Goal: Task Accomplishment & Management: Manage account settings

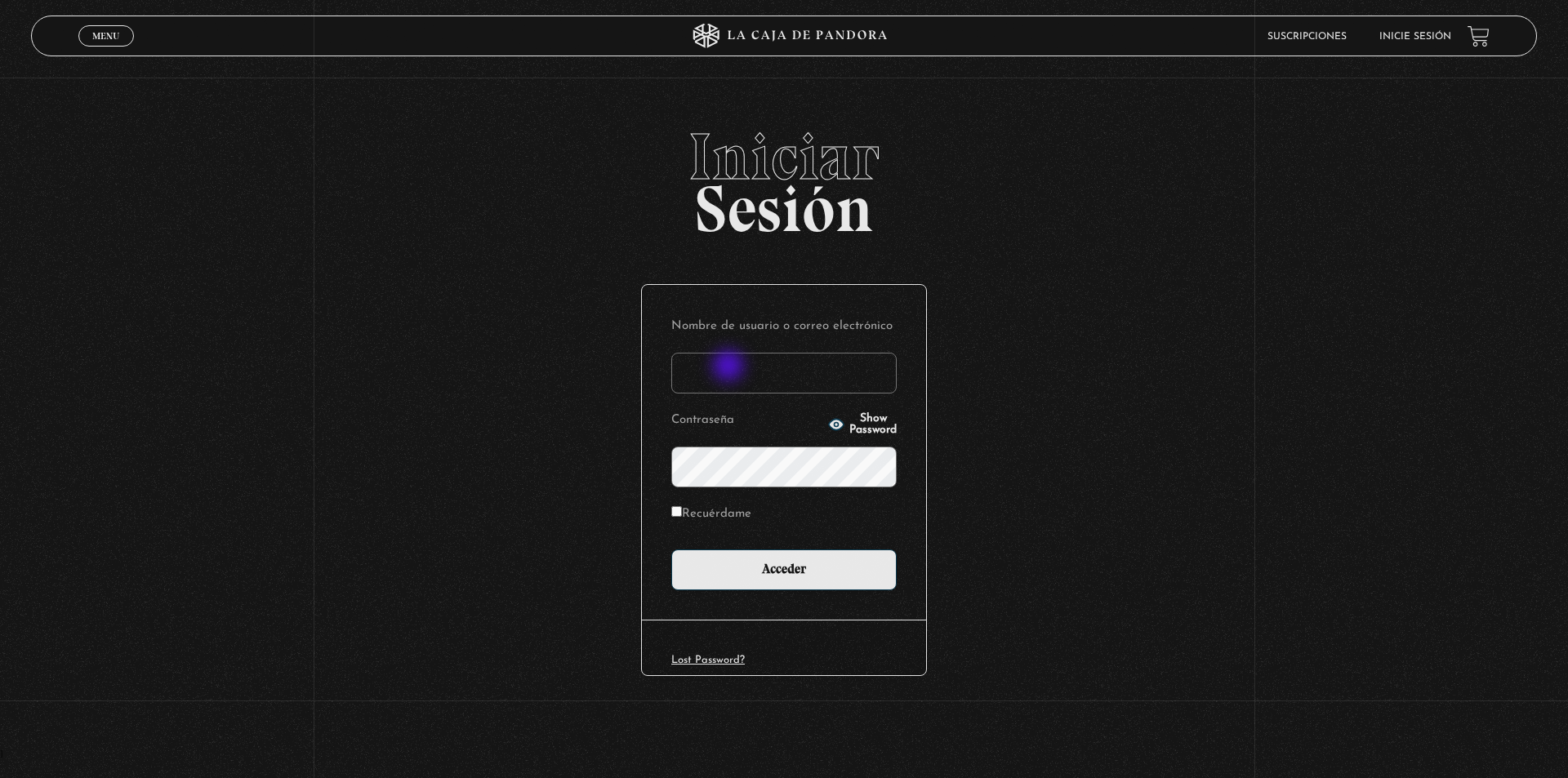
click at [730, 367] on input "Nombre de usuario o correo electrónico" at bounding box center [784, 373] width 225 height 41
type input "MeliMayorgaL"
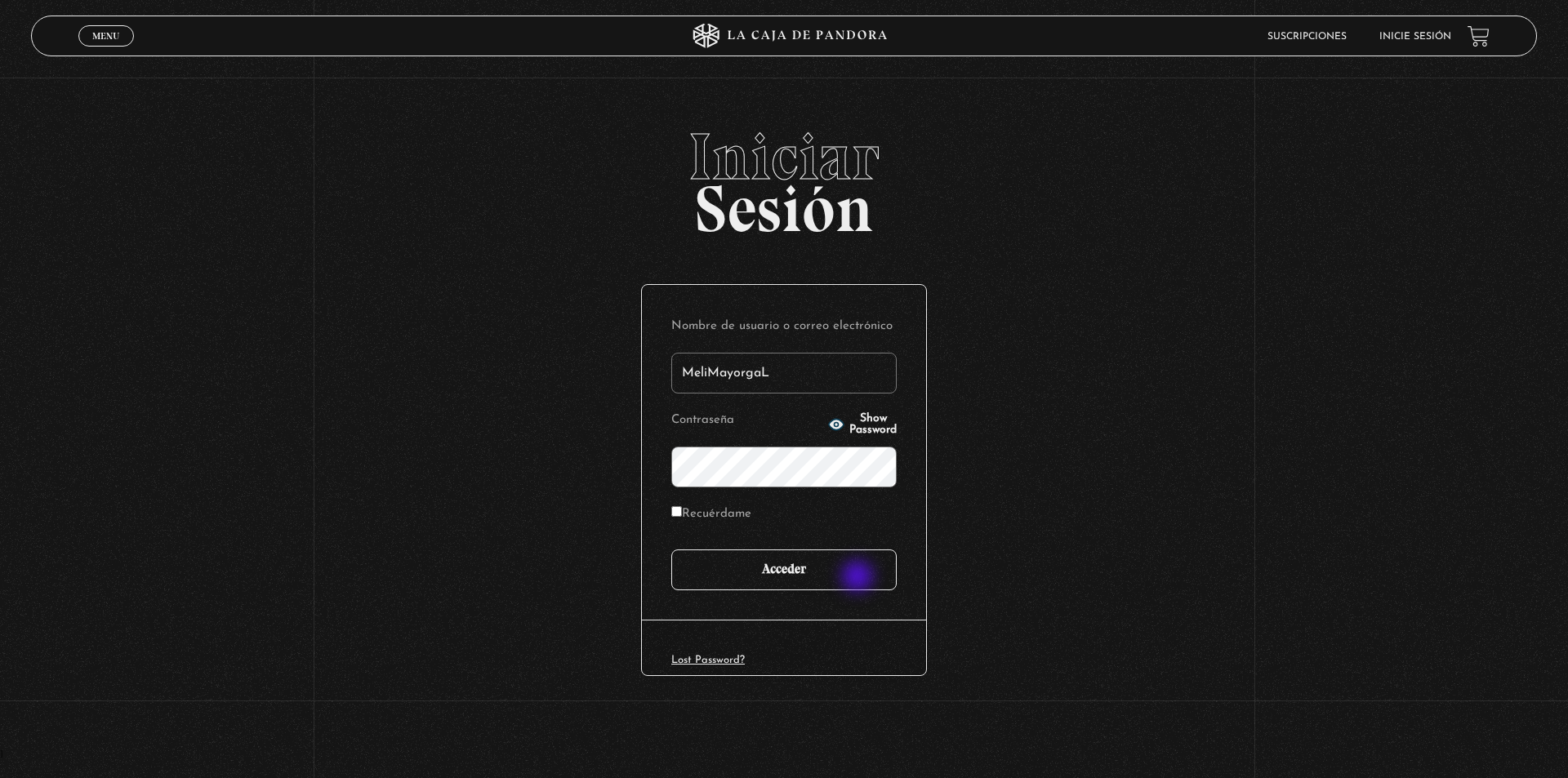
click at [859, 578] on input "Acceder" at bounding box center [784, 570] width 225 height 41
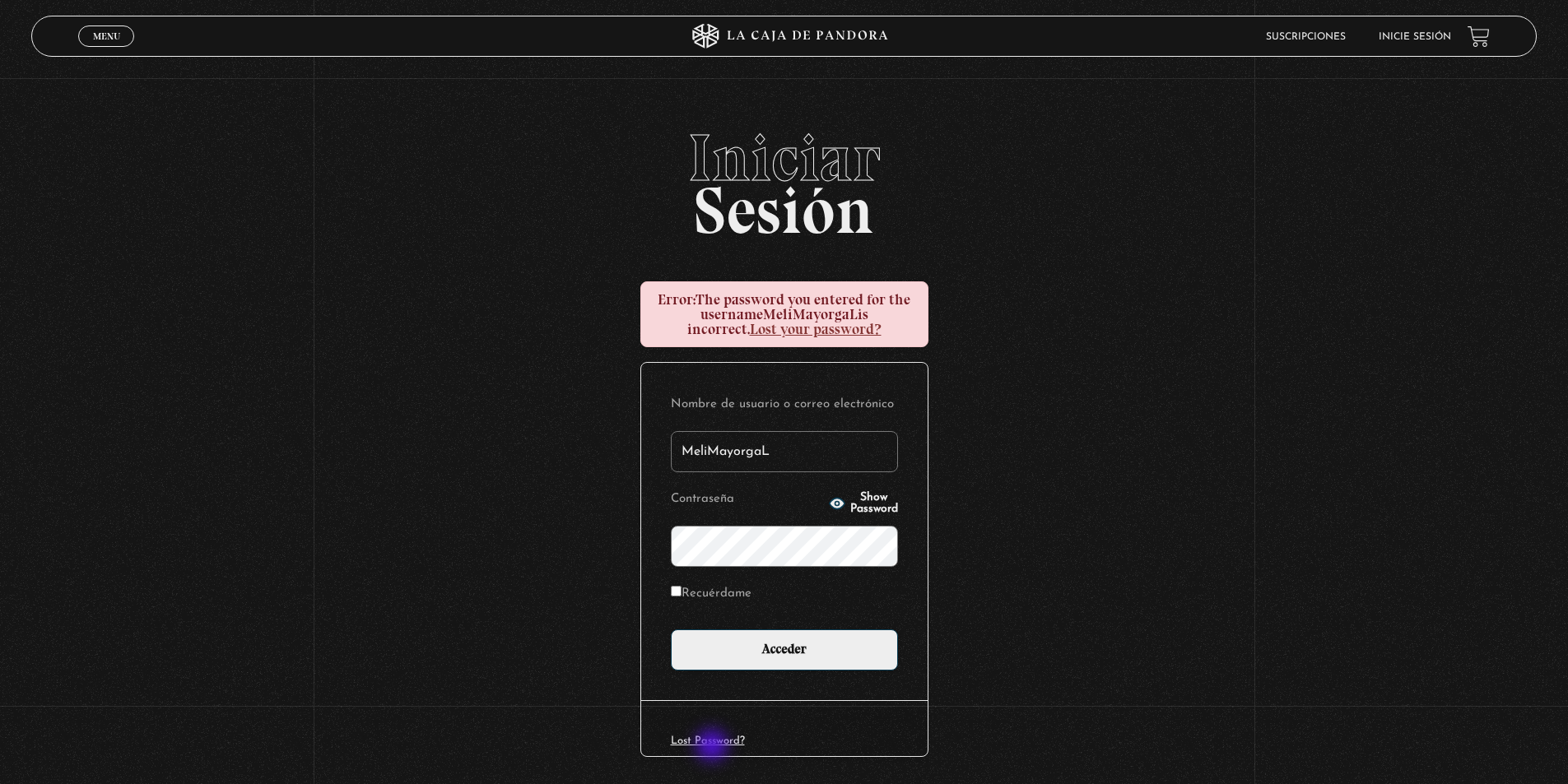
click at [715, 746] on link "Lost Password?" at bounding box center [708, 740] width 74 height 11
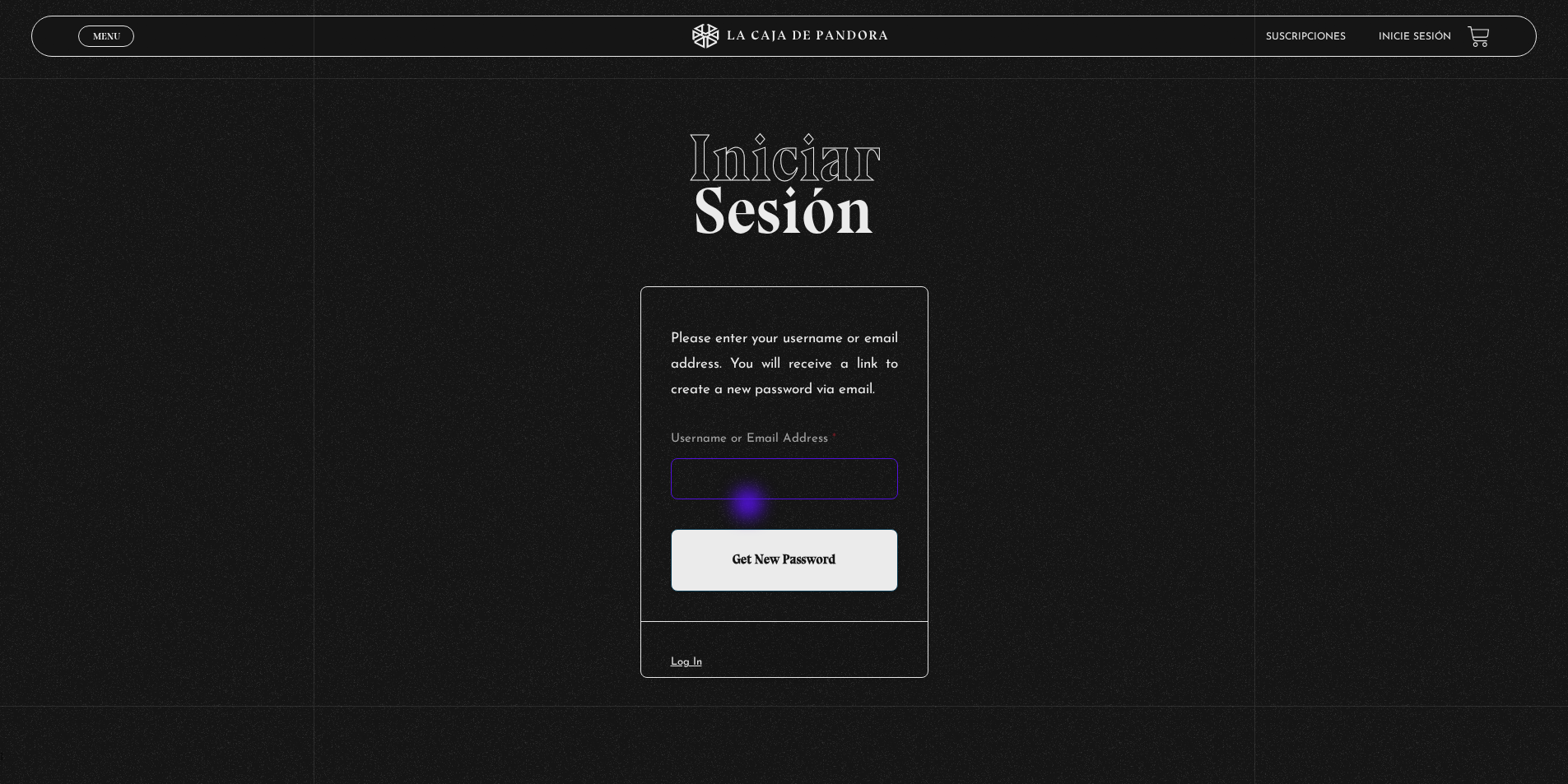
click at [749, 499] on input "Username or Email Address *" at bounding box center [784, 479] width 227 height 41
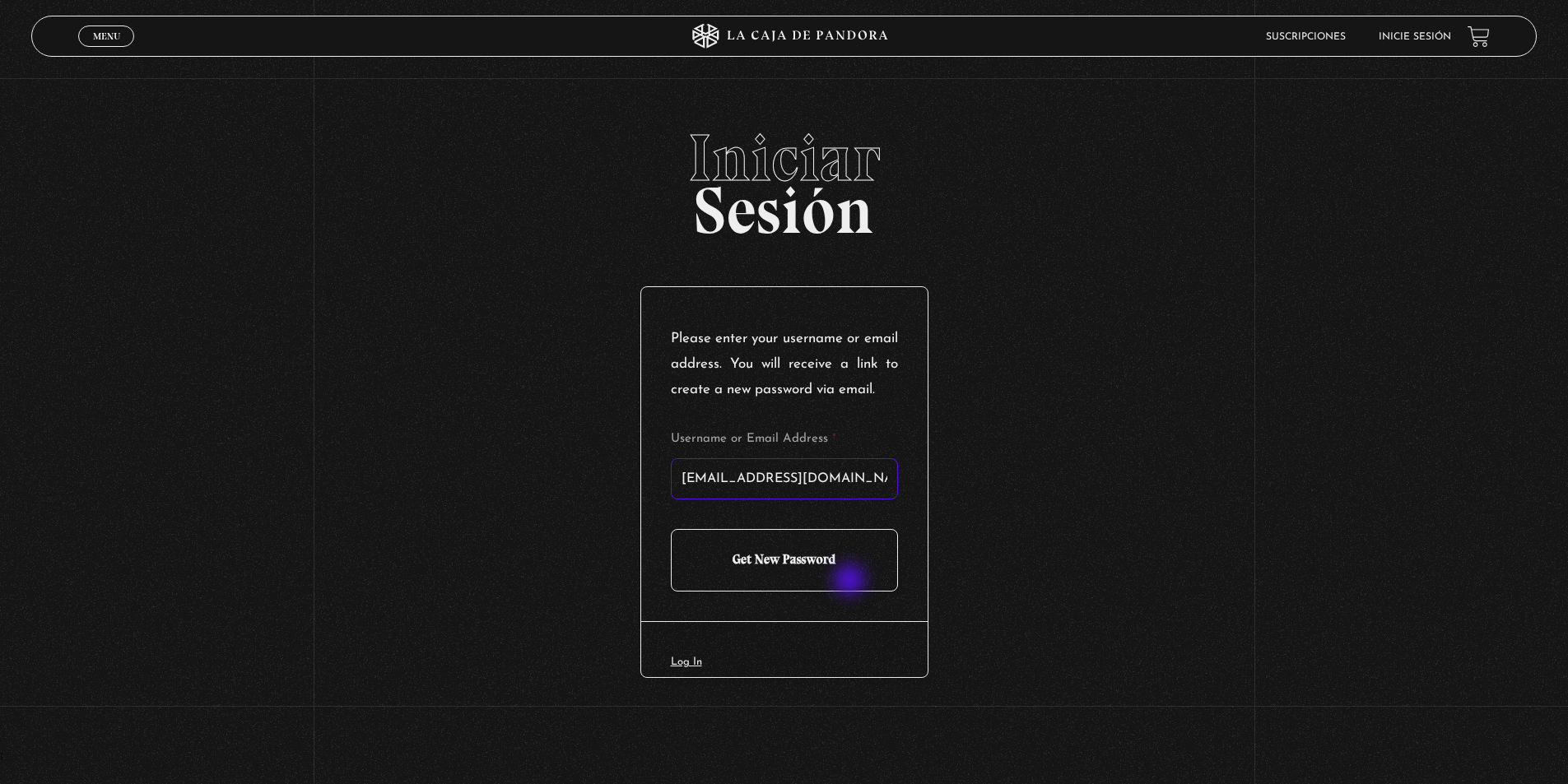
type input "[EMAIL_ADDRESS][DOMAIN_NAME]"
click at [851, 581] on input "Get New Password" at bounding box center [784, 560] width 227 height 63
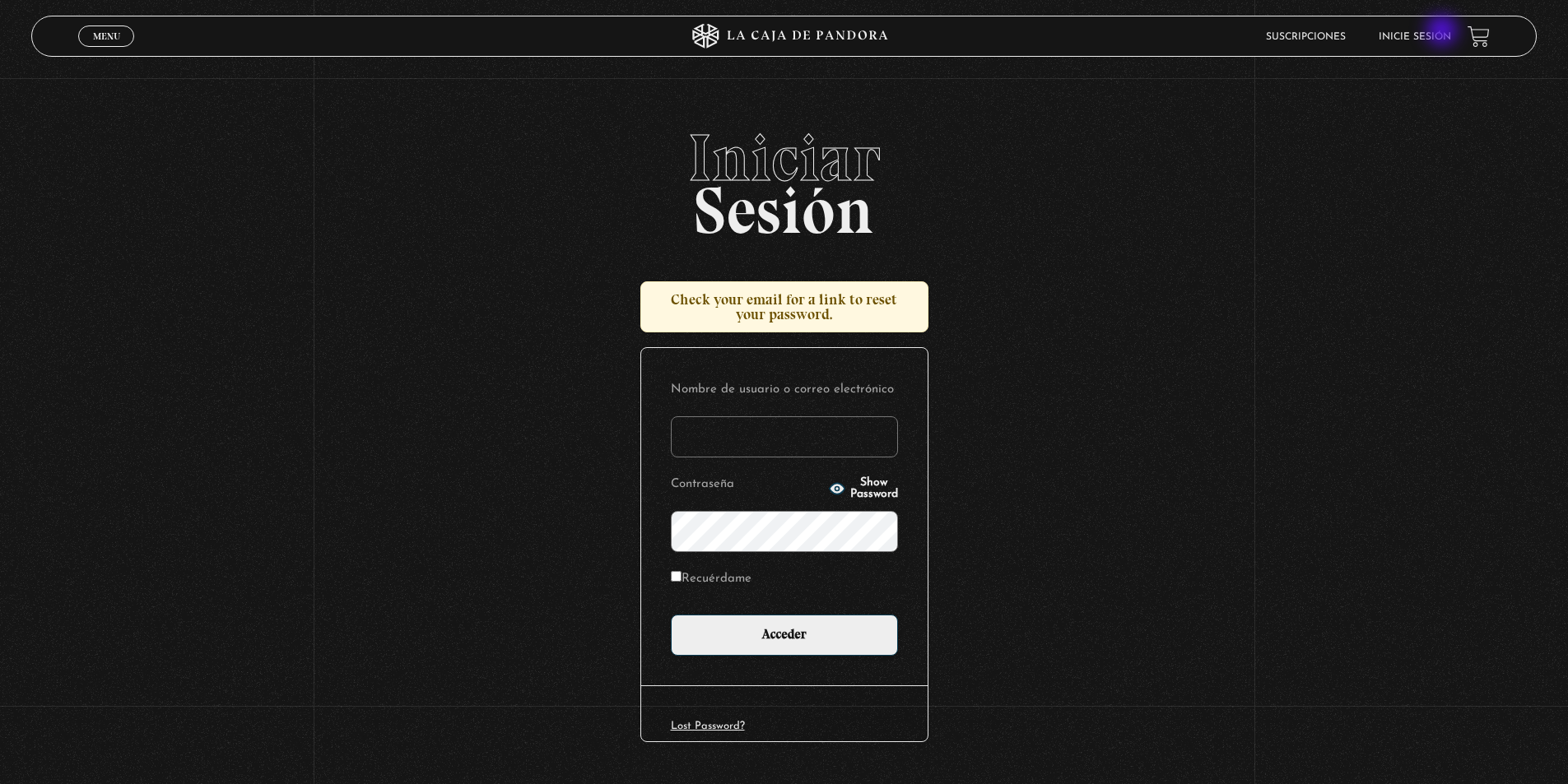
click at [1443, 32] on link "Inicie sesión" at bounding box center [1415, 37] width 73 height 10
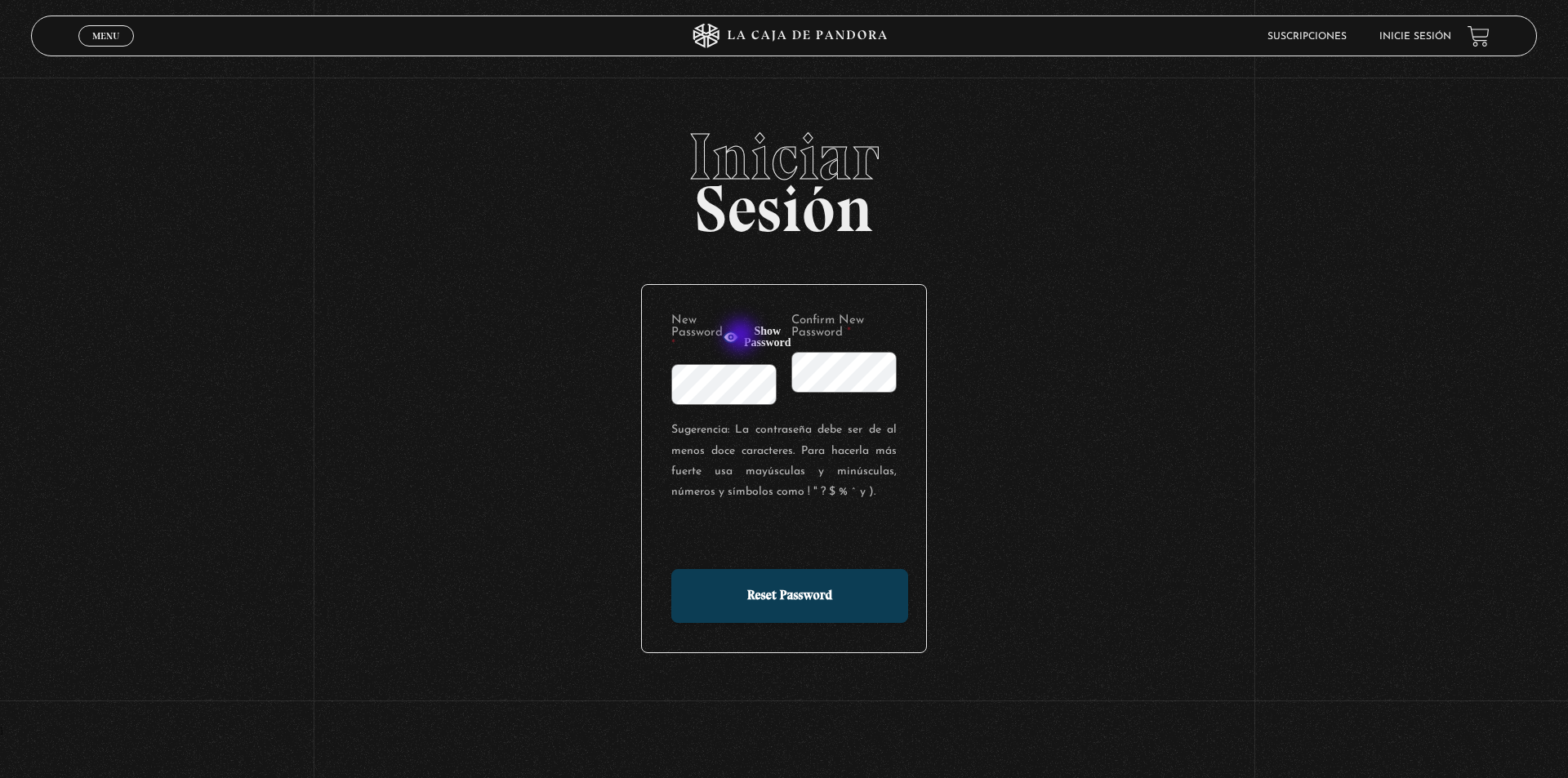
click at [742, 337] on button "Show Password" at bounding box center [757, 337] width 69 height 23
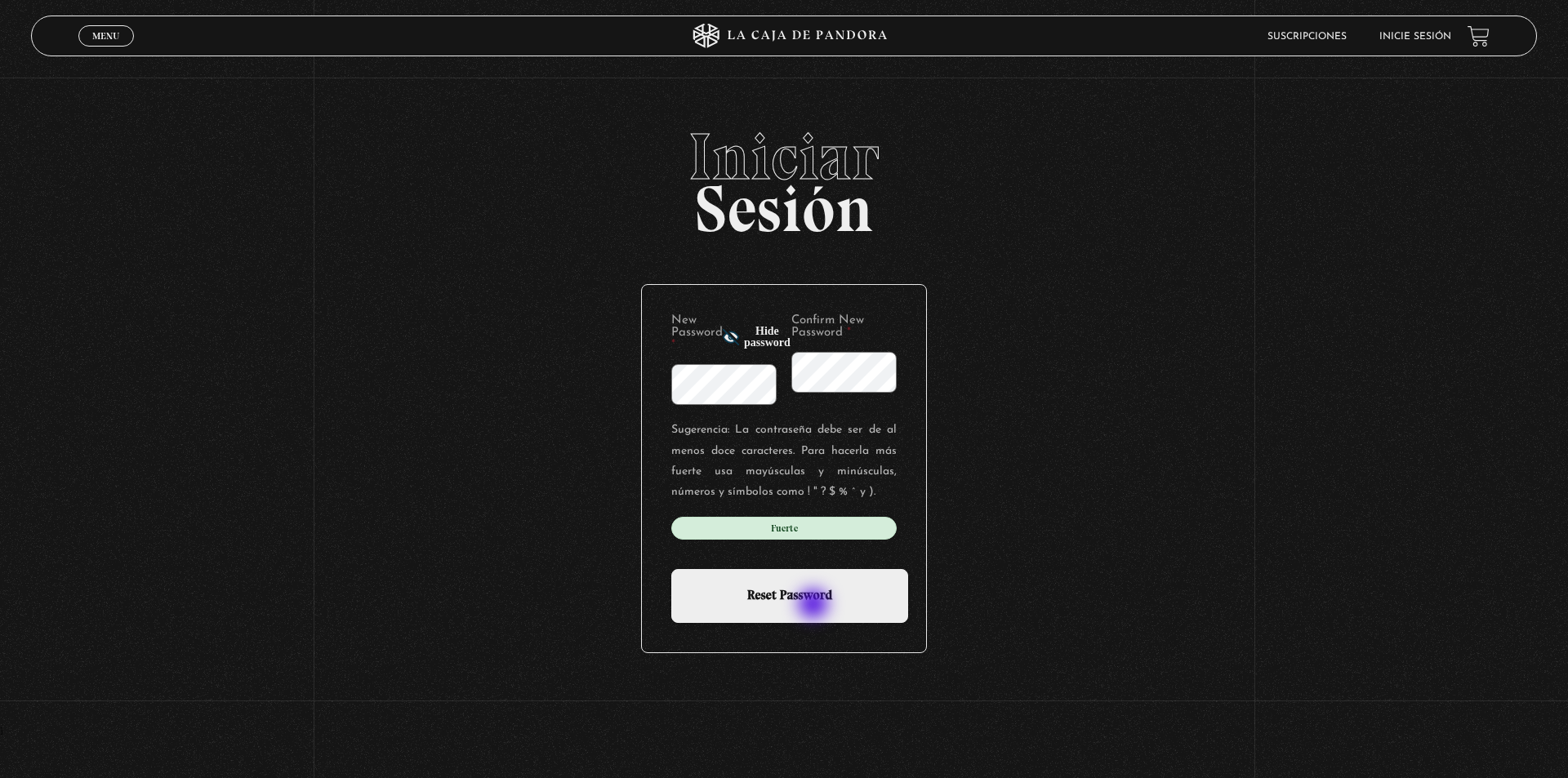
click at [815, 606] on input "Reset Password" at bounding box center [789, 596] width 237 height 54
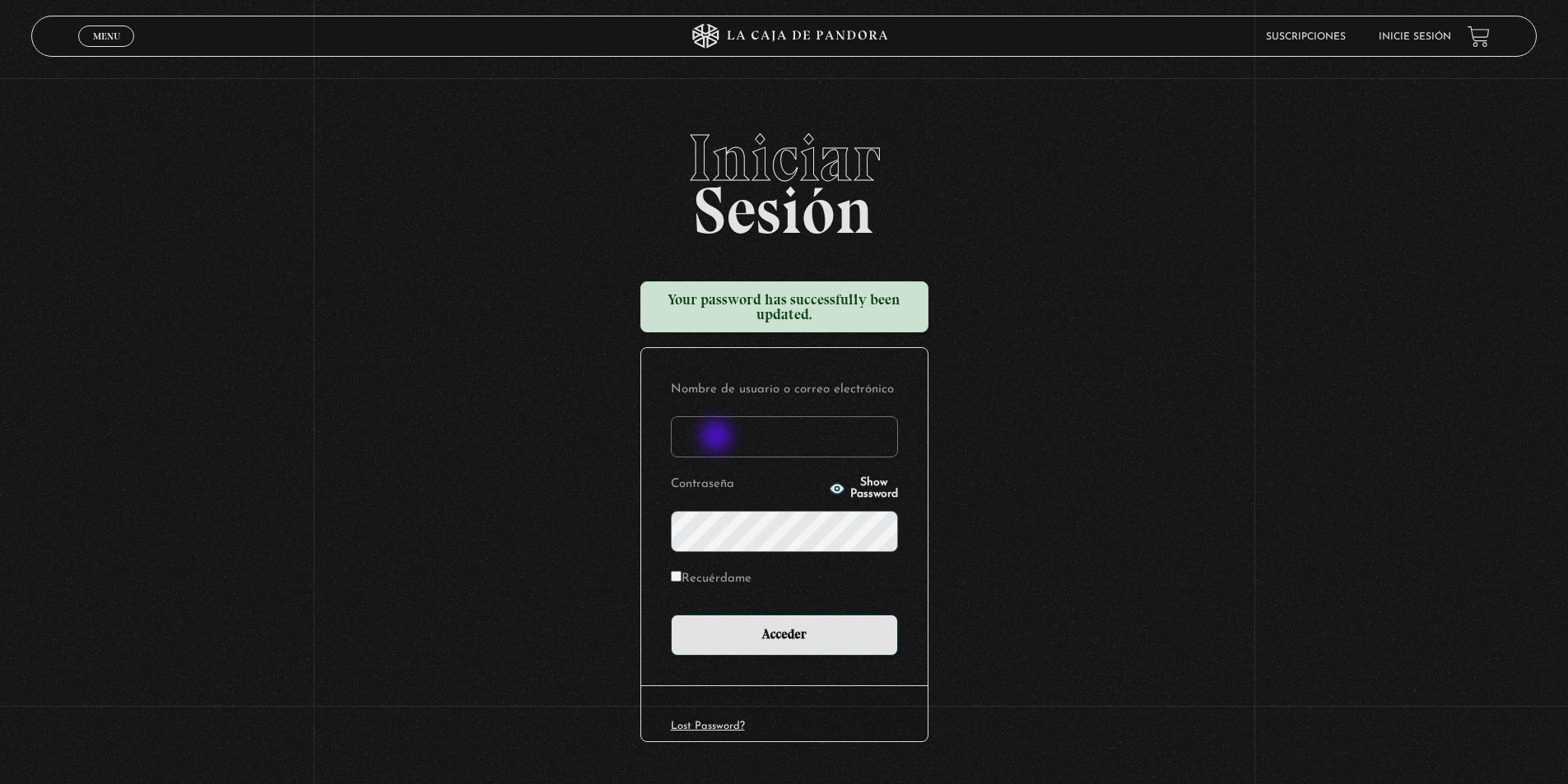
click at [718, 437] on input "Nombre de usuario o correo electrónico" at bounding box center [784, 437] width 227 height 41
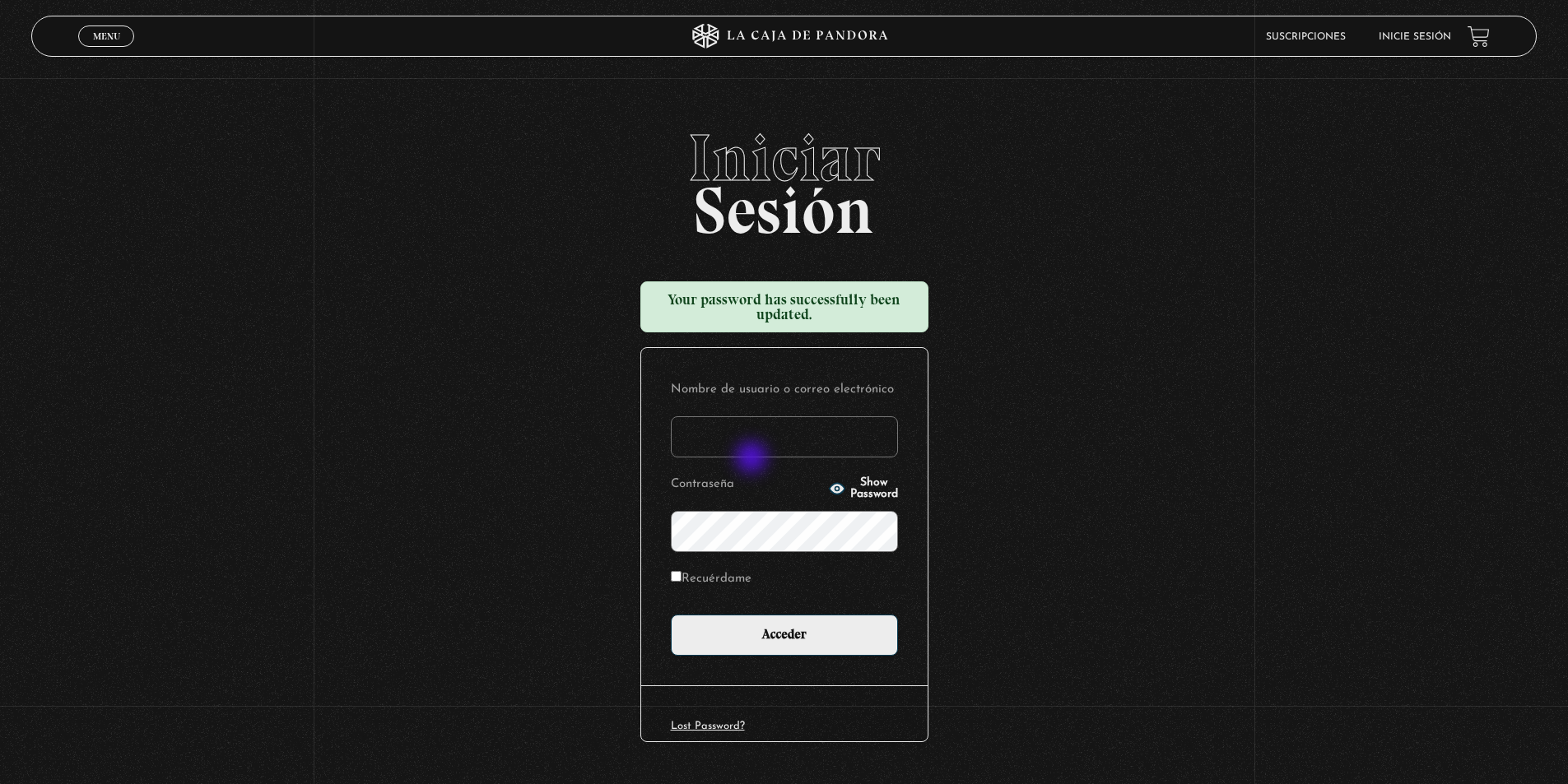
type input "MeliMayorgaL"
click at [877, 489] on span "Show Password" at bounding box center [874, 489] width 48 height 23
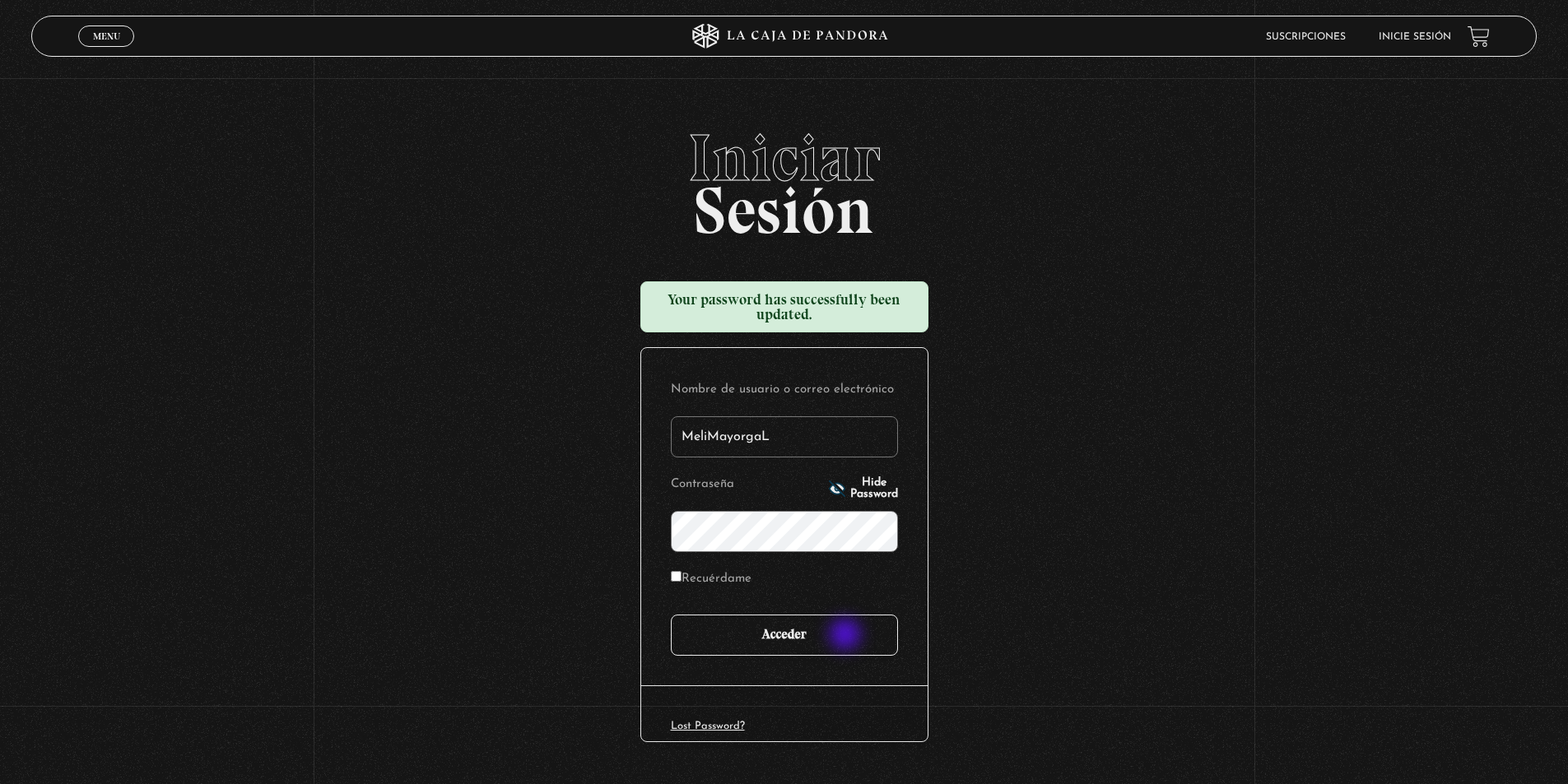
click at [847, 635] on input "Acceder" at bounding box center [784, 635] width 227 height 41
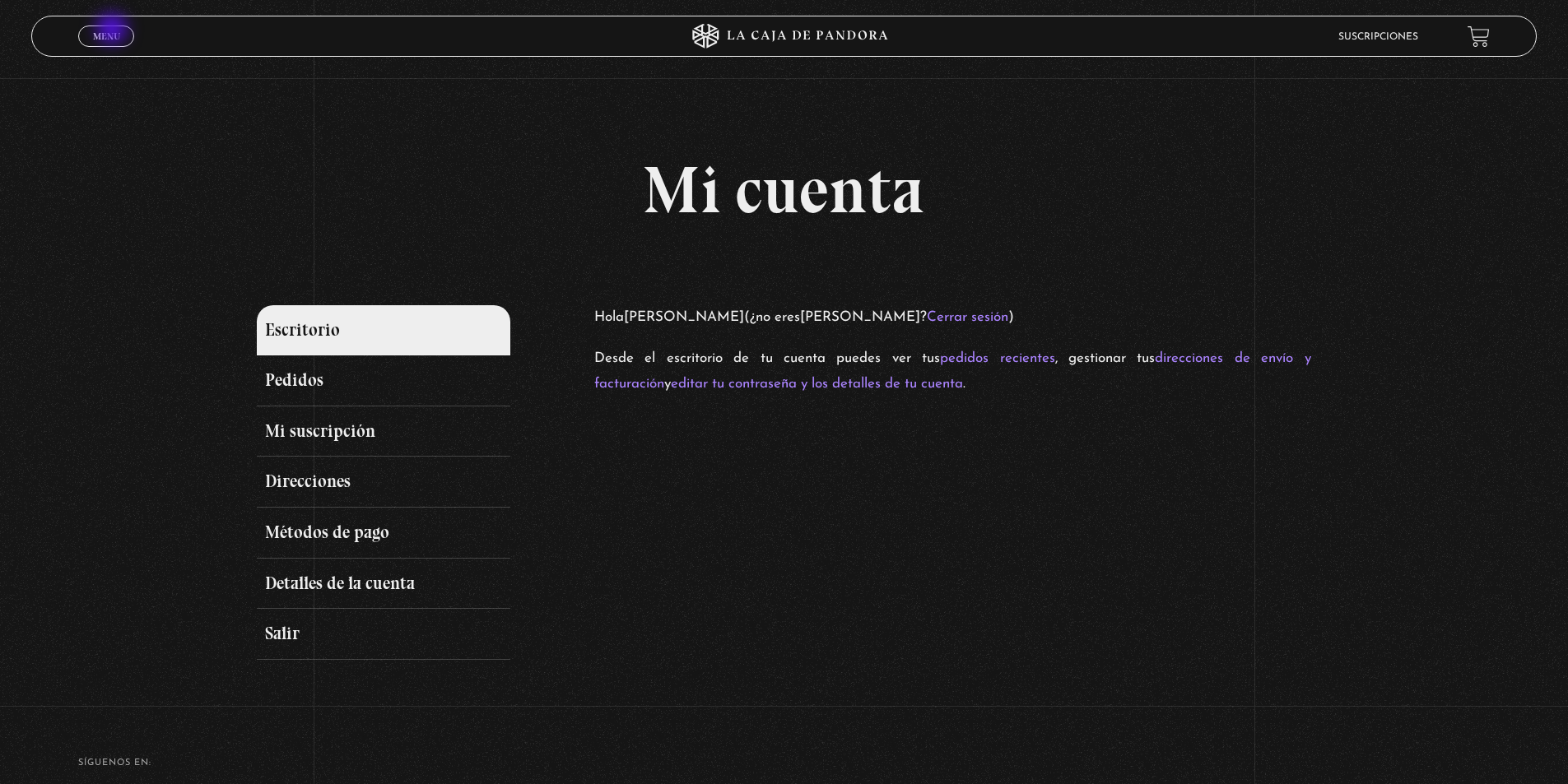
click at [114, 31] on span "Menu" at bounding box center [106, 36] width 27 height 10
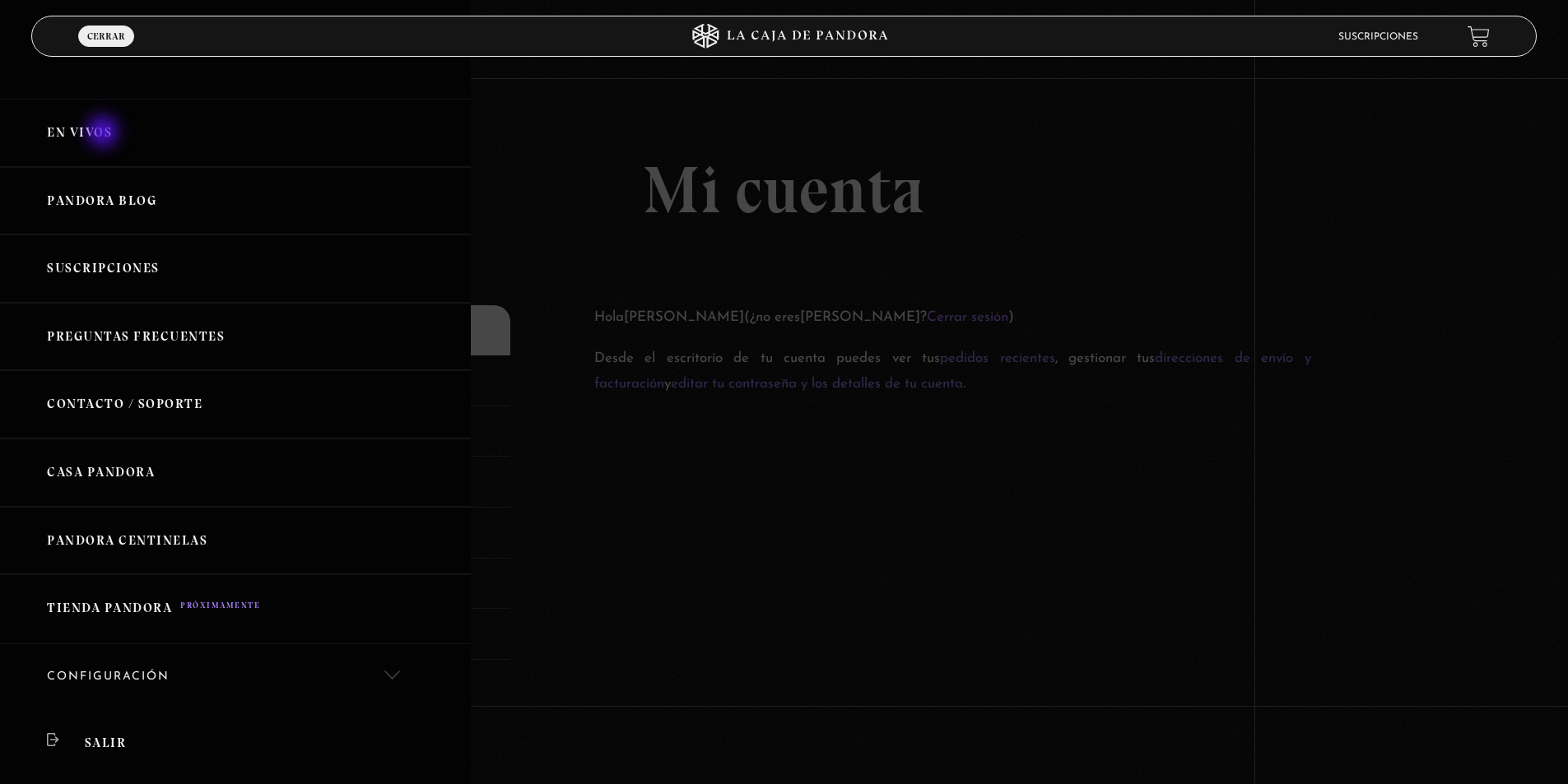
click at [102, 133] on link "En vivos" at bounding box center [235, 133] width 470 height 68
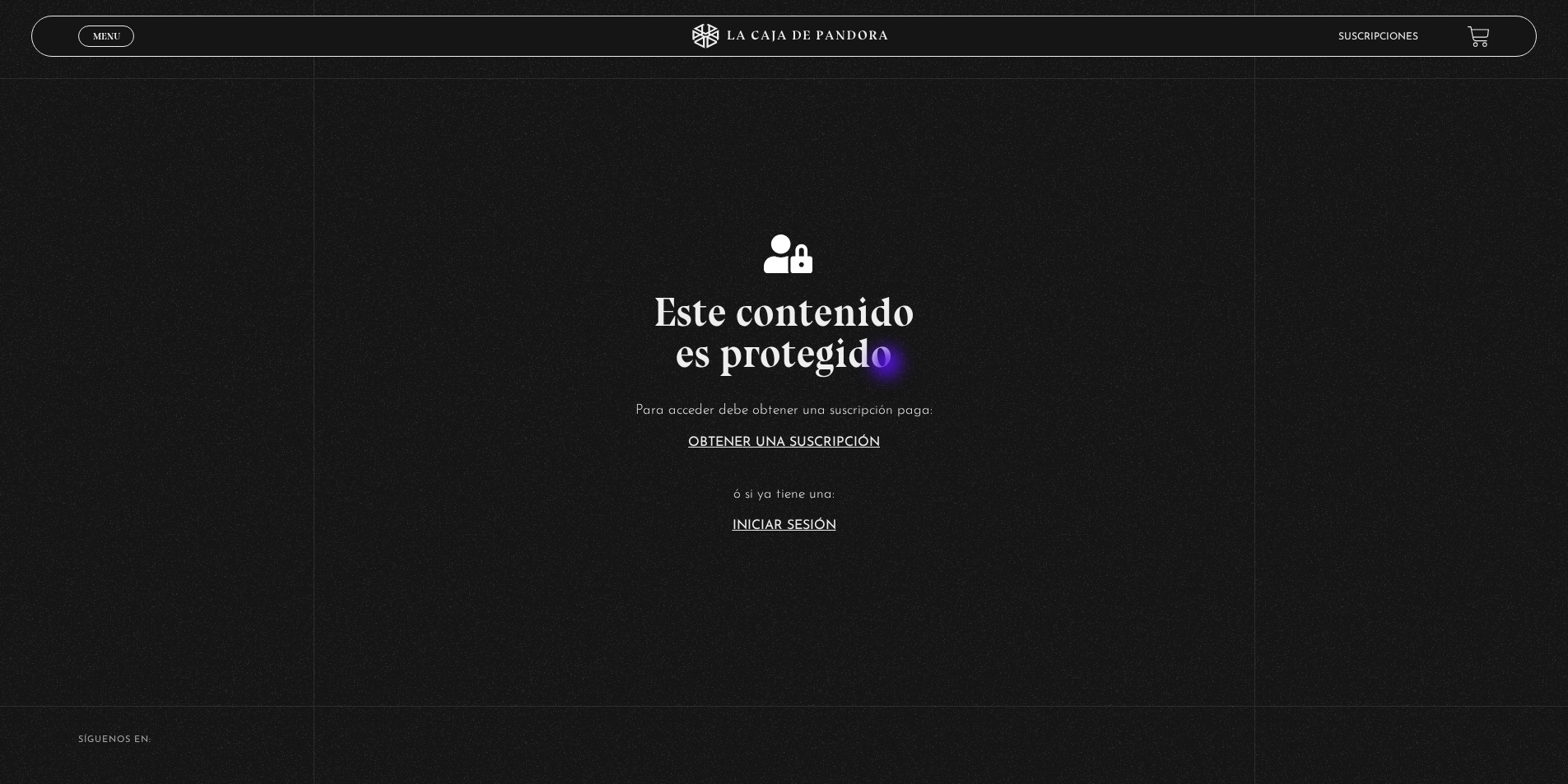
scroll to position [247, 0]
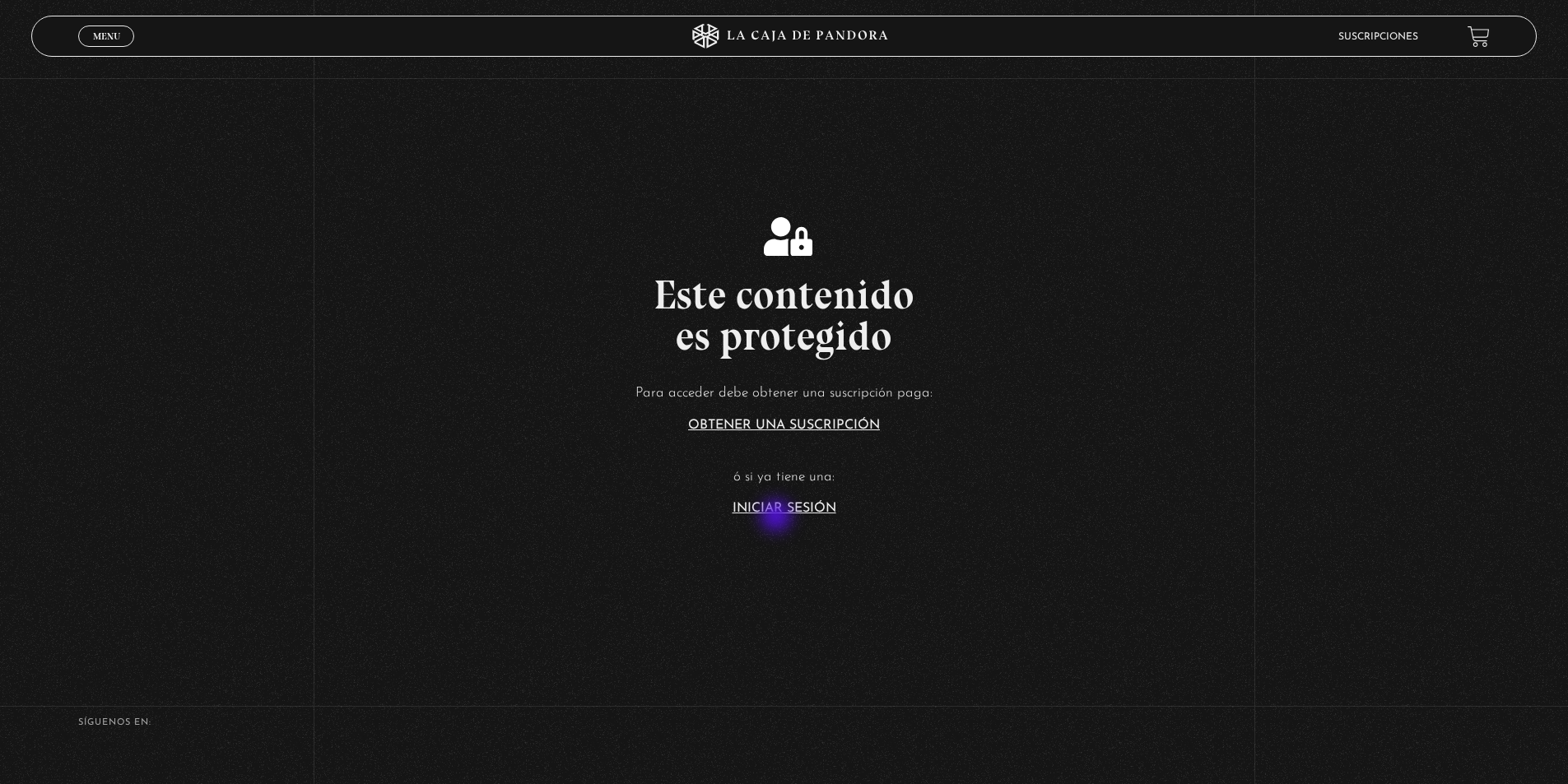
click at [778, 517] on section "Este contenido es protegido Para acceder debe obtener una suscripción paga: Obt…" at bounding box center [784, 347] width 1568 height 627
click at [783, 508] on link "Iniciar Sesión" at bounding box center [784, 508] width 104 height 13
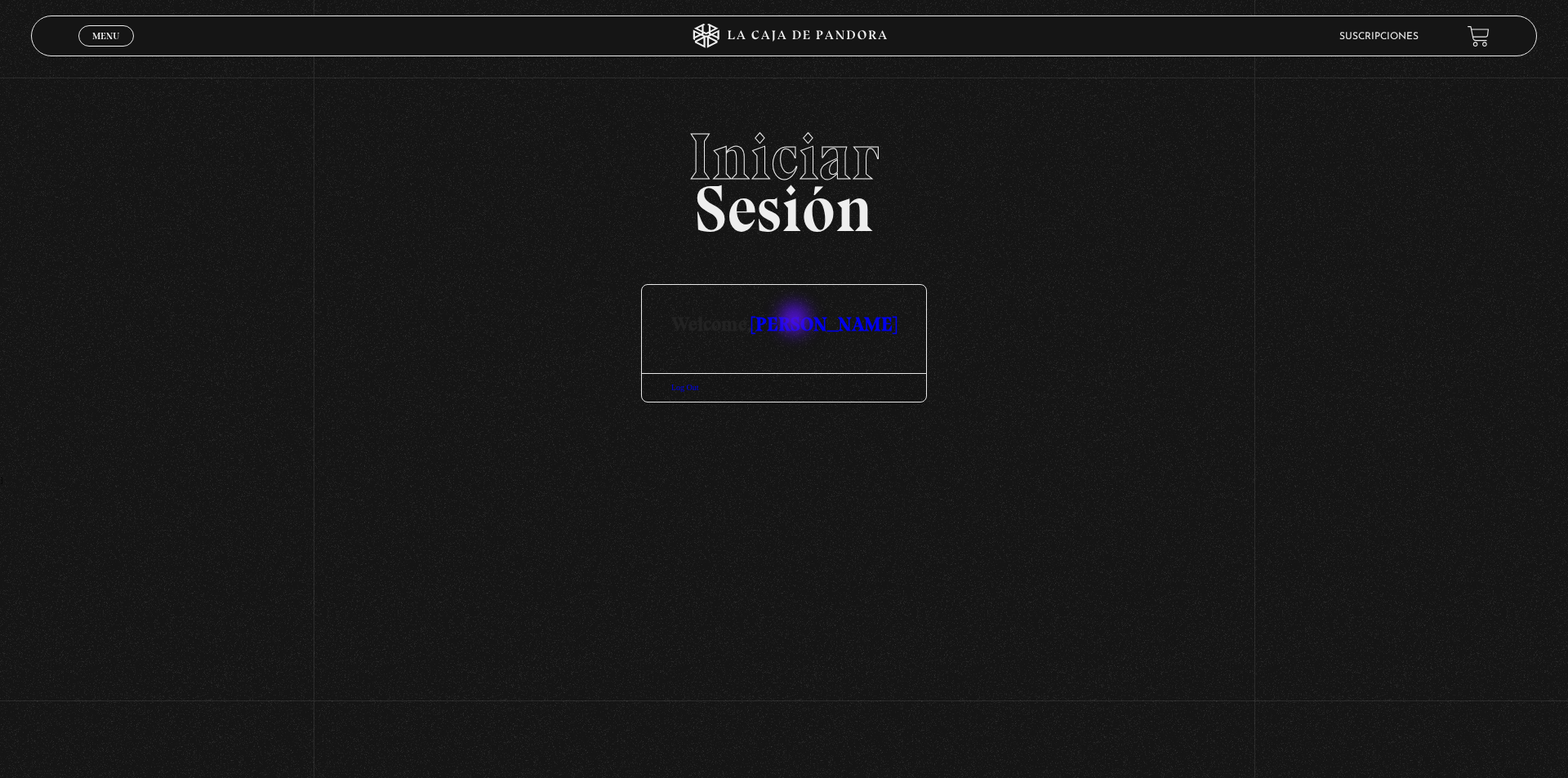
click at [796, 320] on link "[PERSON_NAME]" at bounding box center [823, 323] width 145 height 24
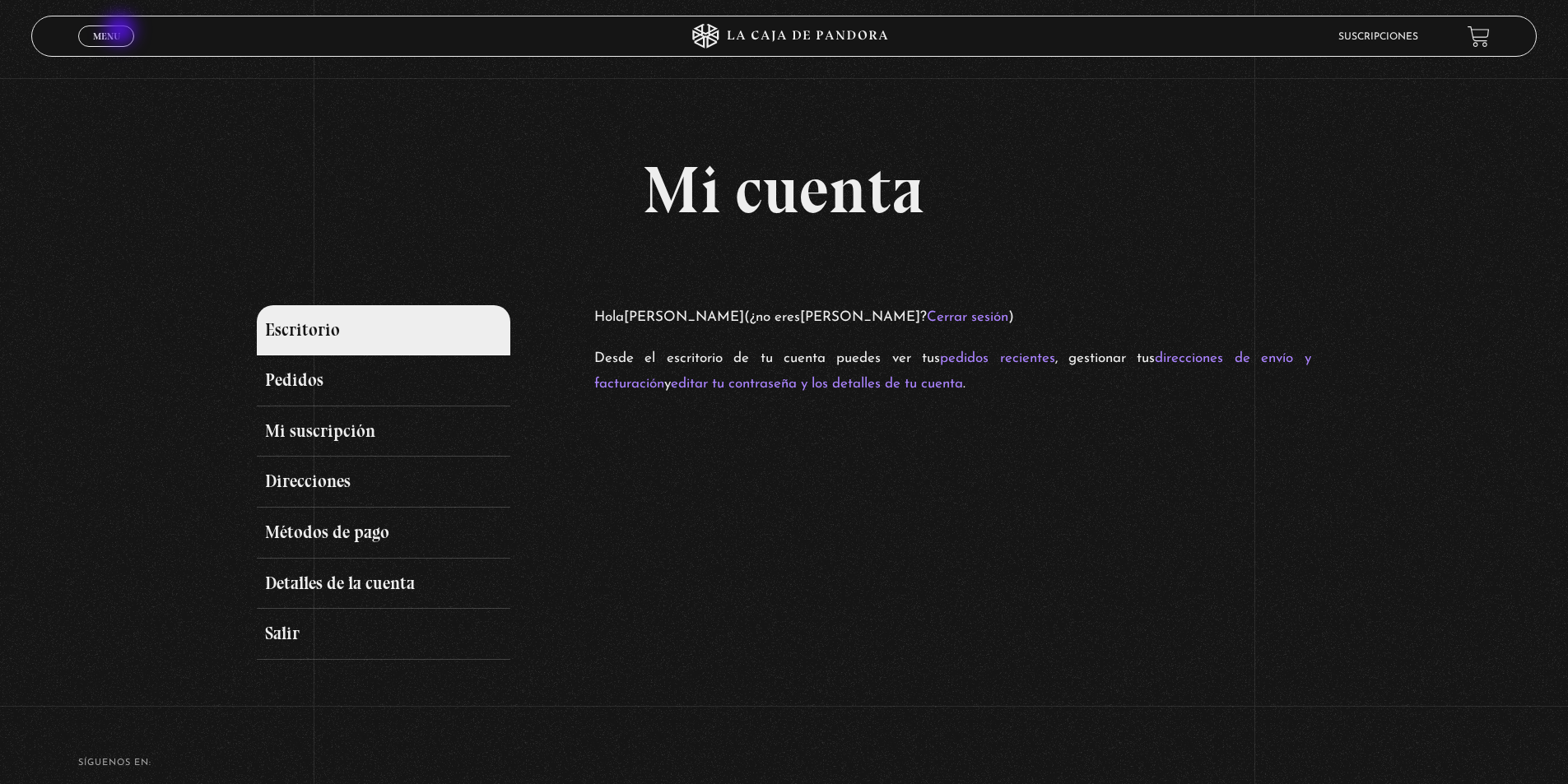
click at [122, 31] on link "Menu Cerrar" at bounding box center [106, 36] width 56 height 21
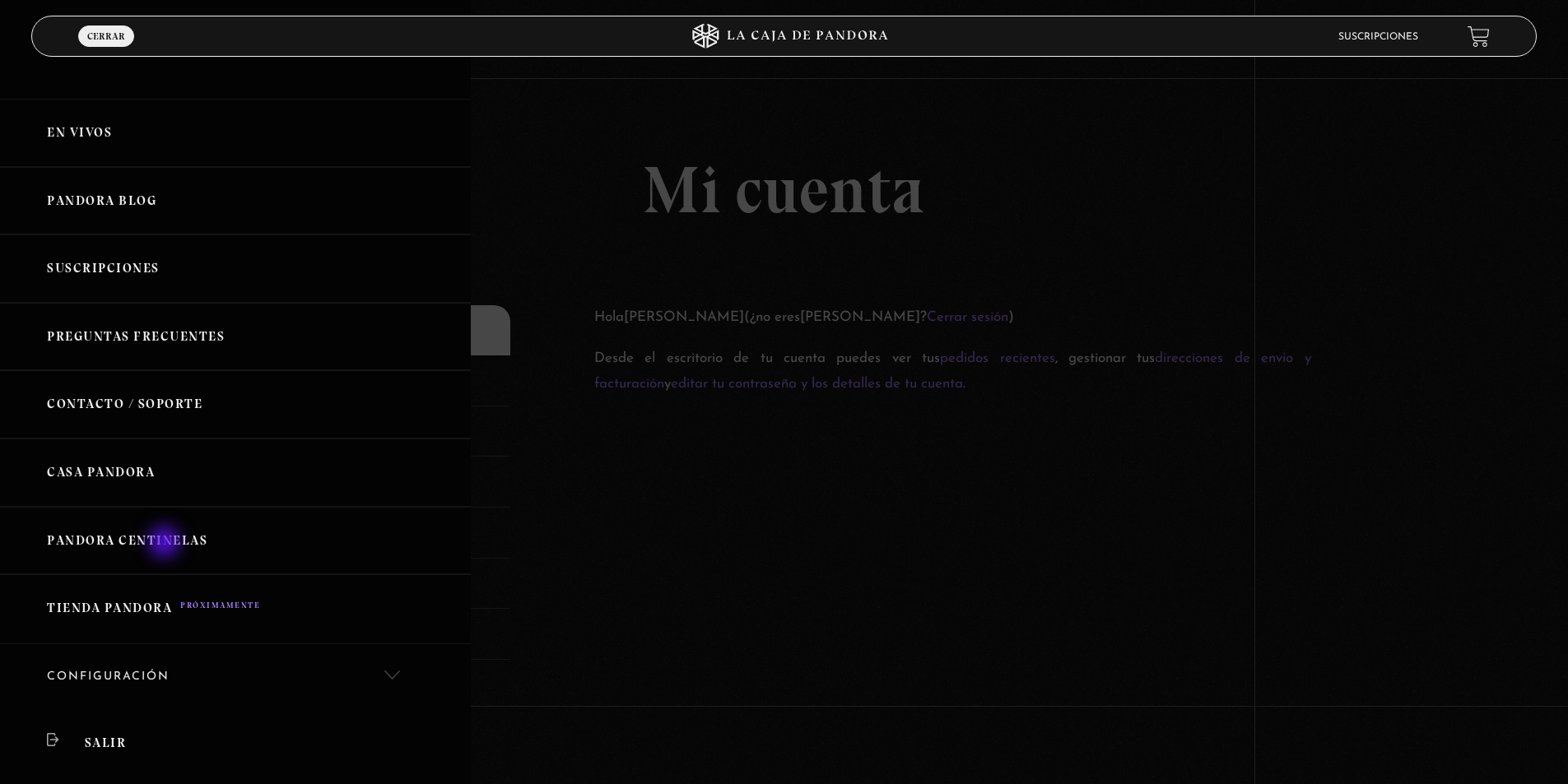
click at [166, 544] on link "Pandora Centinelas" at bounding box center [235, 541] width 470 height 68
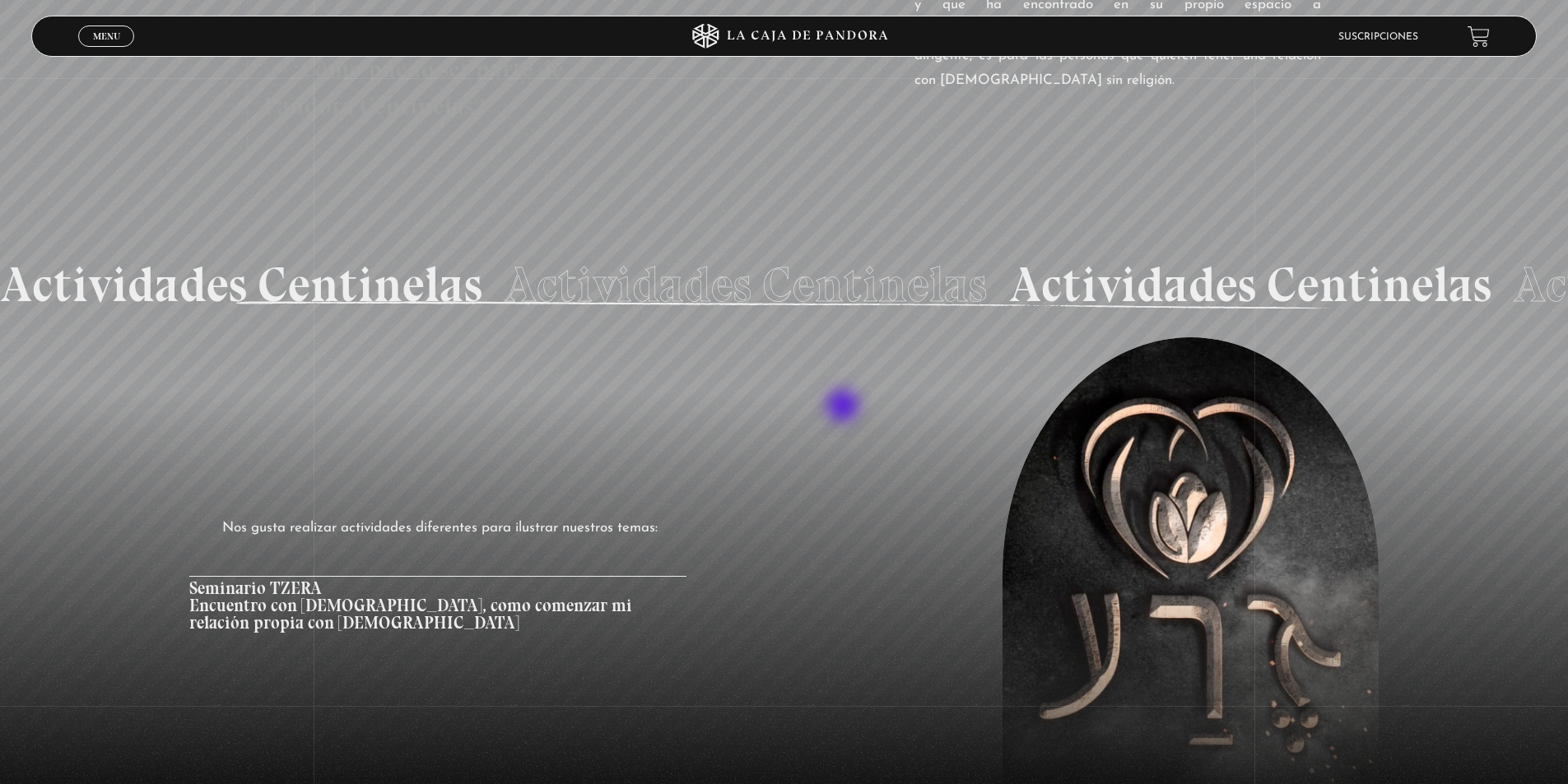
scroll to position [1811, 0]
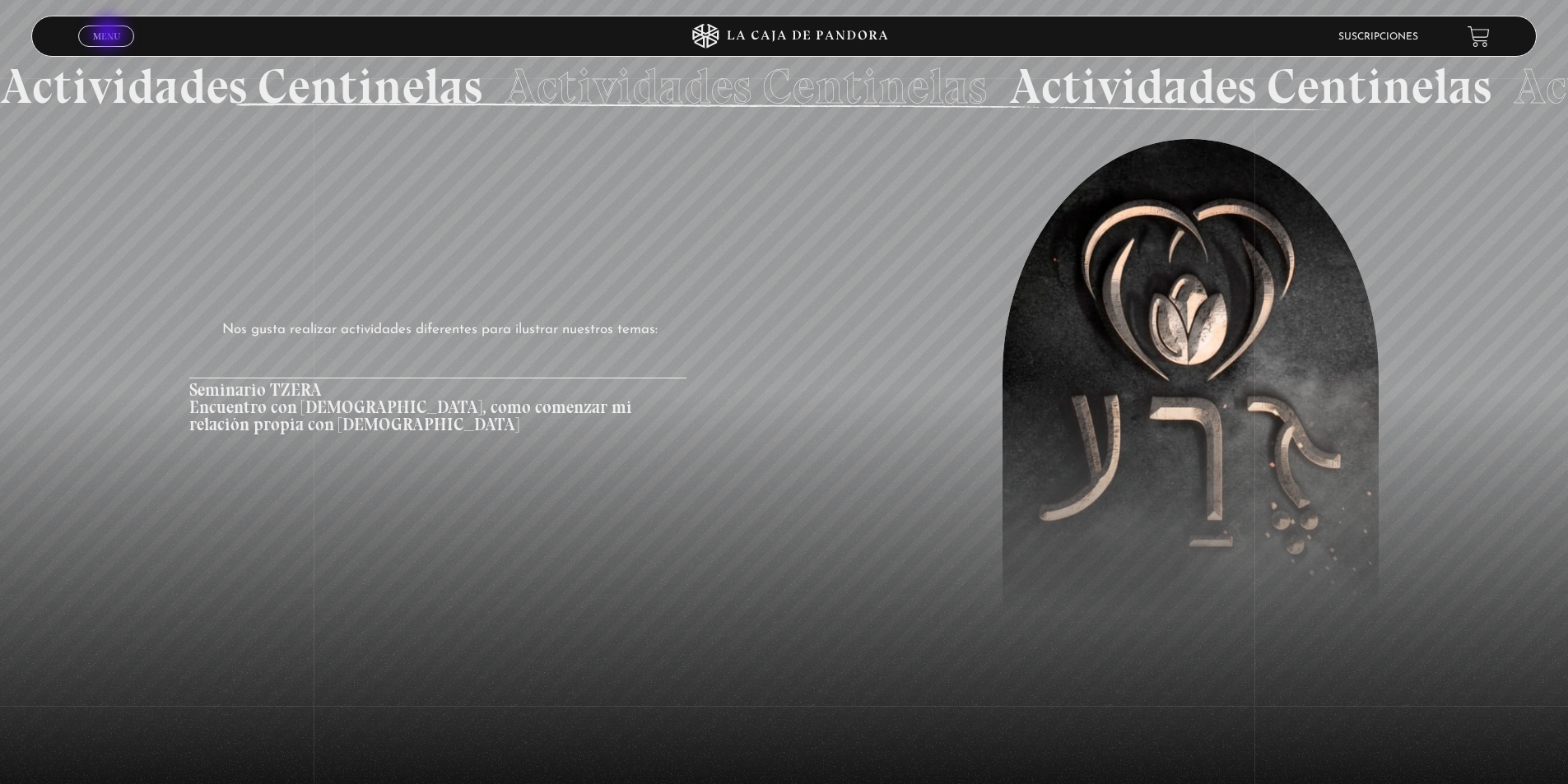
click at [111, 35] on span "Menu" at bounding box center [106, 36] width 27 height 10
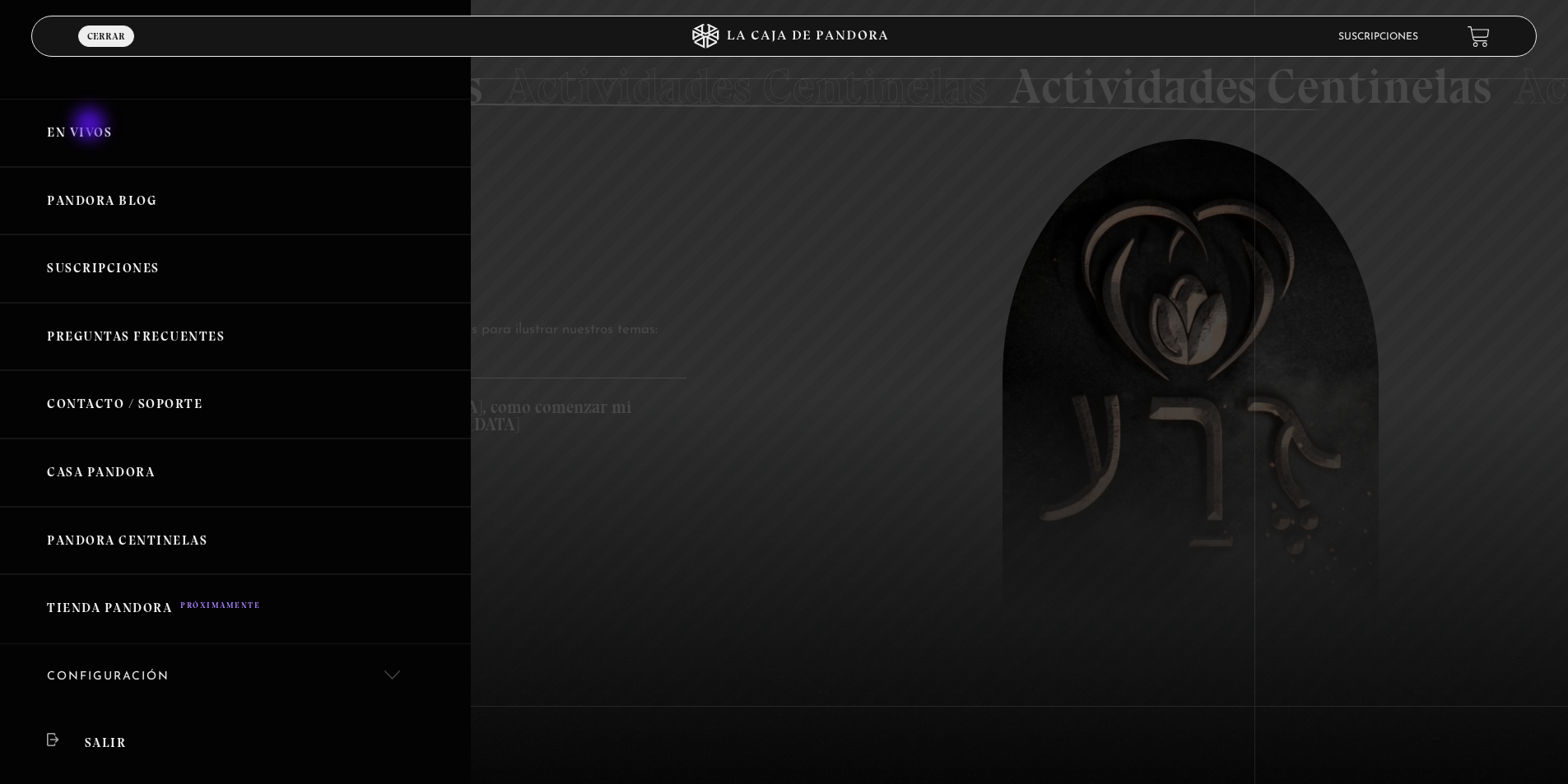
click at [92, 126] on link "En vivos" at bounding box center [235, 133] width 470 height 68
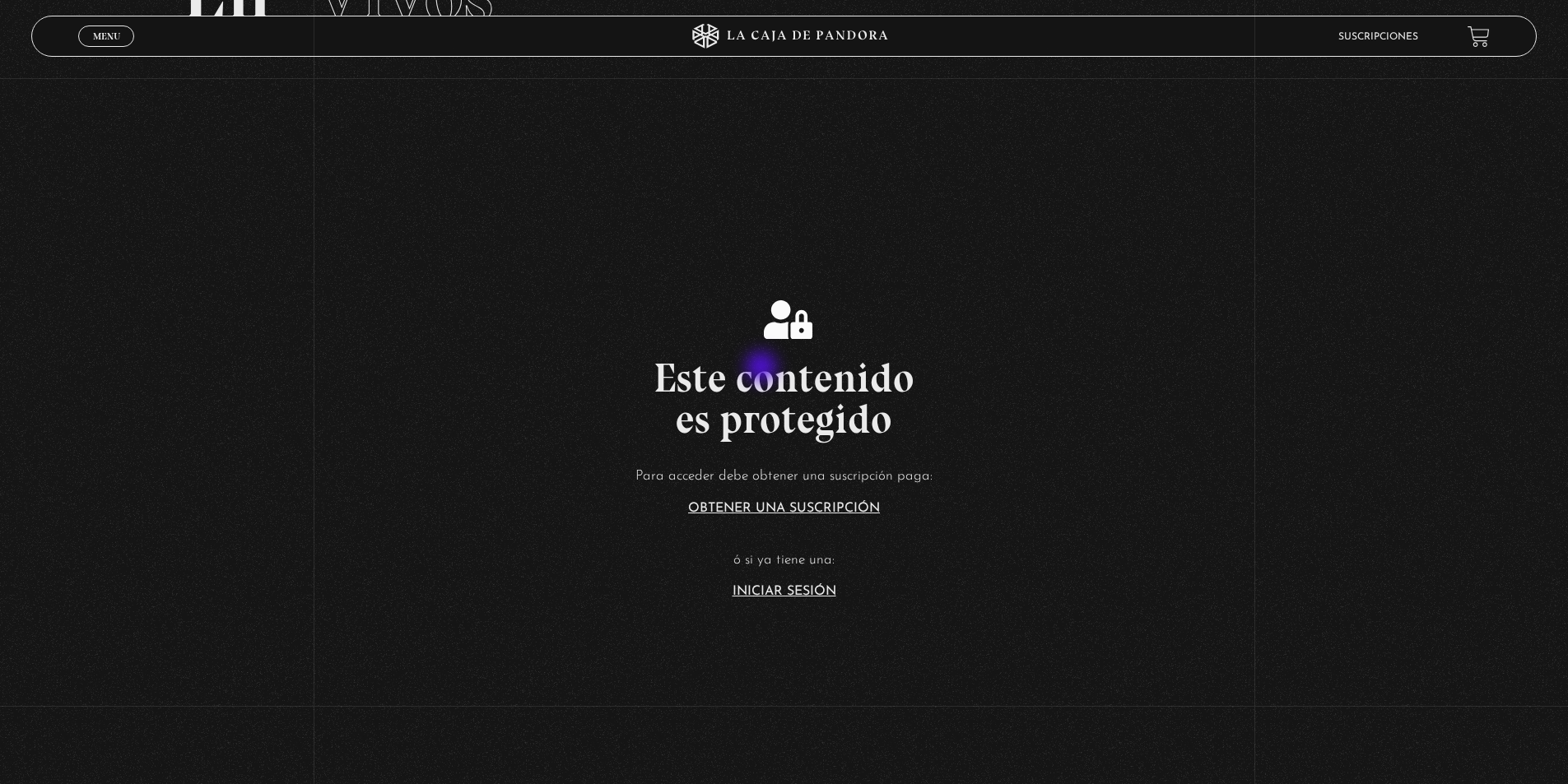
scroll to position [164, 0]
click at [809, 589] on link "Iniciar Sesión" at bounding box center [784, 591] width 104 height 13
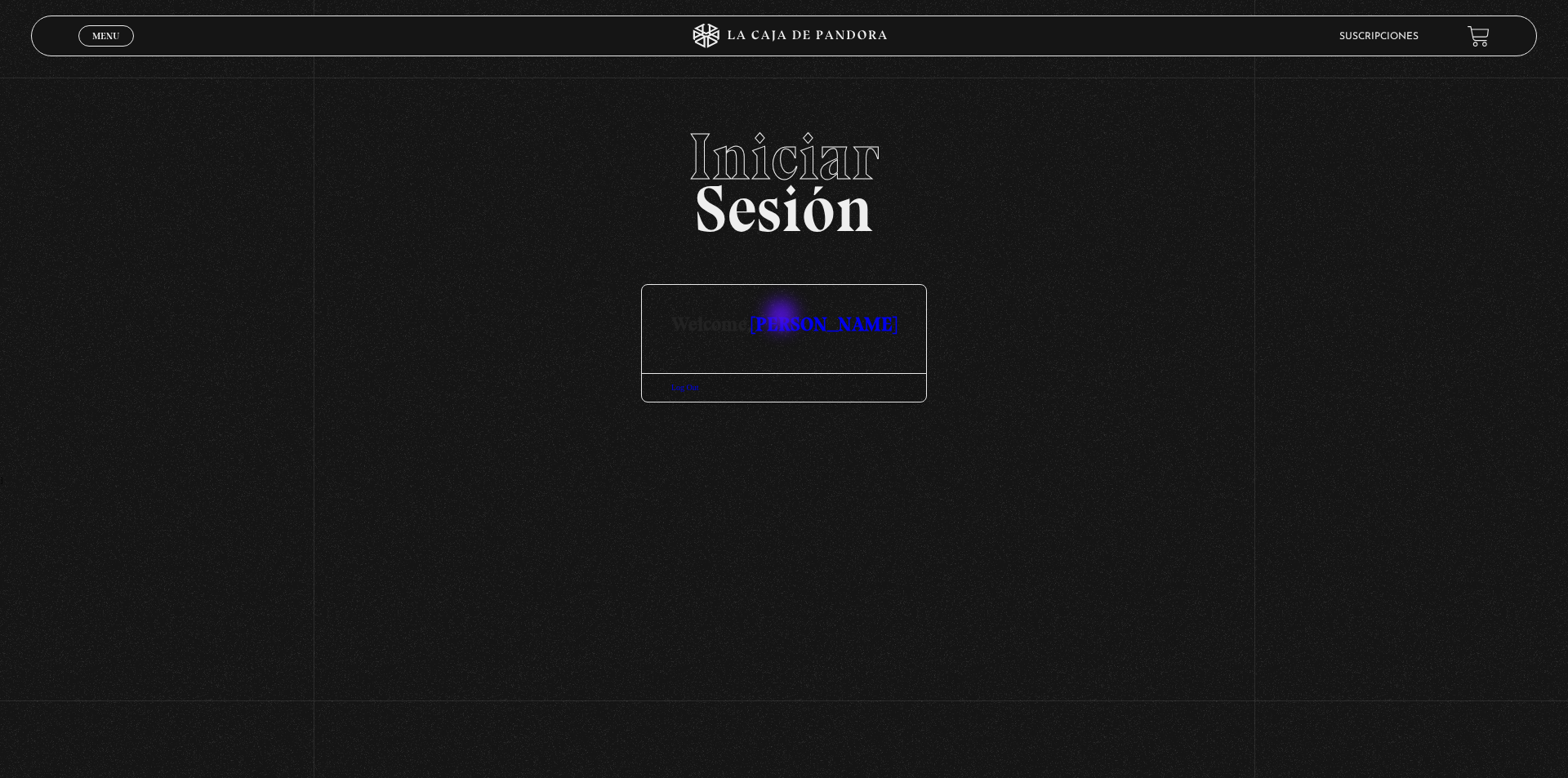
click at [783, 318] on link "[PERSON_NAME]" at bounding box center [823, 323] width 145 height 24
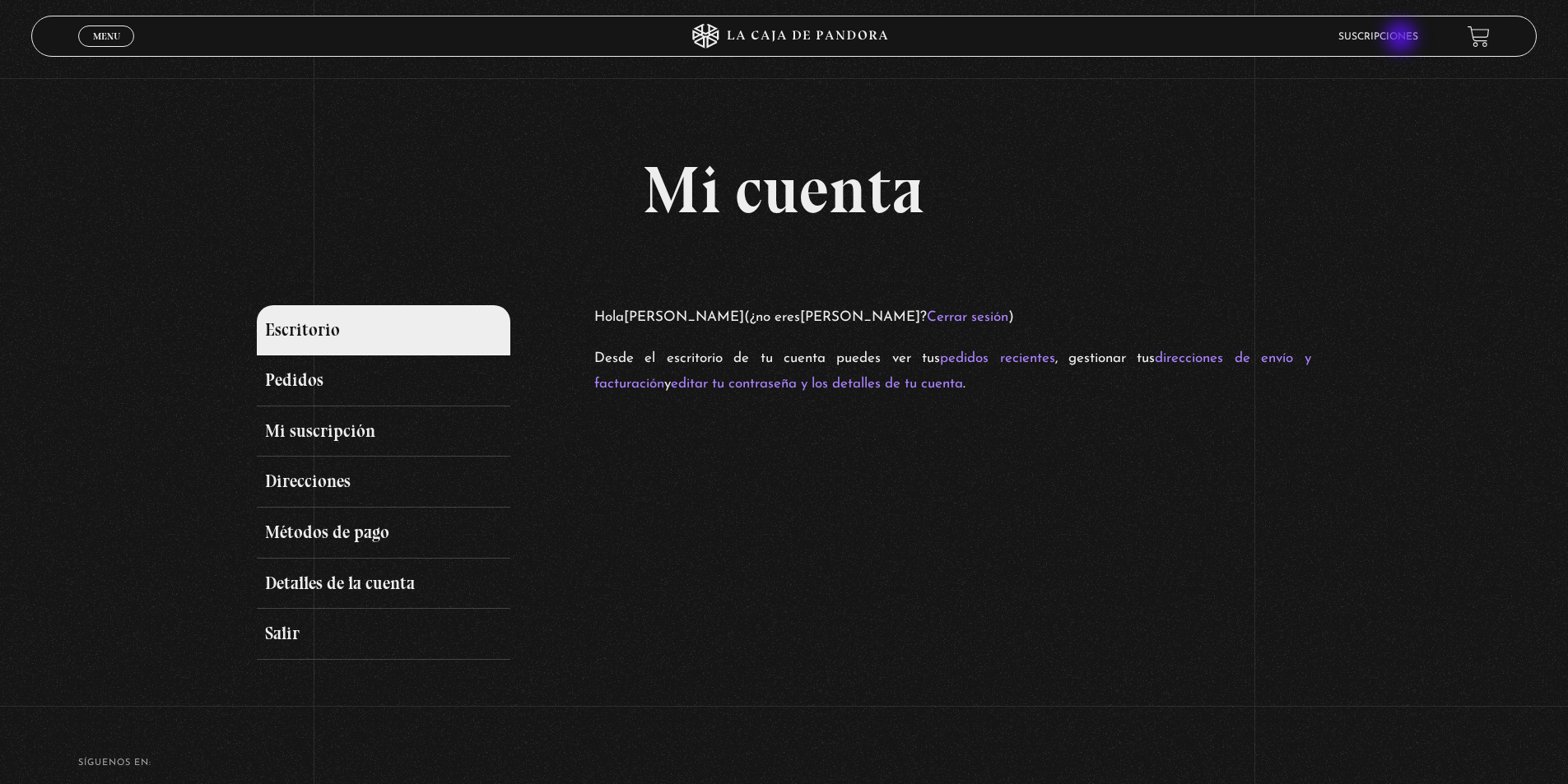
click at [1401, 39] on link "Suscripciones" at bounding box center [1377, 37] width 80 height 10
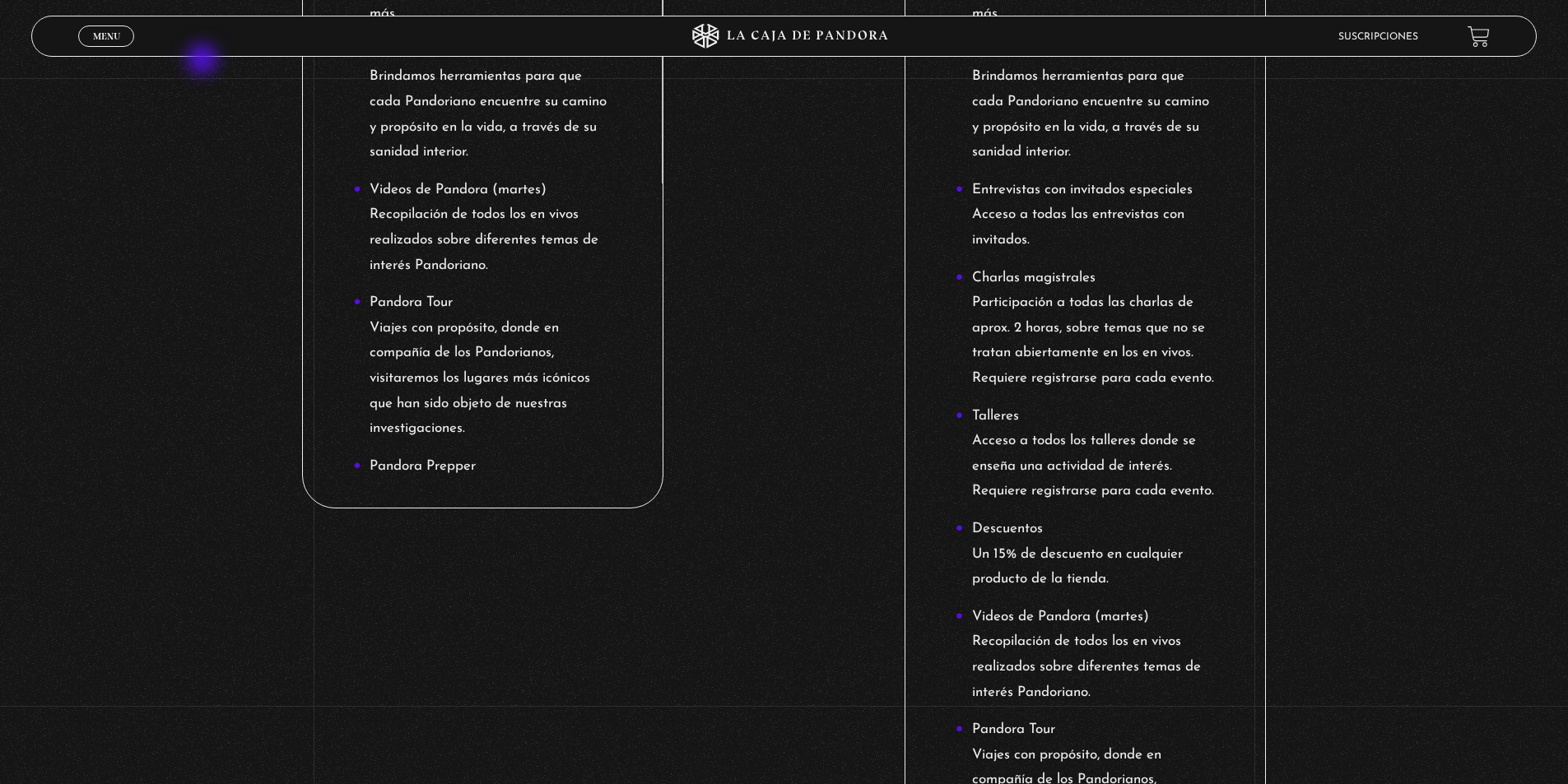
scroll to position [1152, 0]
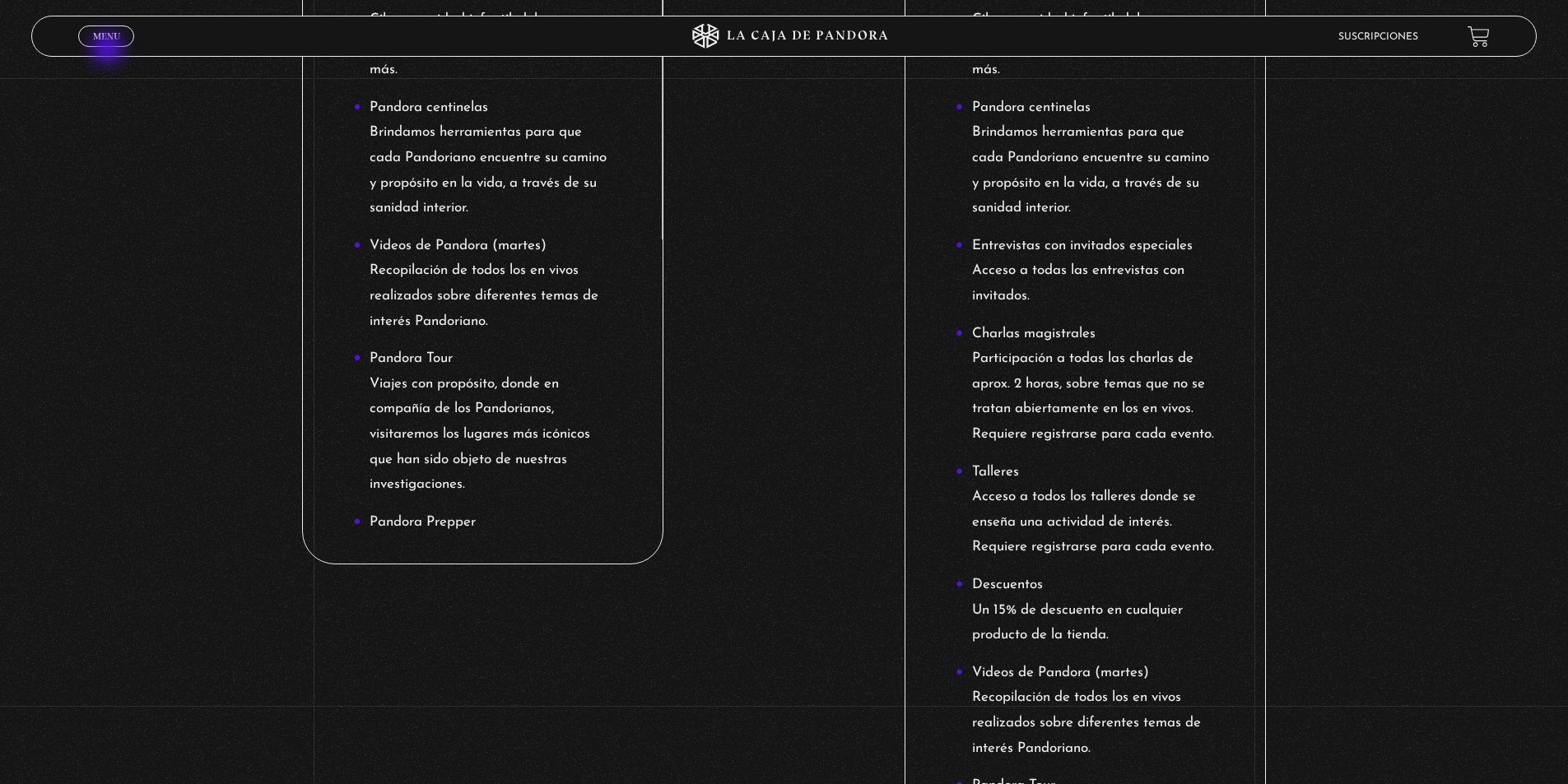
click at [110, 50] on div "Menu Cerrar" at bounding box center [314, 36] width 470 height 40
click at [114, 38] on span "Menu" at bounding box center [106, 36] width 27 height 10
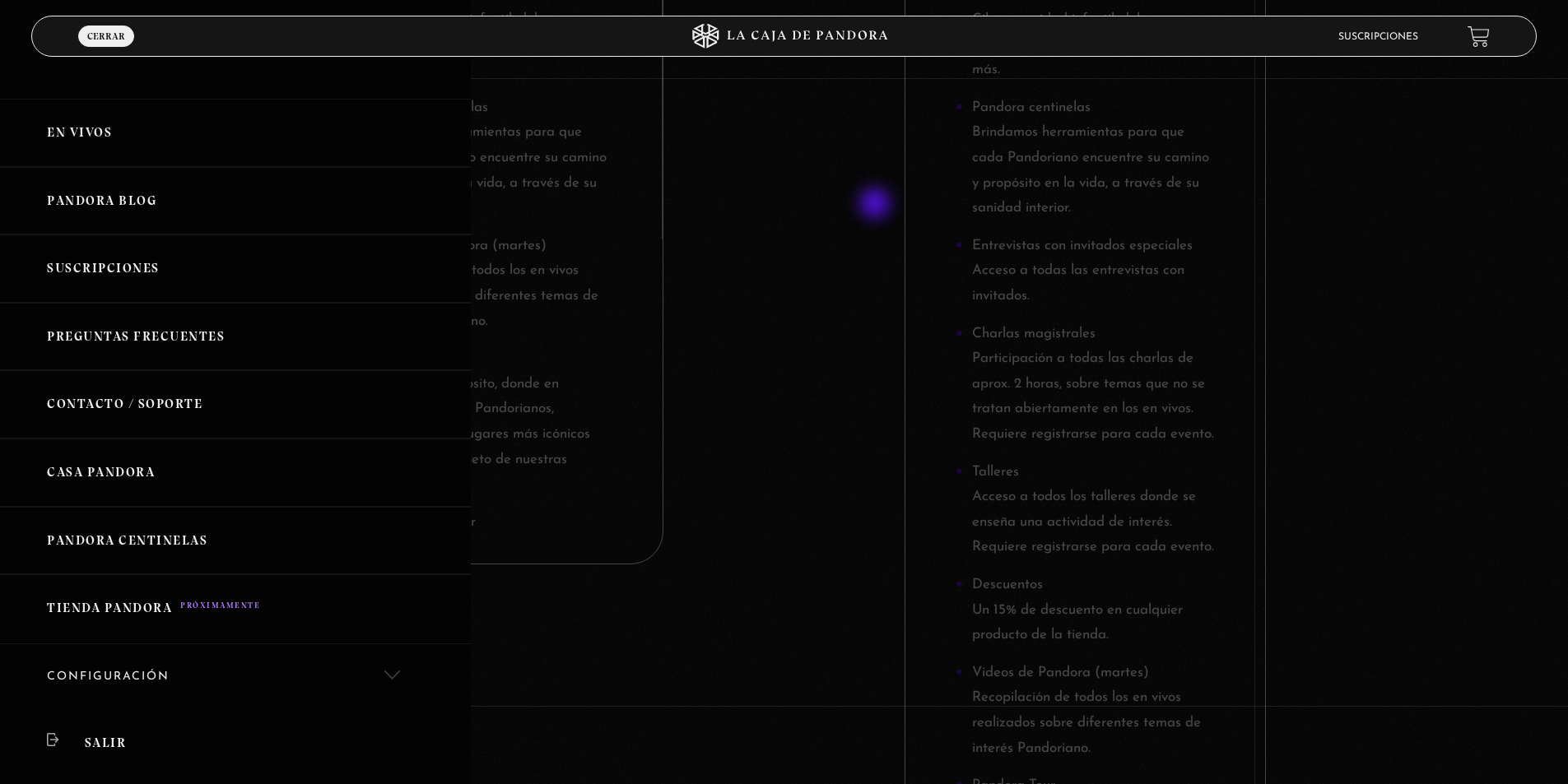
click at [876, 203] on div at bounding box center [784, 392] width 1568 height 784
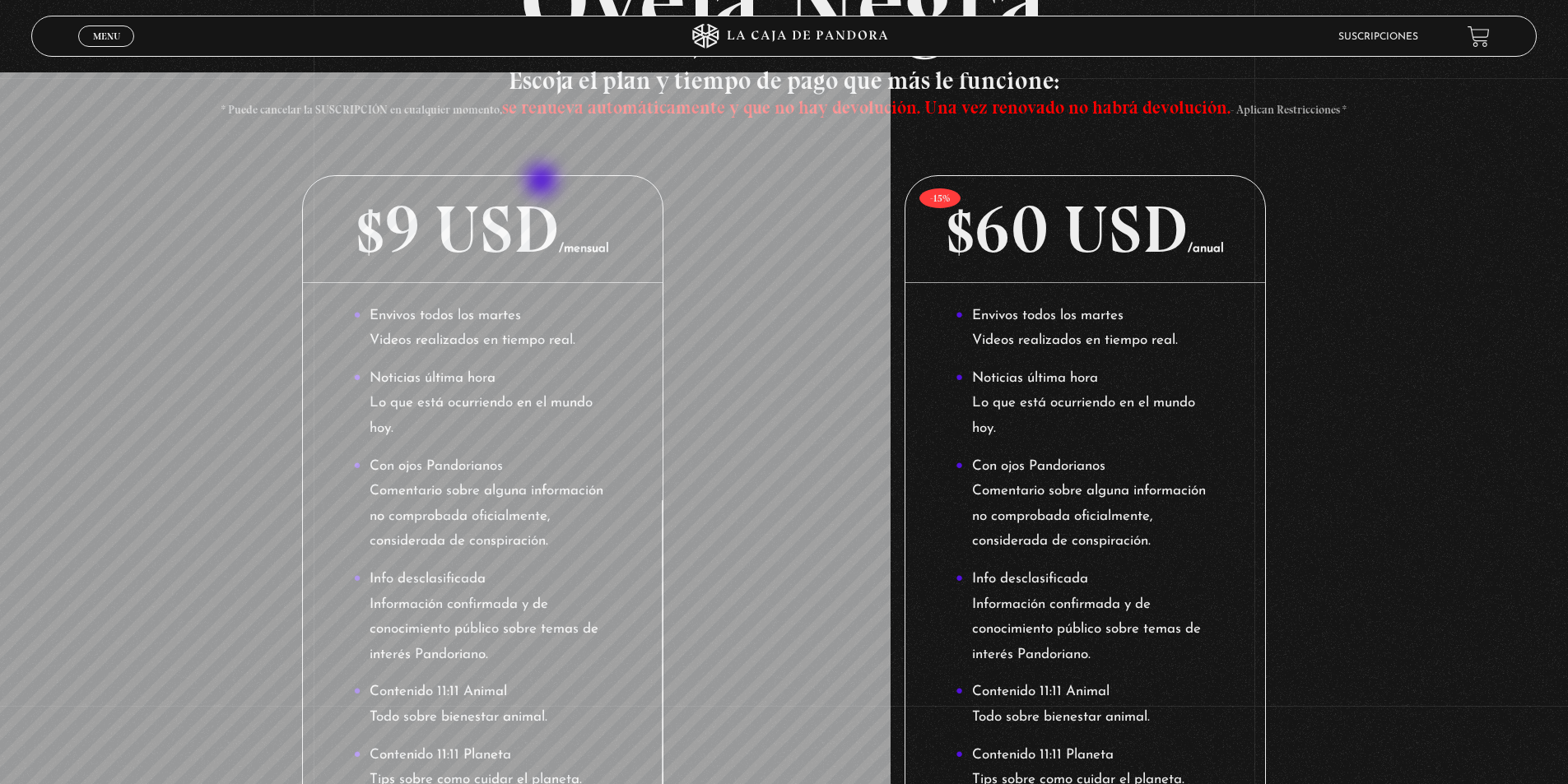
scroll to position [0, 0]
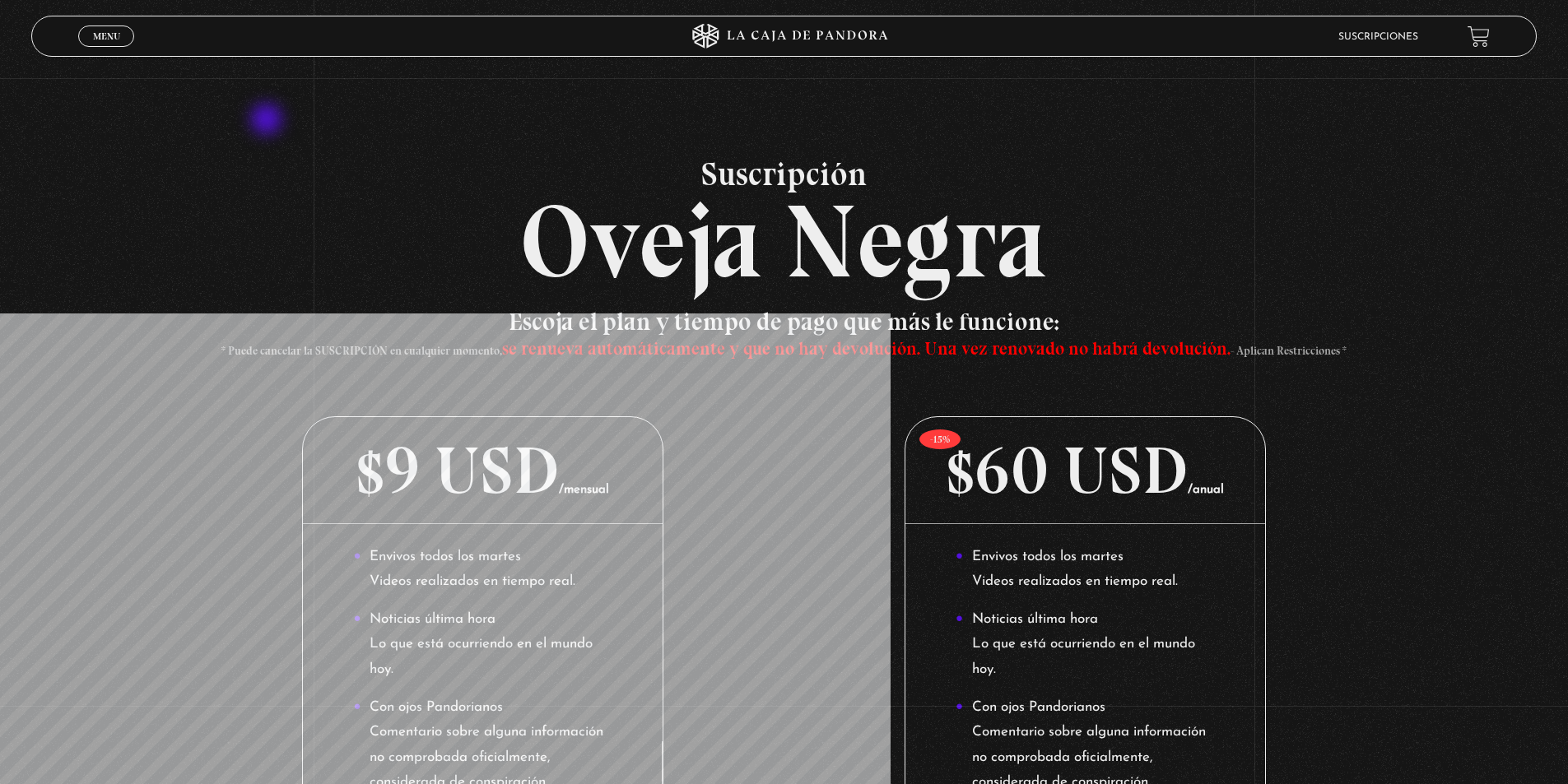
click at [124, 33] on link "Menu Cerrar" at bounding box center [106, 36] width 56 height 21
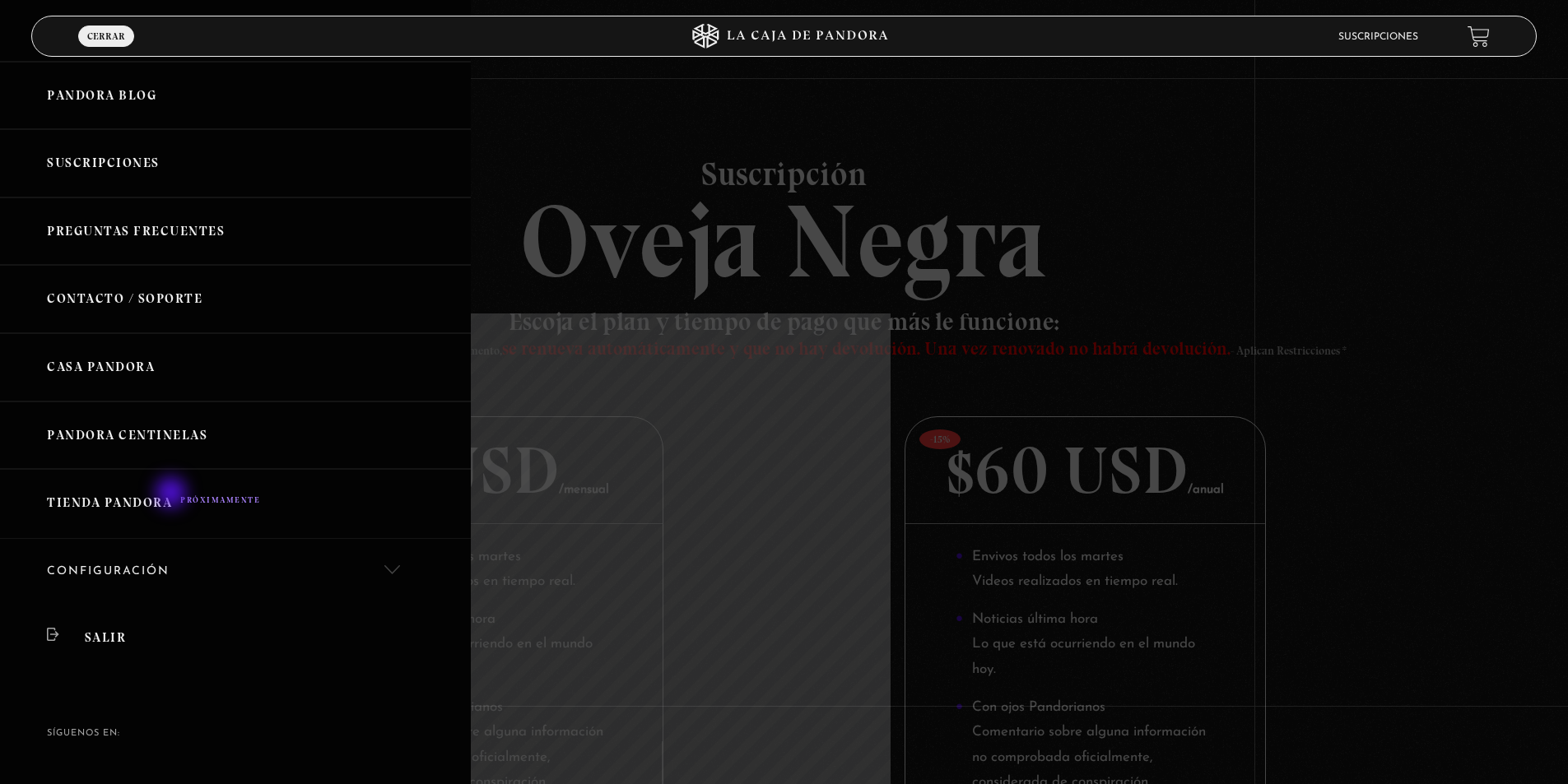
scroll to position [158, 0]
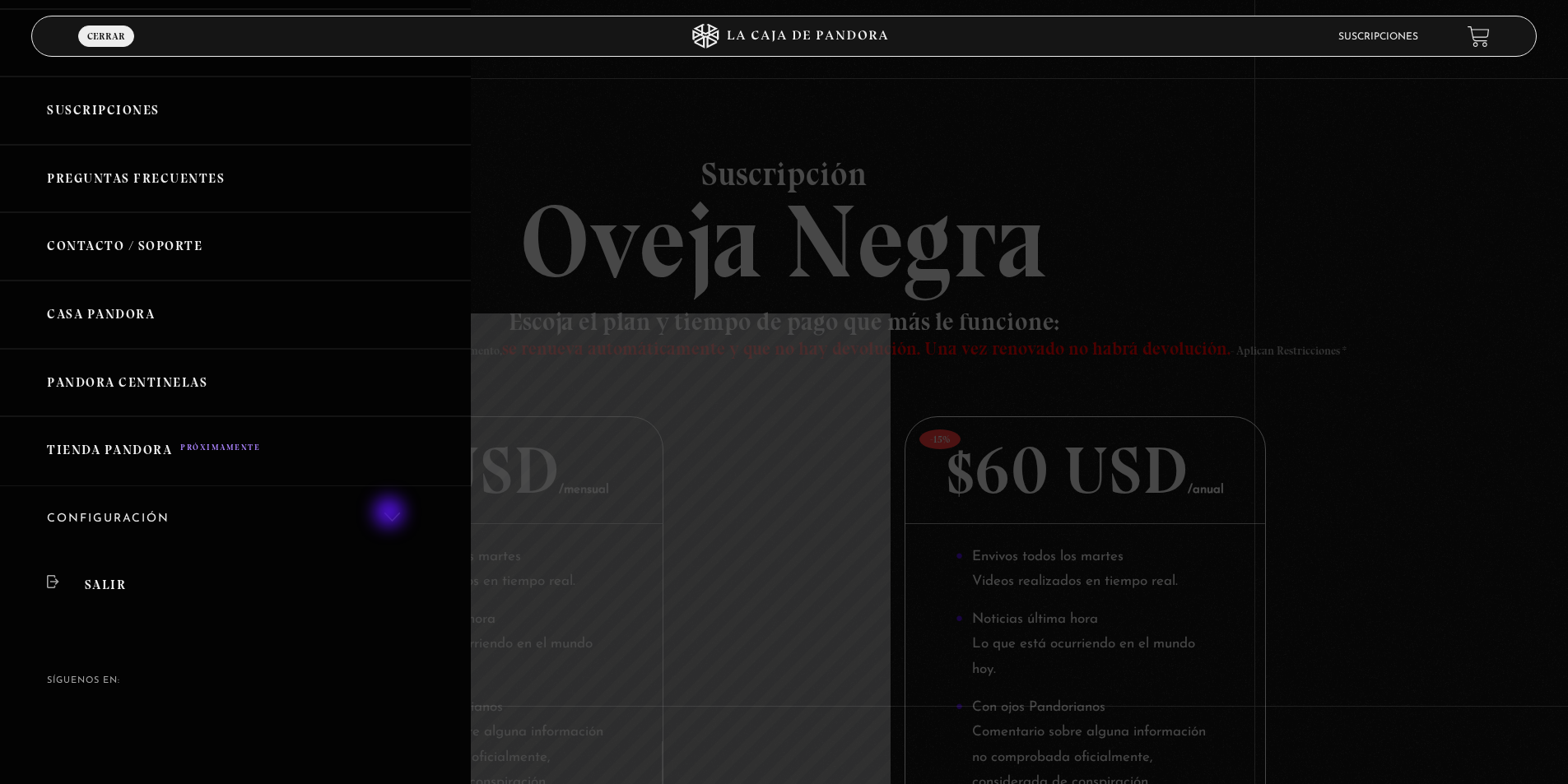
click at [391, 514] on link "Configuración" at bounding box center [235, 519] width 470 height 67
click at [394, 514] on link "Configuración" at bounding box center [235, 519] width 470 height 67
click at [796, 178] on div at bounding box center [784, 392] width 1568 height 784
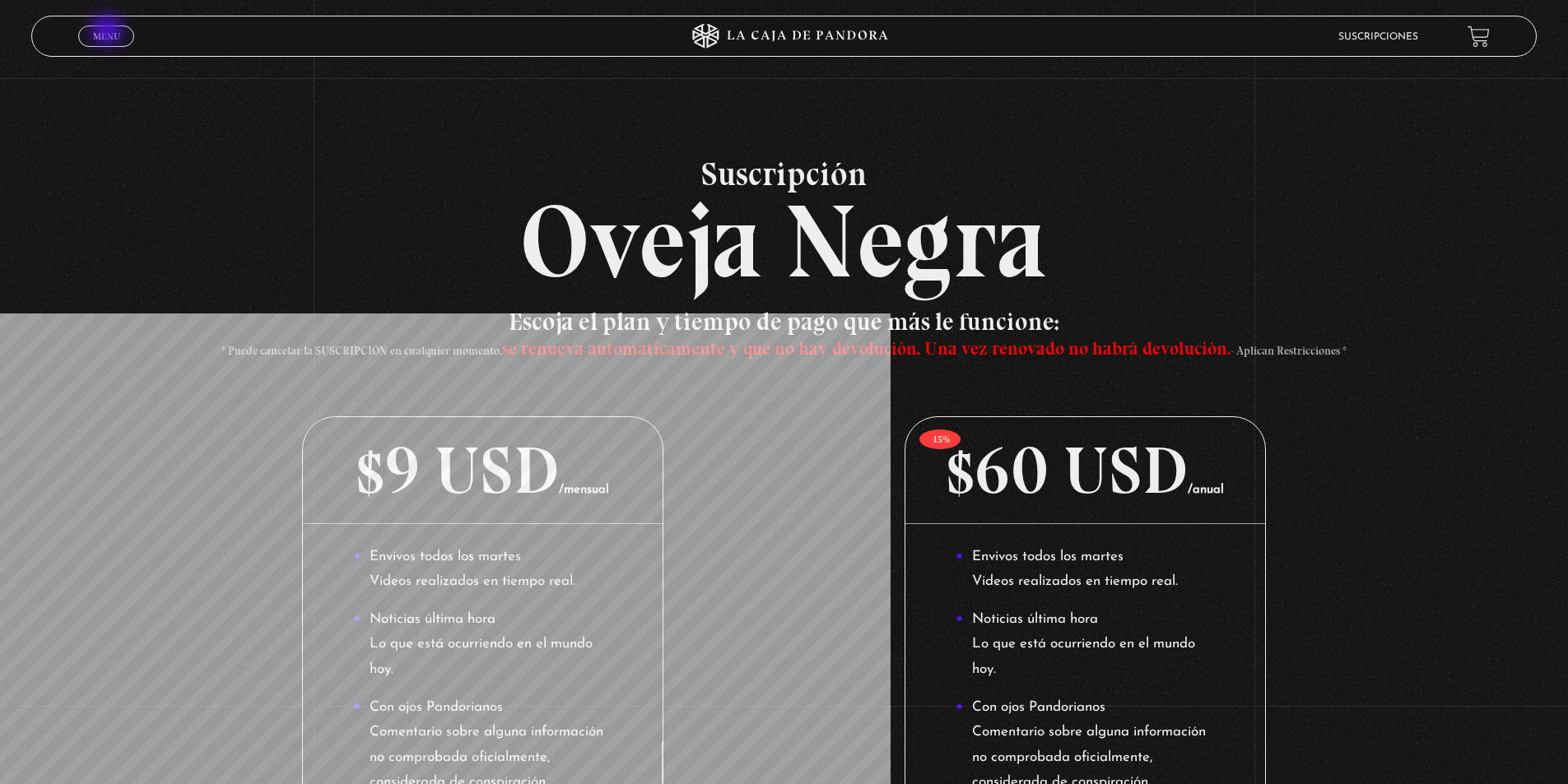
click at [109, 32] on span "Menu" at bounding box center [106, 36] width 27 height 10
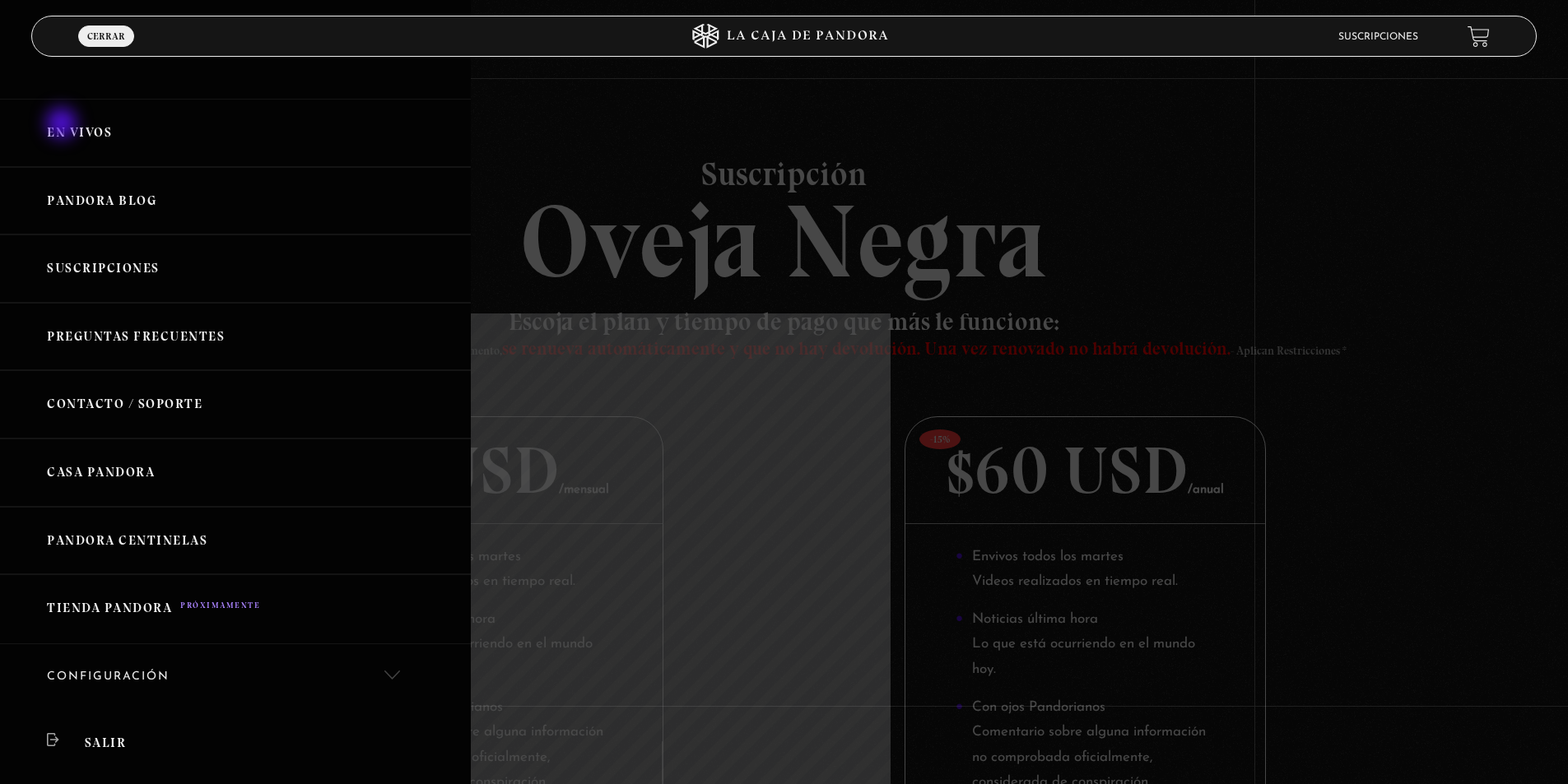
click at [64, 125] on link "En vivos" at bounding box center [235, 133] width 470 height 68
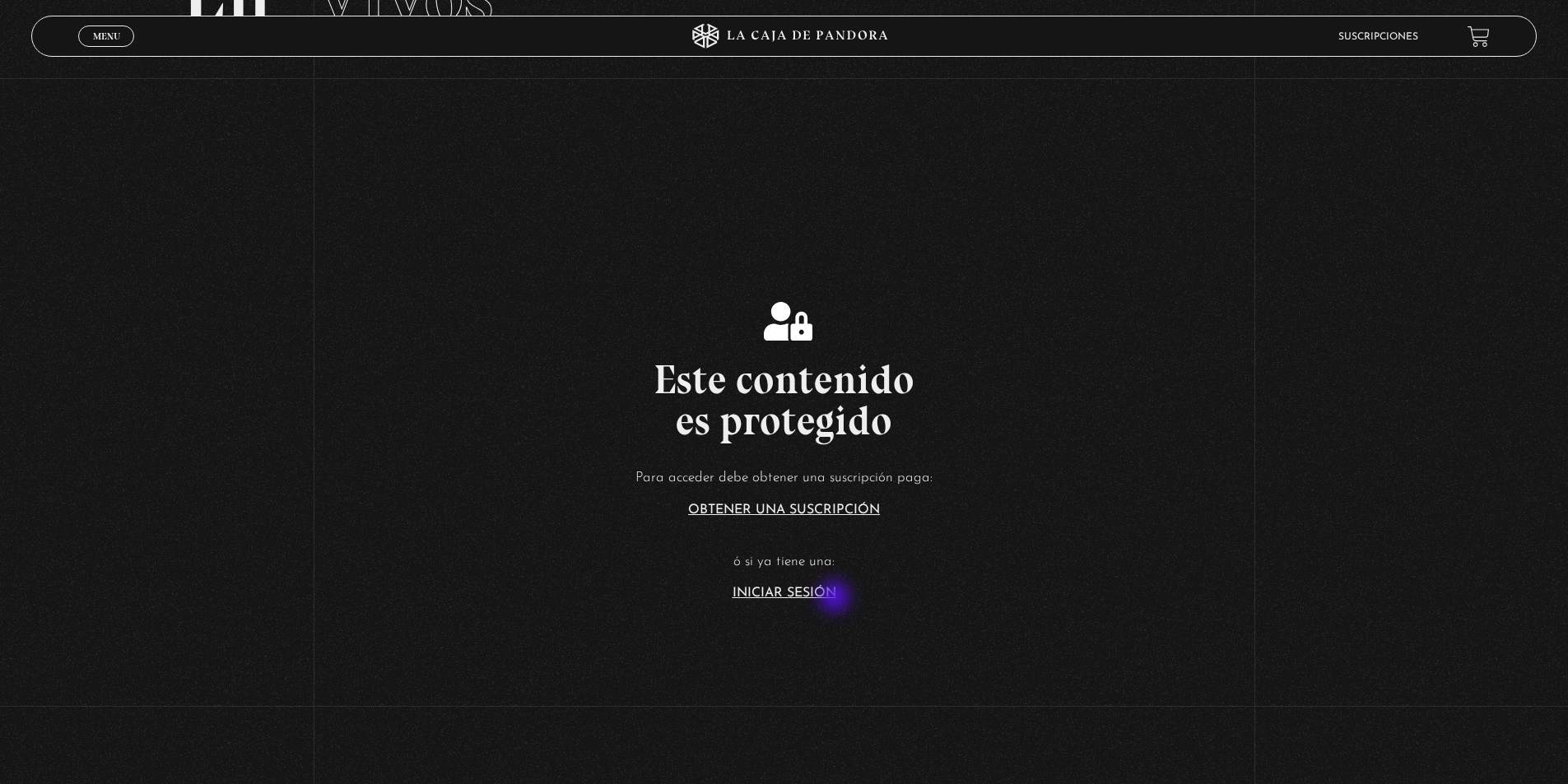
scroll to position [247, 0]
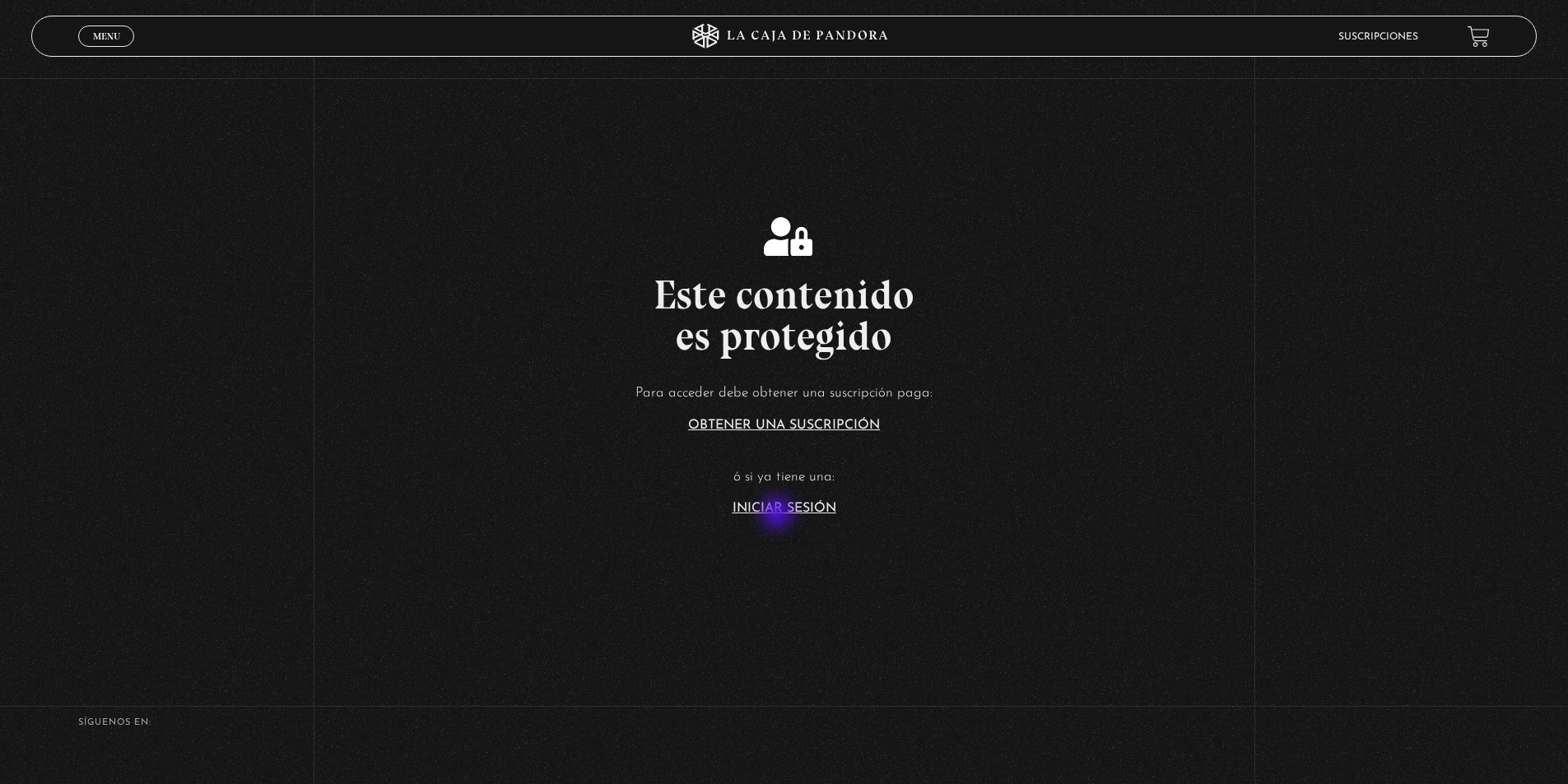
click at [778, 514] on link "Iniciar Sesión" at bounding box center [784, 508] width 104 height 13
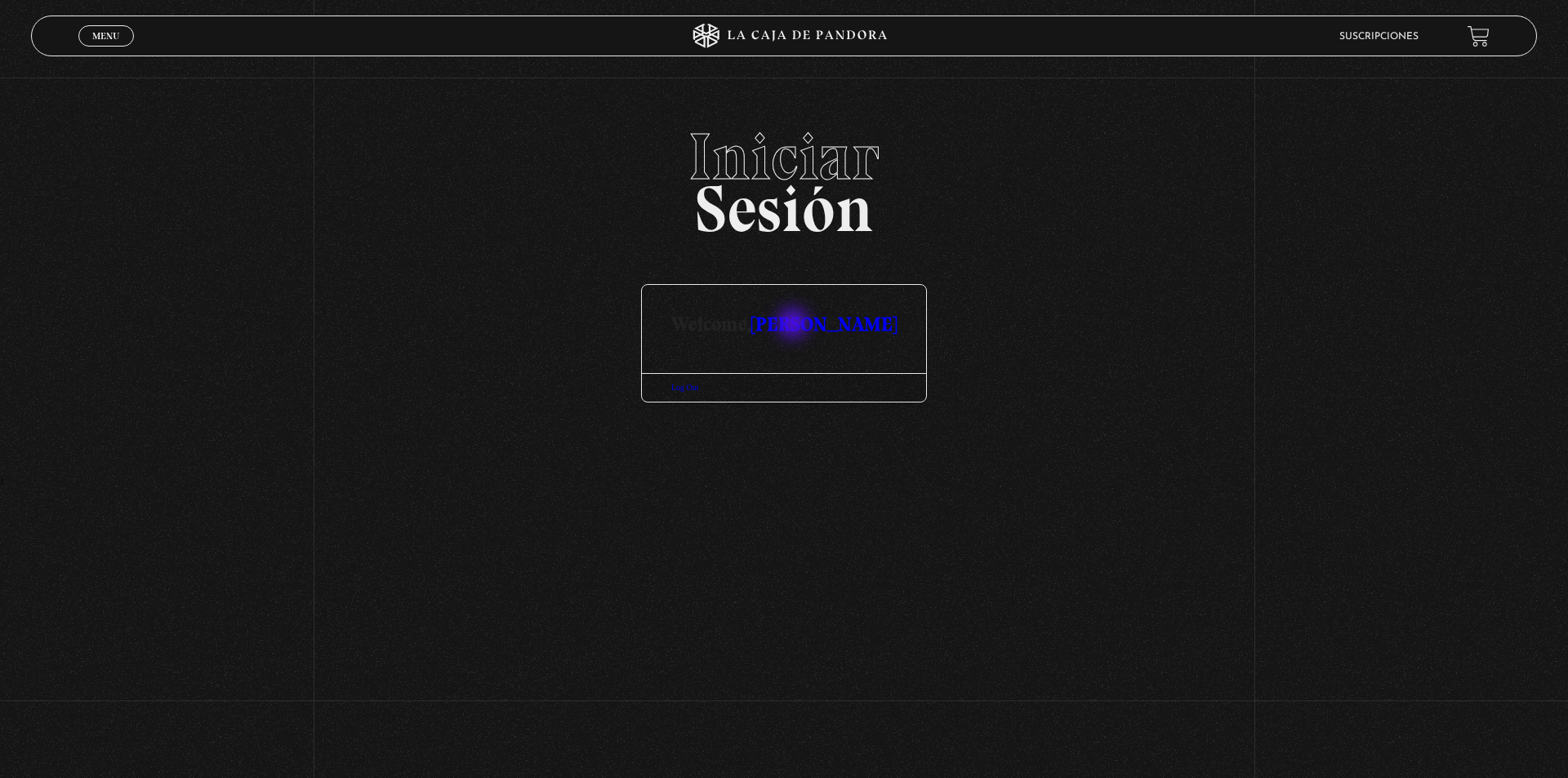
click at [794, 325] on link "[PERSON_NAME]" at bounding box center [823, 323] width 145 height 24
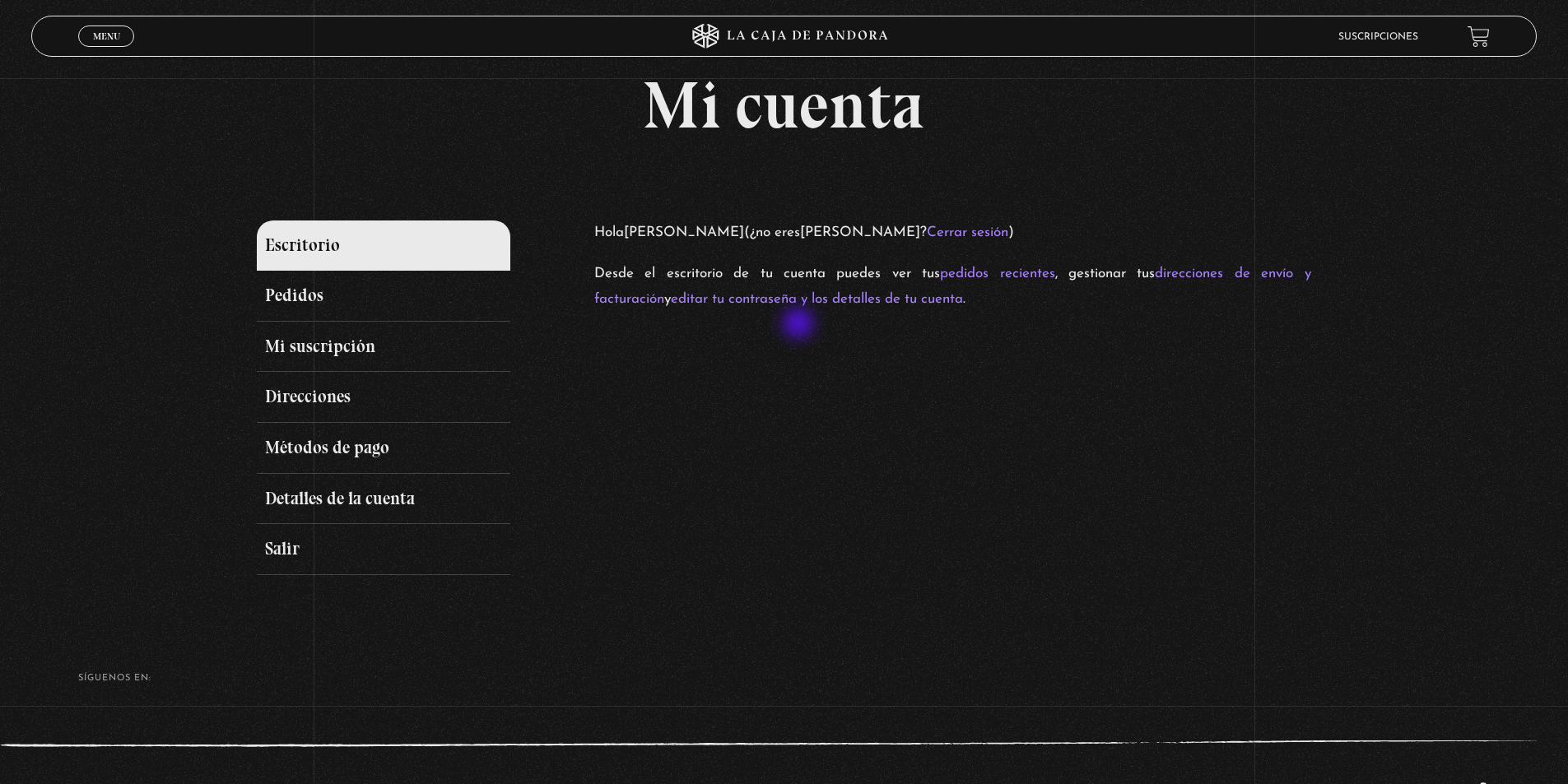
scroll to position [148, 0]
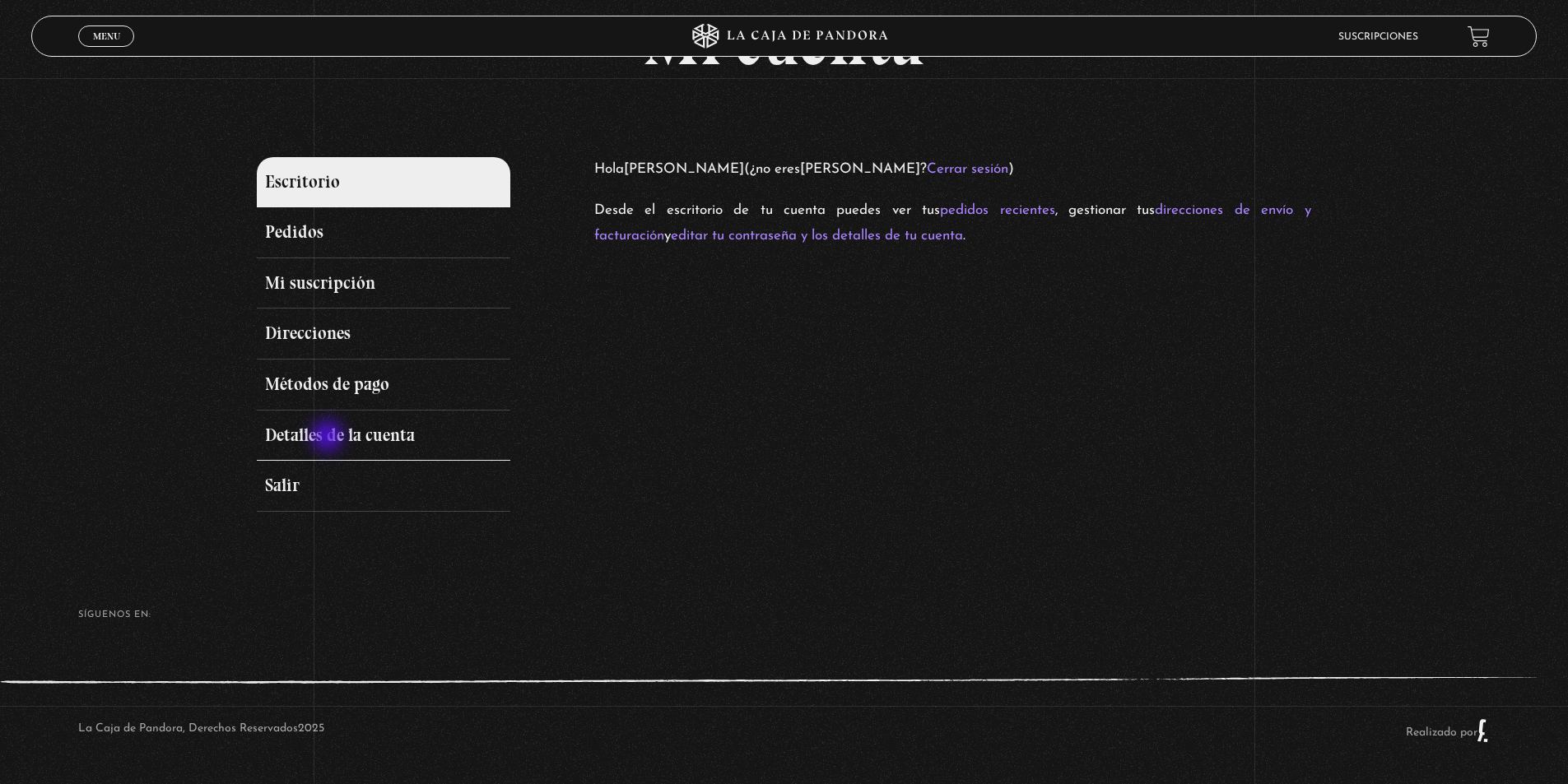
click at [329, 437] on link "Detalles de la cuenta" at bounding box center [383, 437] width 253 height 51
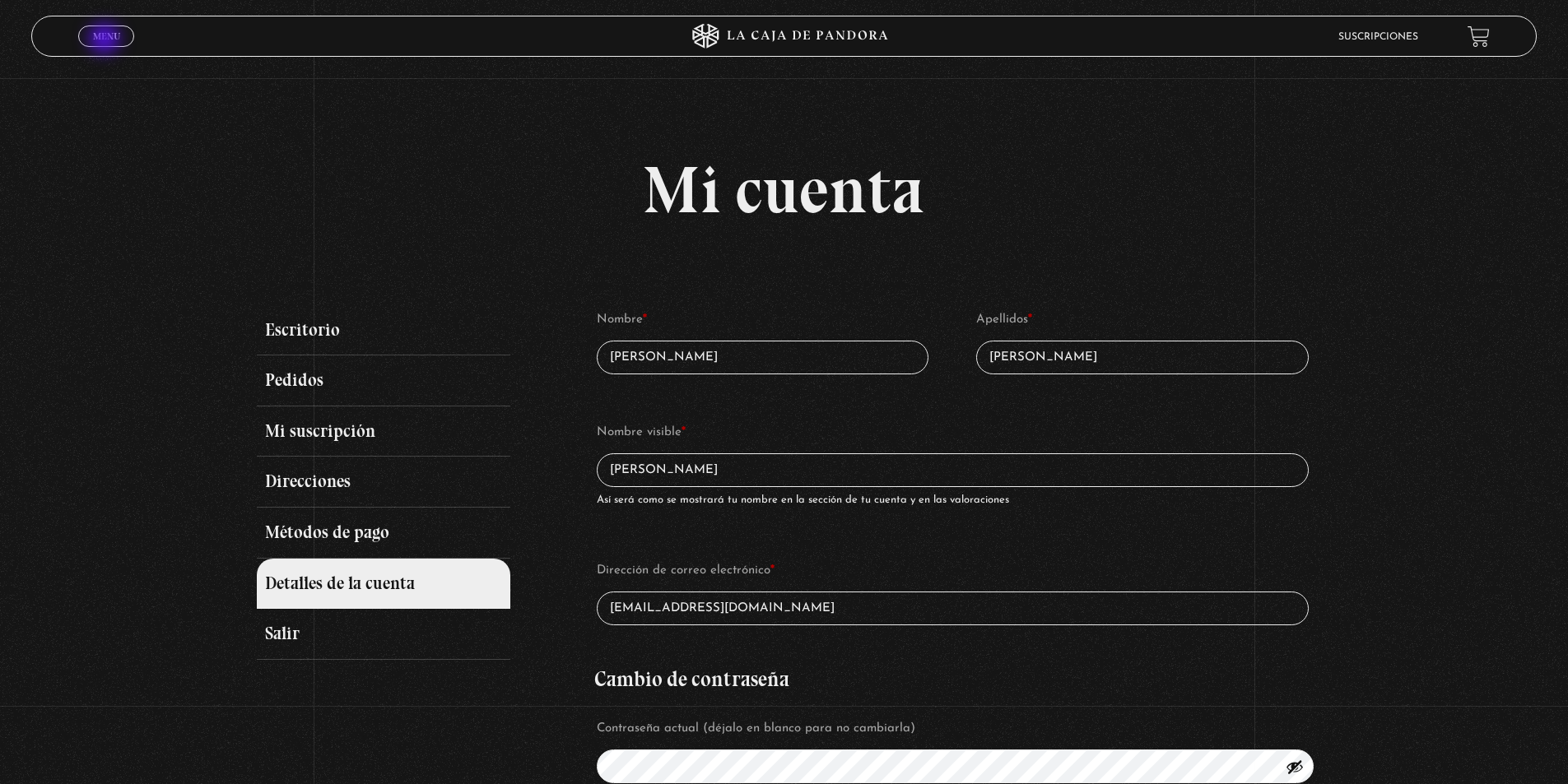
click at [105, 33] on span "Menu" at bounding box center [106, 36] width 27 height 10
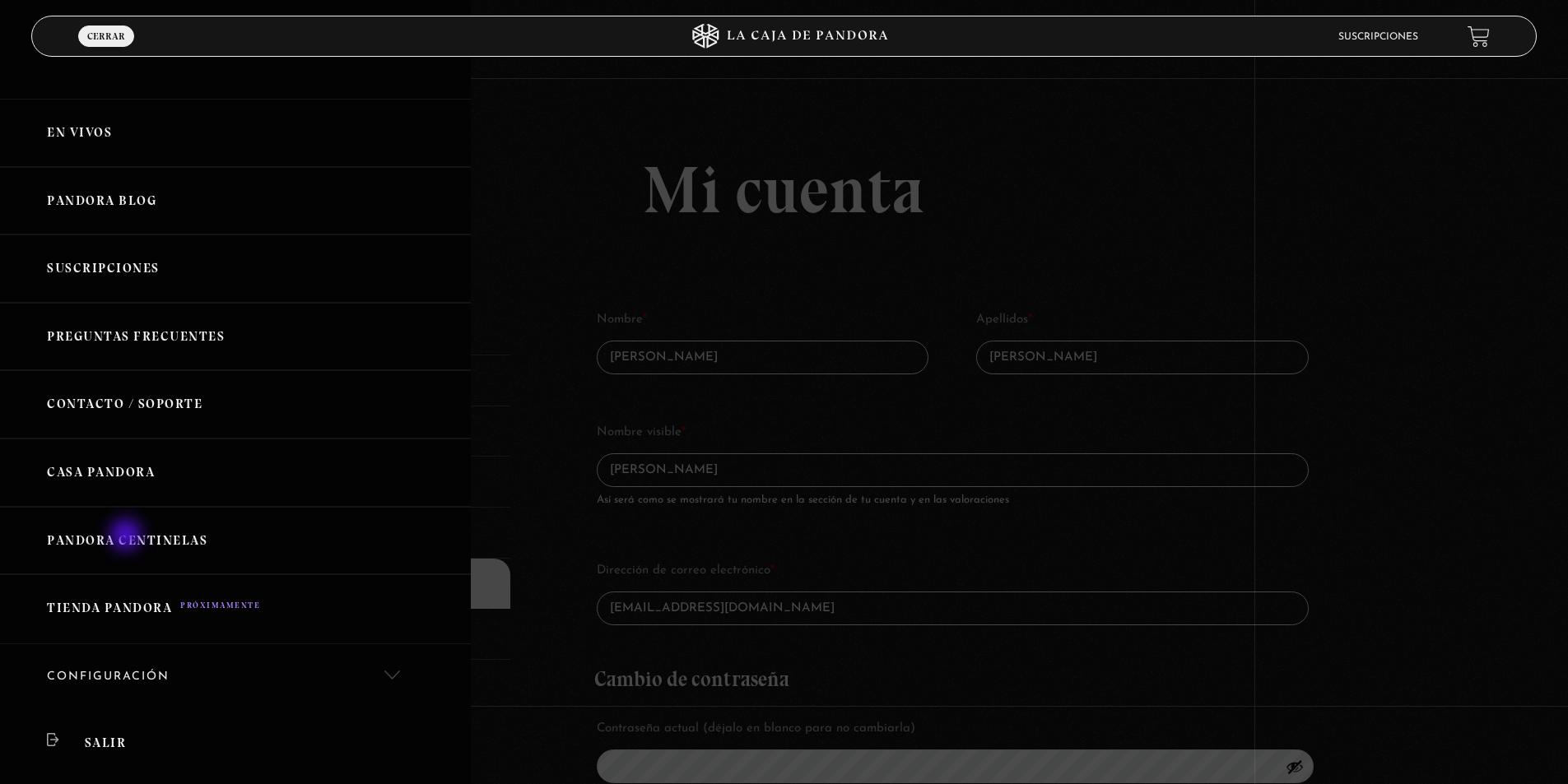
click at [128, 536] on link "Pandora Centinelas" at bounding box center [235, 541] width 470 height 68
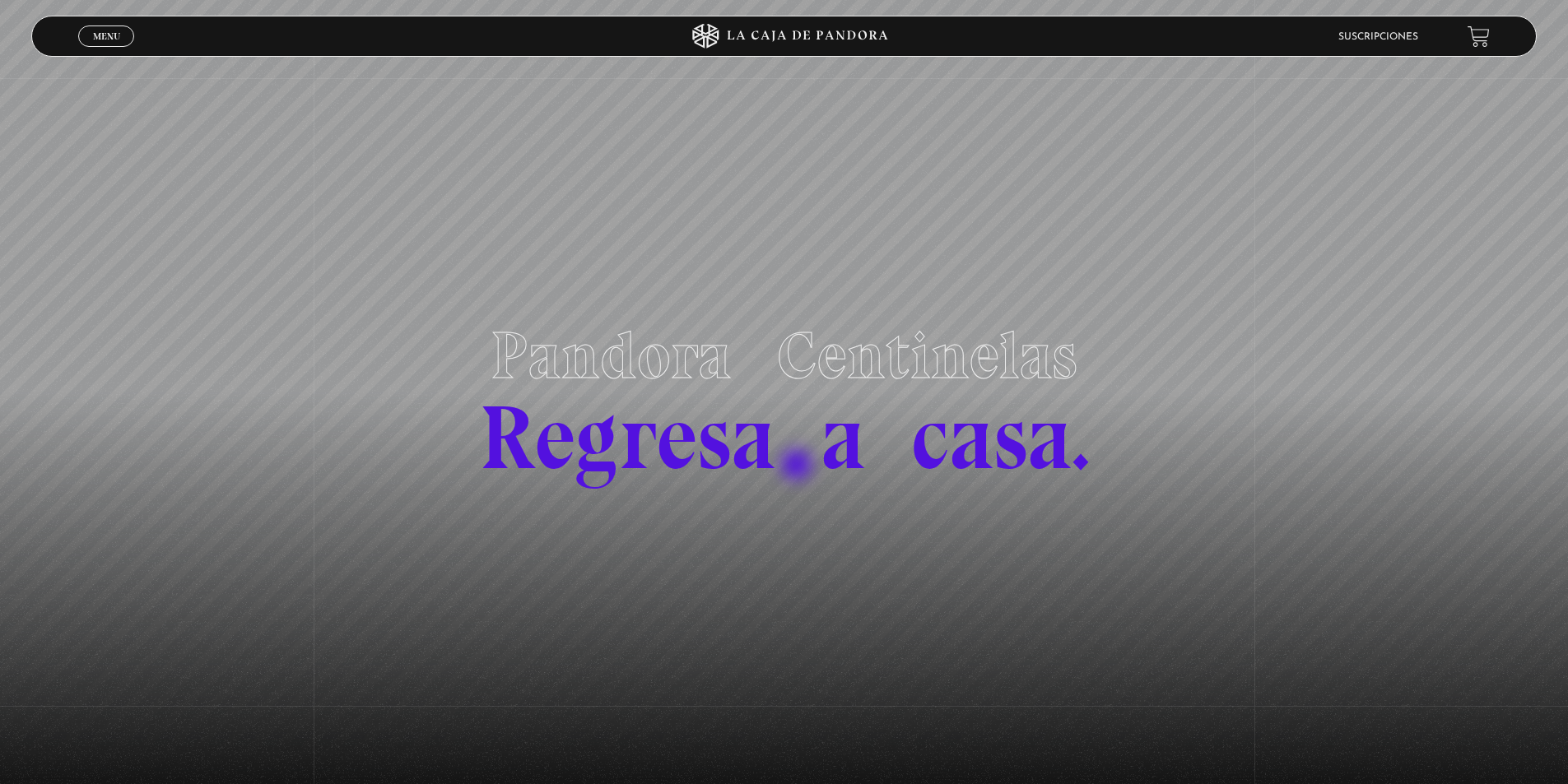
click at [799, 466] on span "Regresa a casa." at bounding box center [783, 438] width 610 height 109
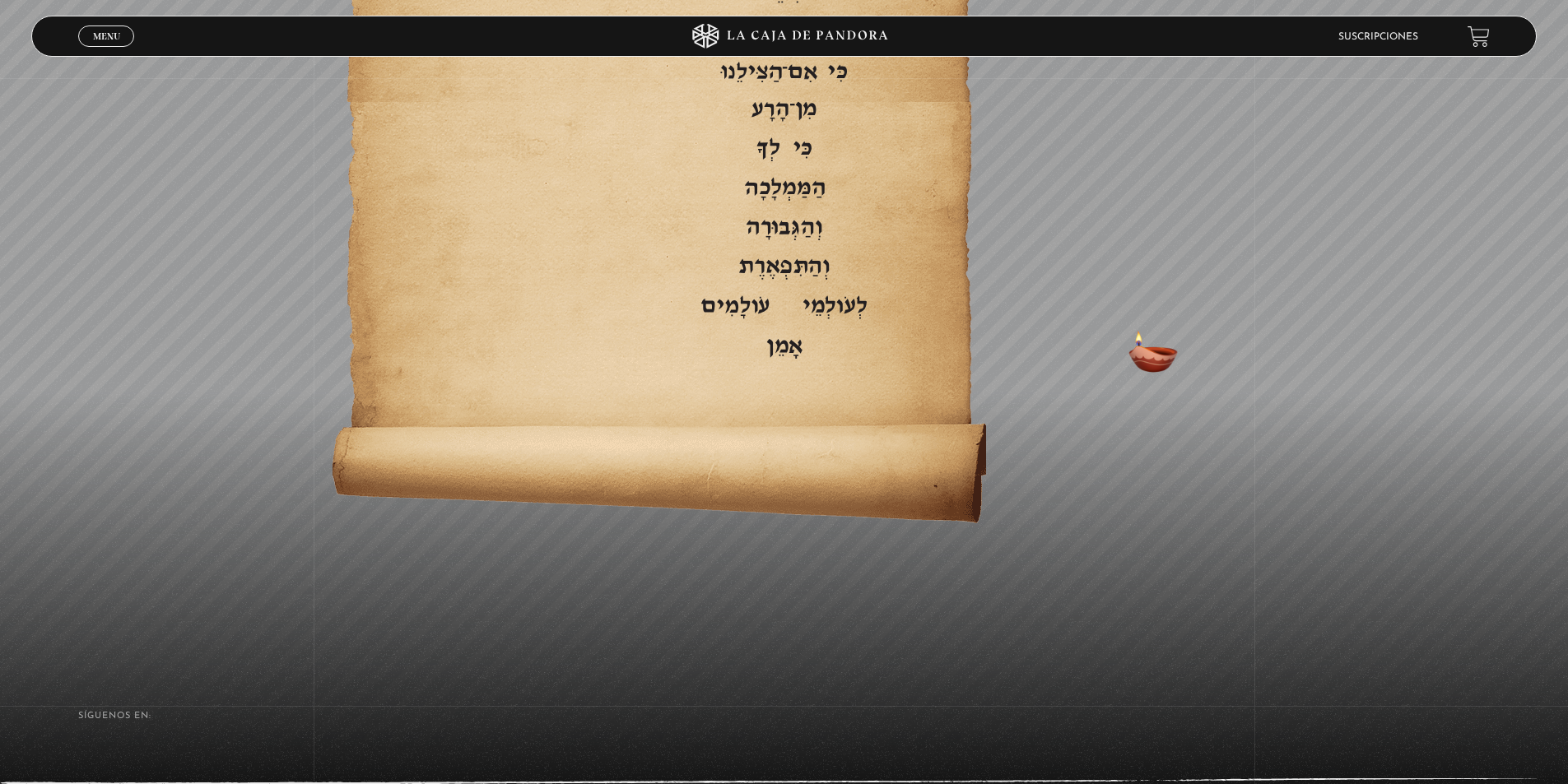
scroll to position [3196, 0]
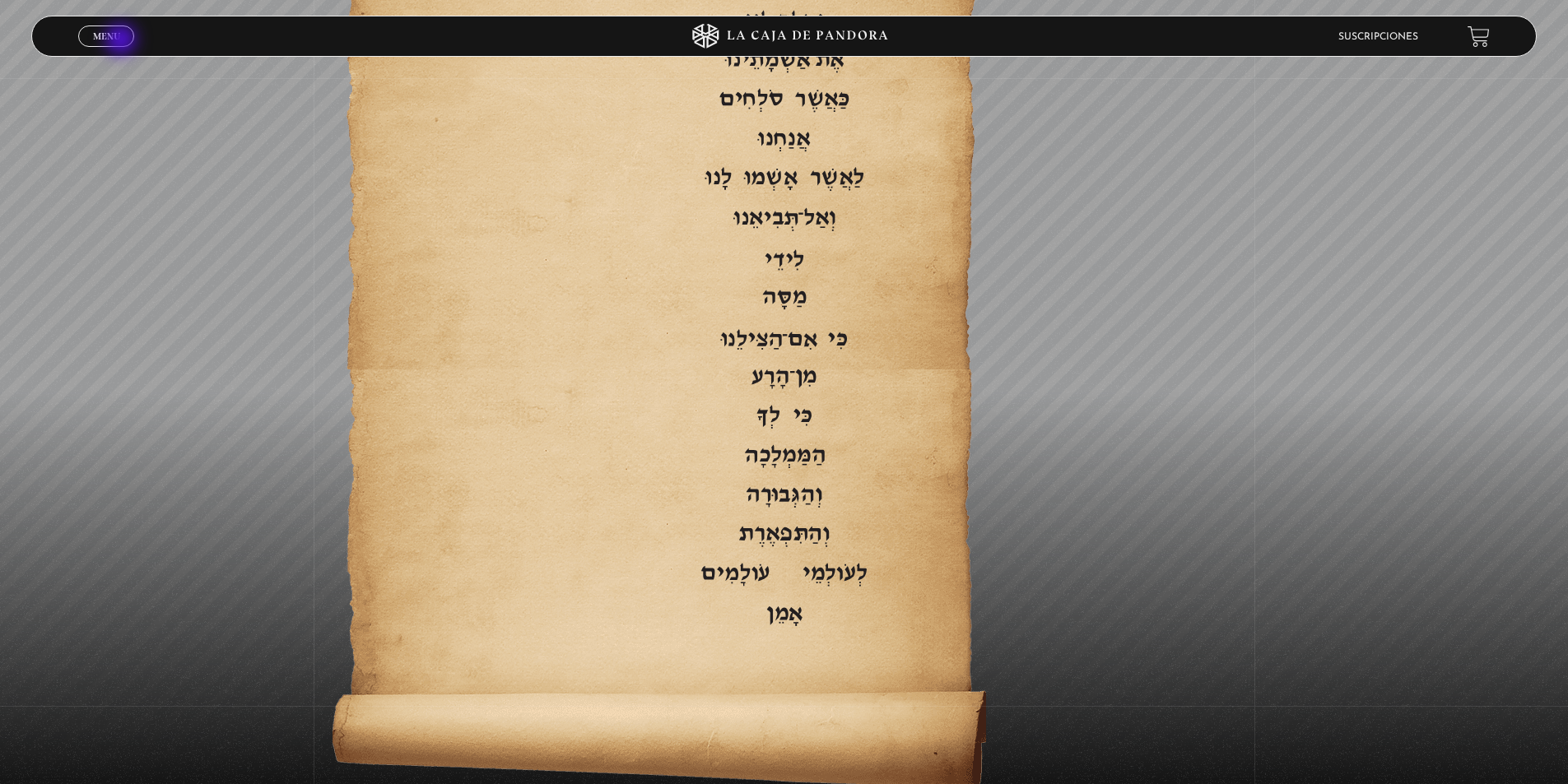
click at [120, 37] on span "Menu" at bounding box center [106, 36] width 27 height 10
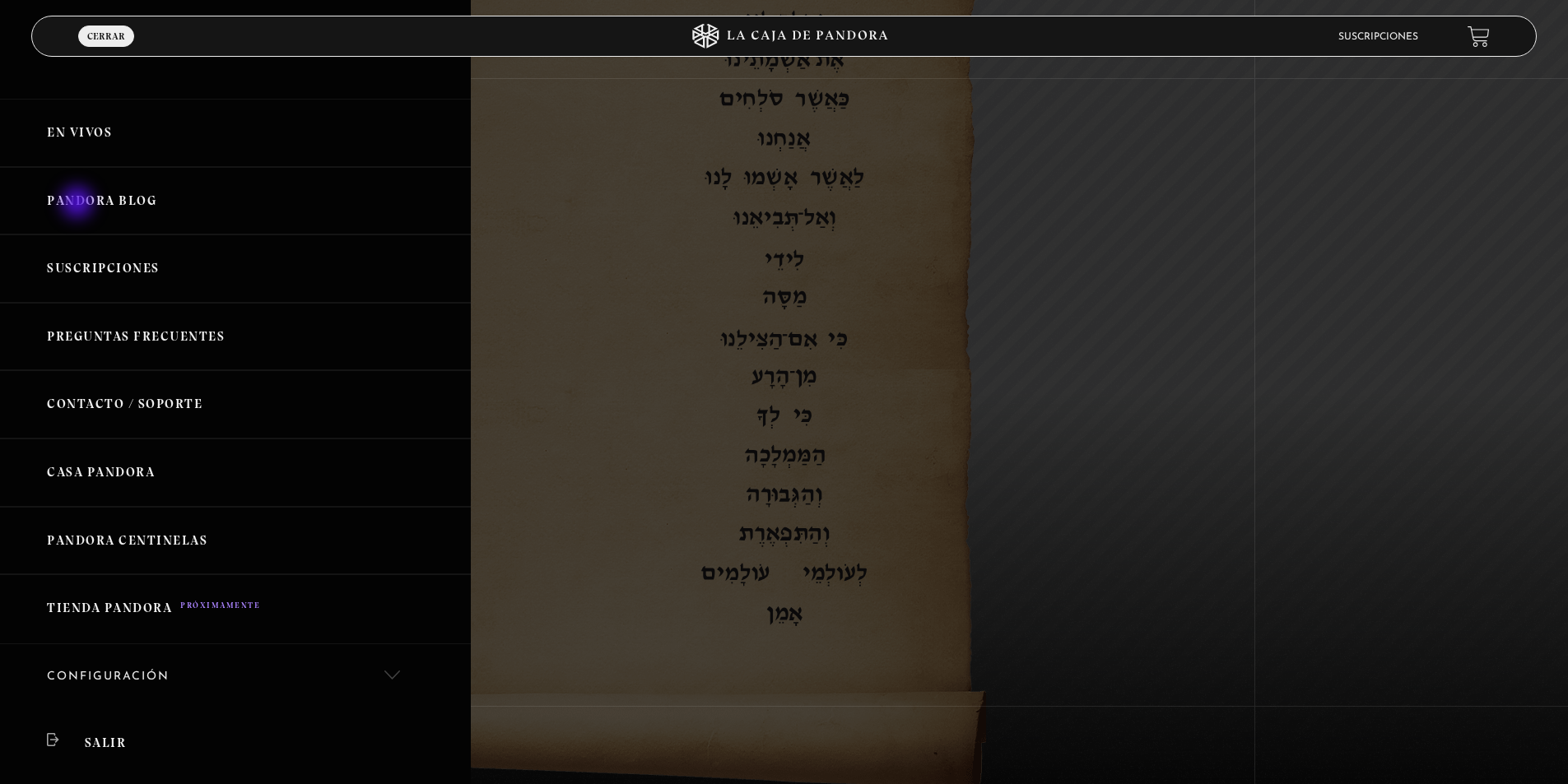
click at [79, 204] on link "Pandora Blog" at bounding box center [235, 201] width 470 height 68
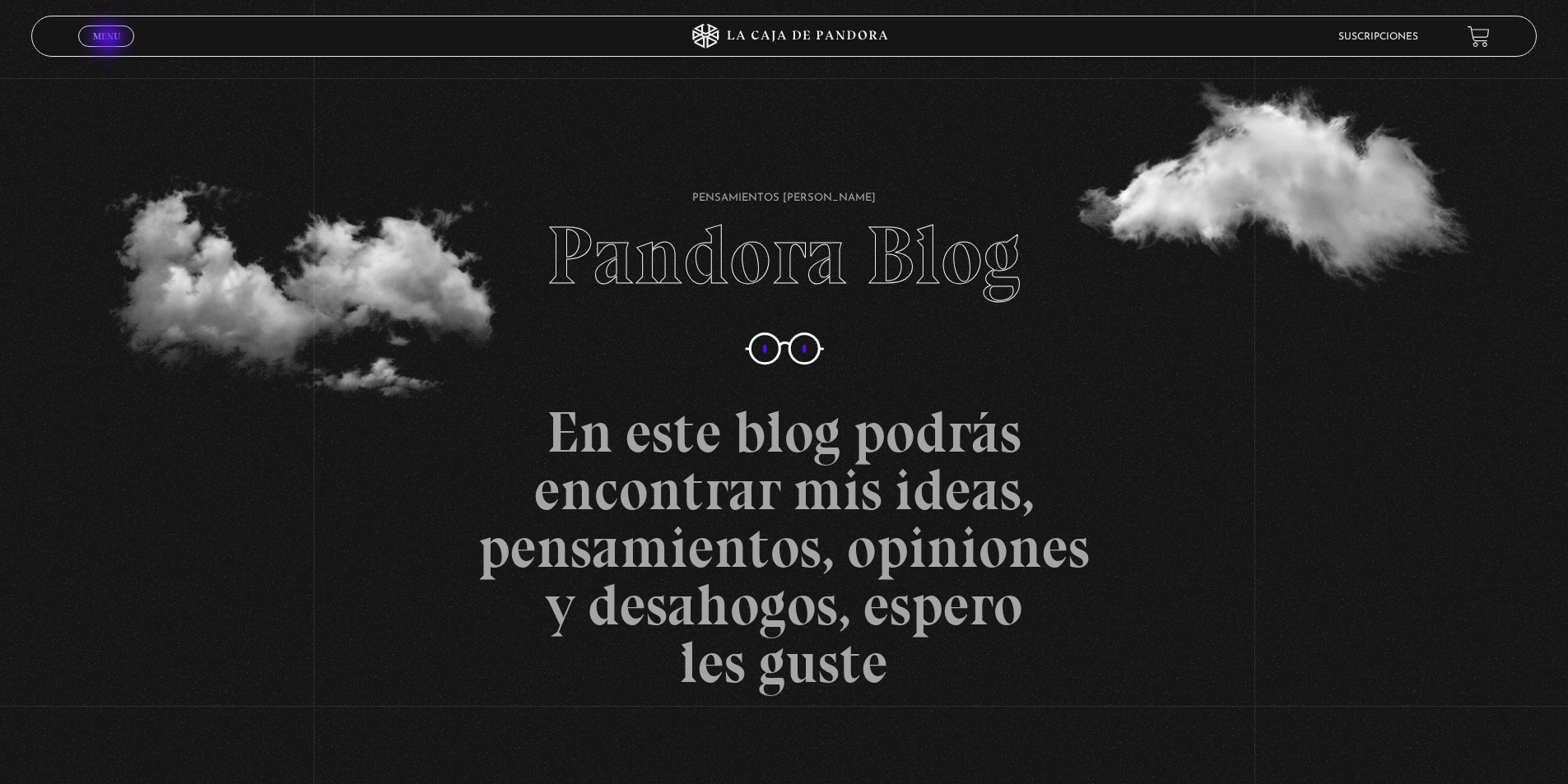
click at [110, 40] on span "Menu" at bounding box center [106, 36] width 27 height 10
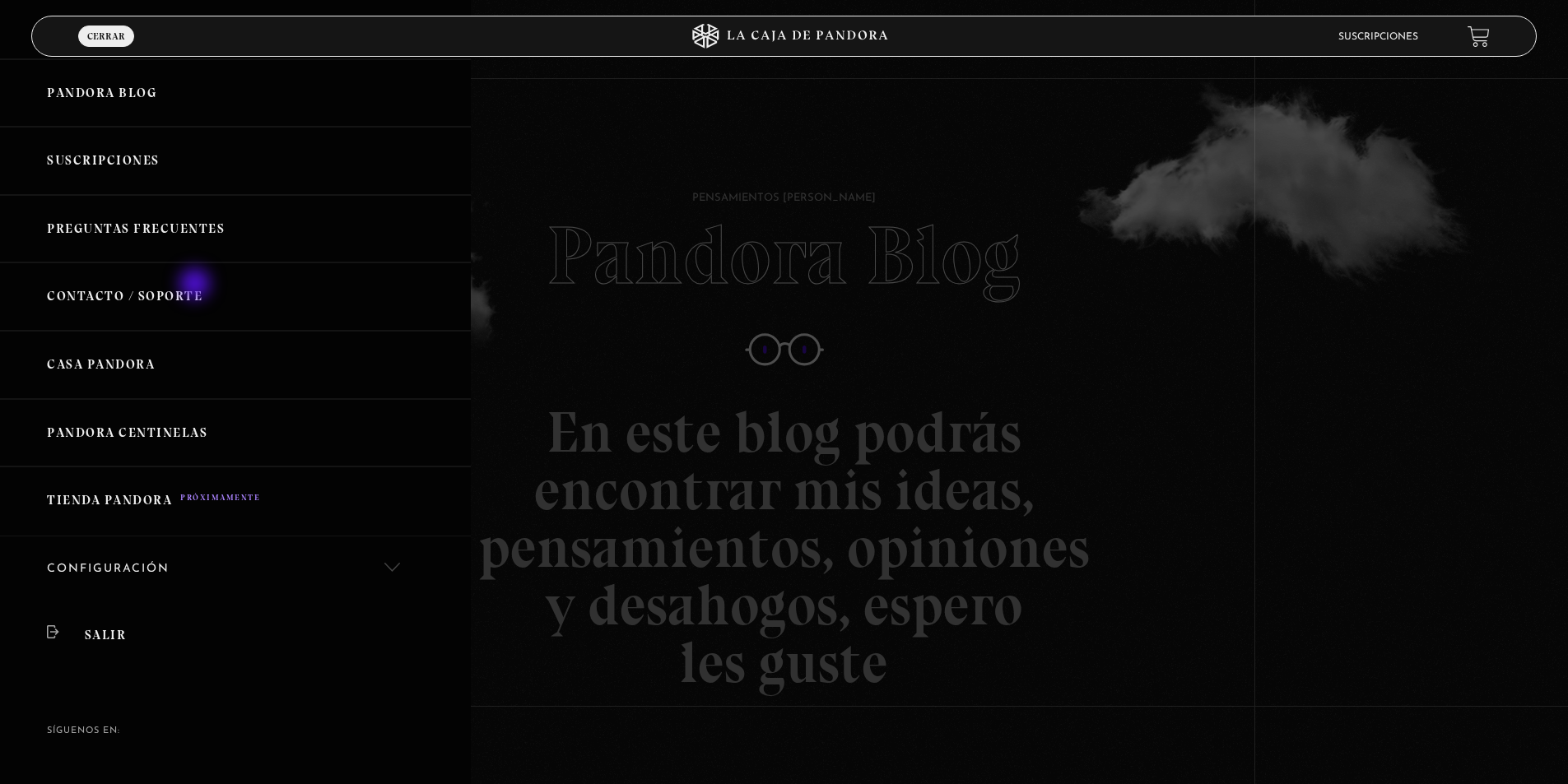
scroll to position [158, 0]
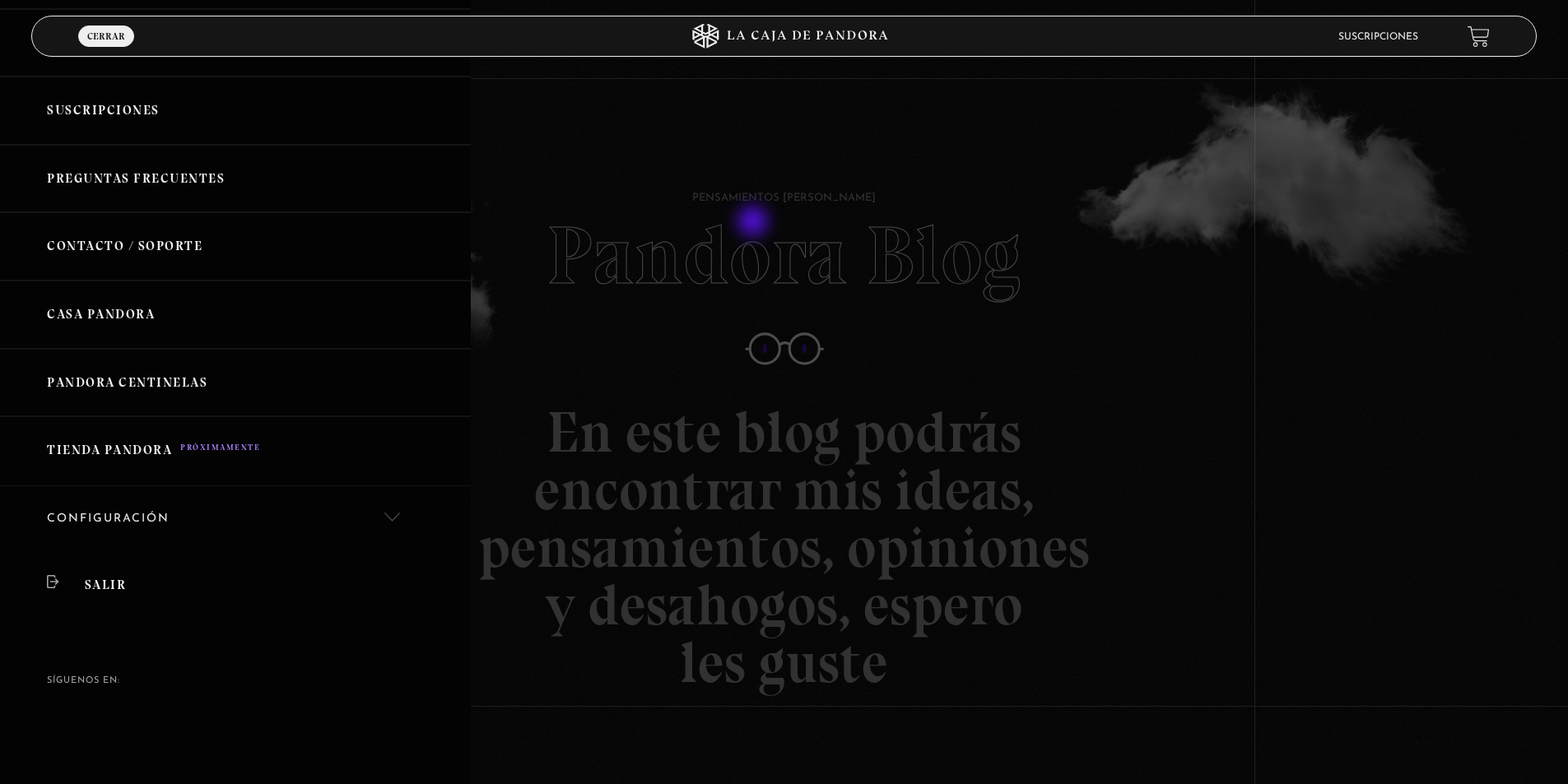
click at [754, 223] on div at bounding box center [784, 392] width 1568 height 784
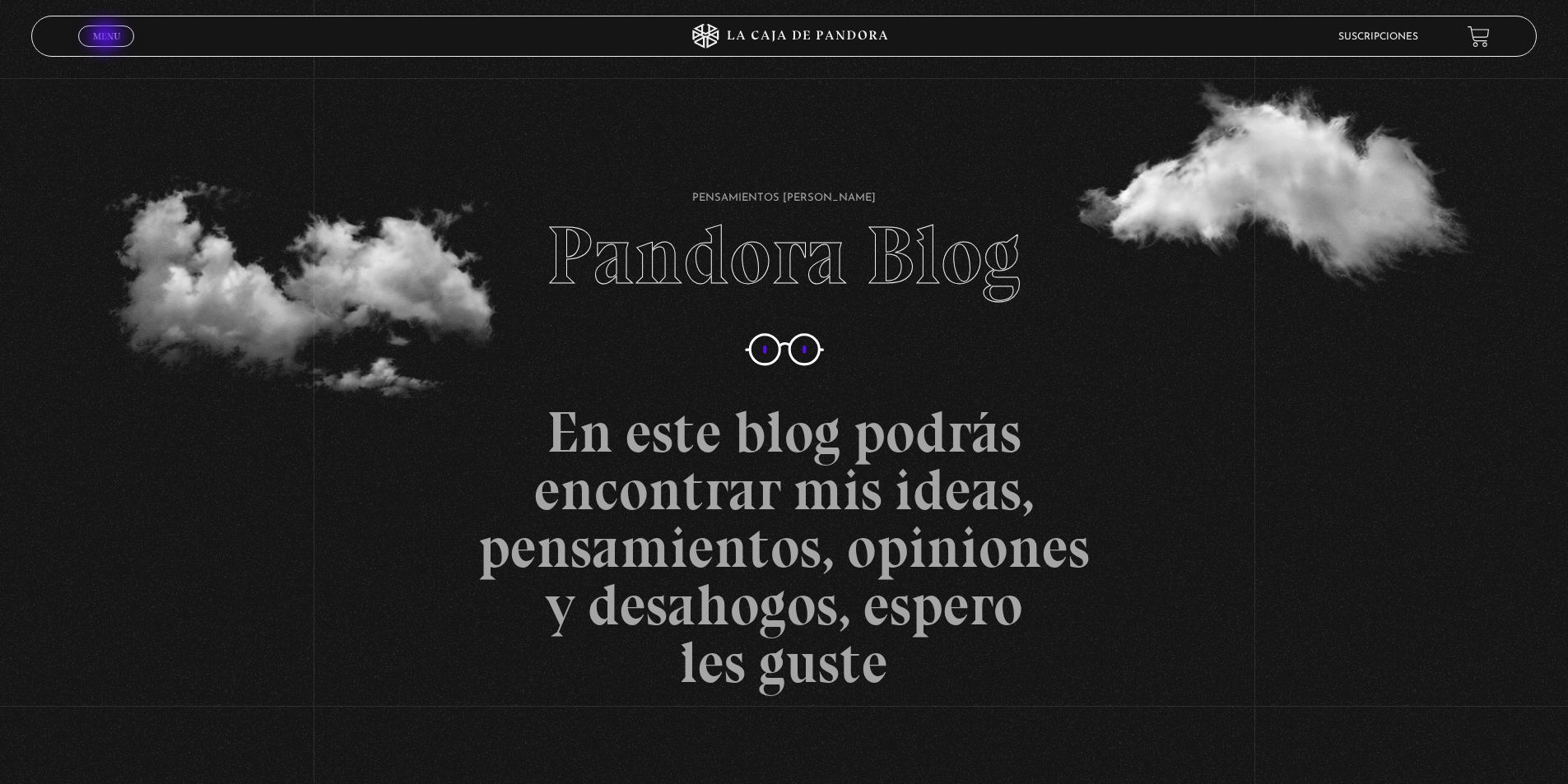
click at [107, 37] on span "Menu" at bounding box center [106, 36] width 27 height 10
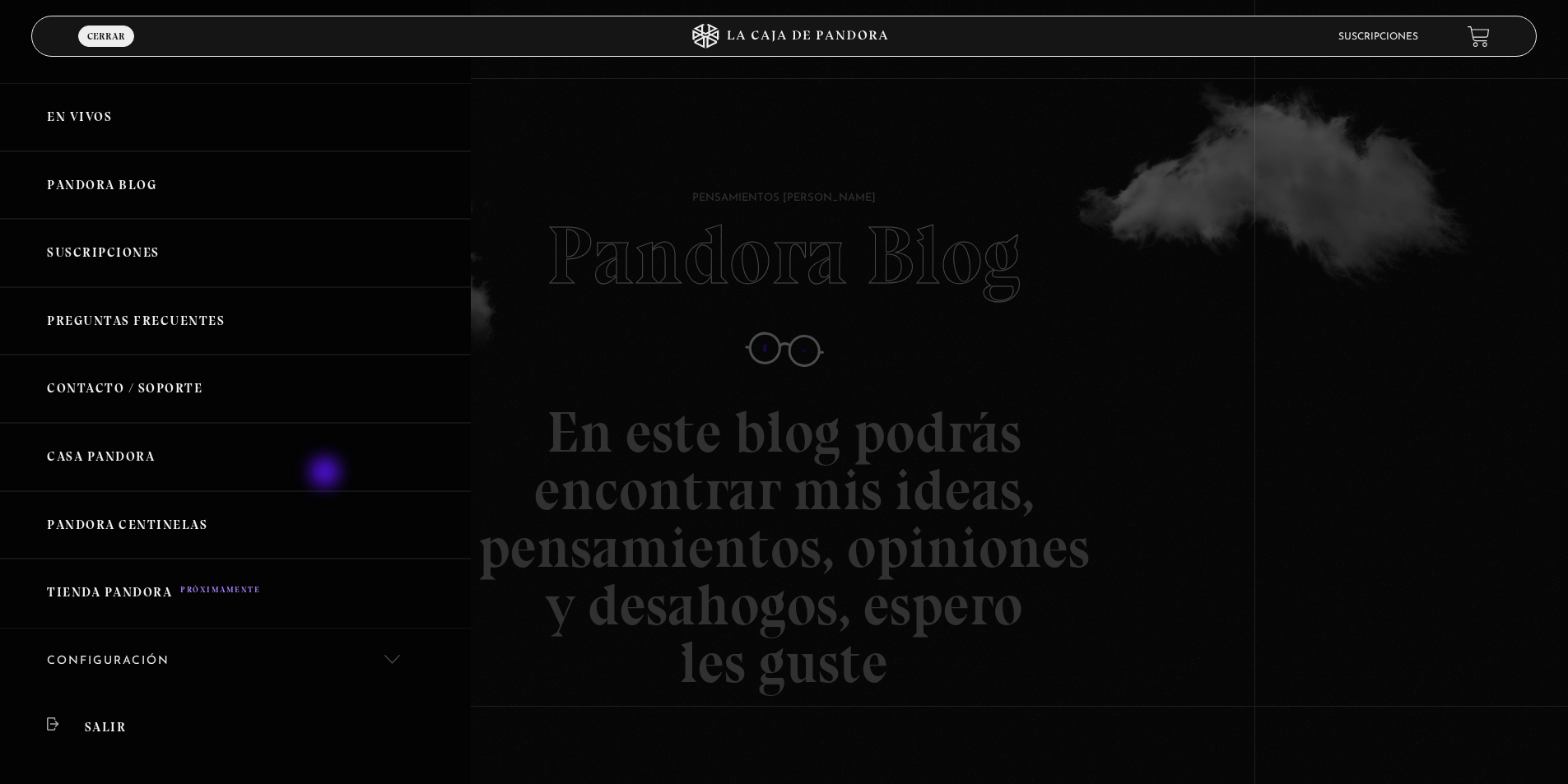
scroll to position [0, 0]
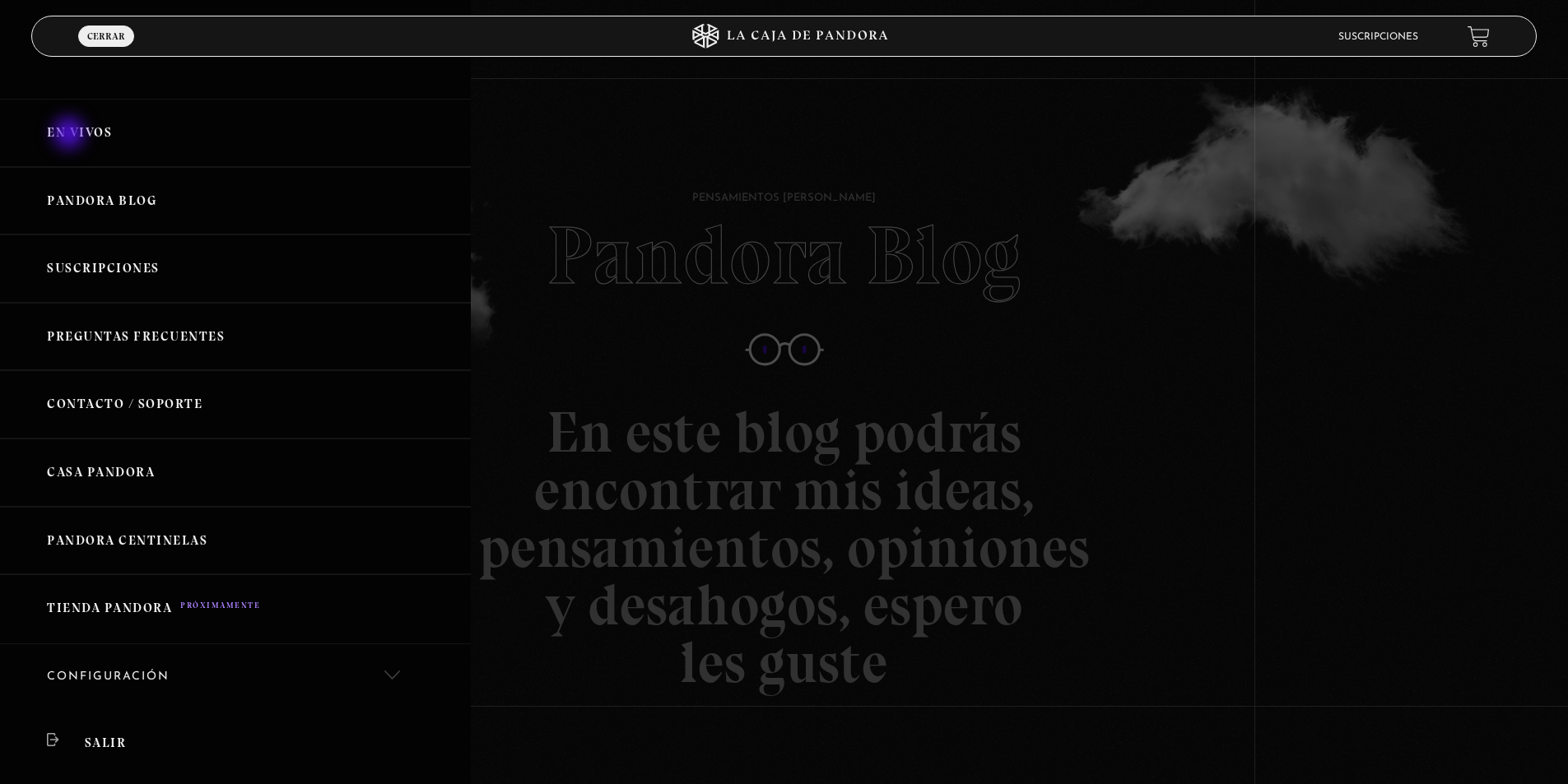
click at [71, 135] on link "En vivos" at bounding box center [235, 133] width 470 height 68
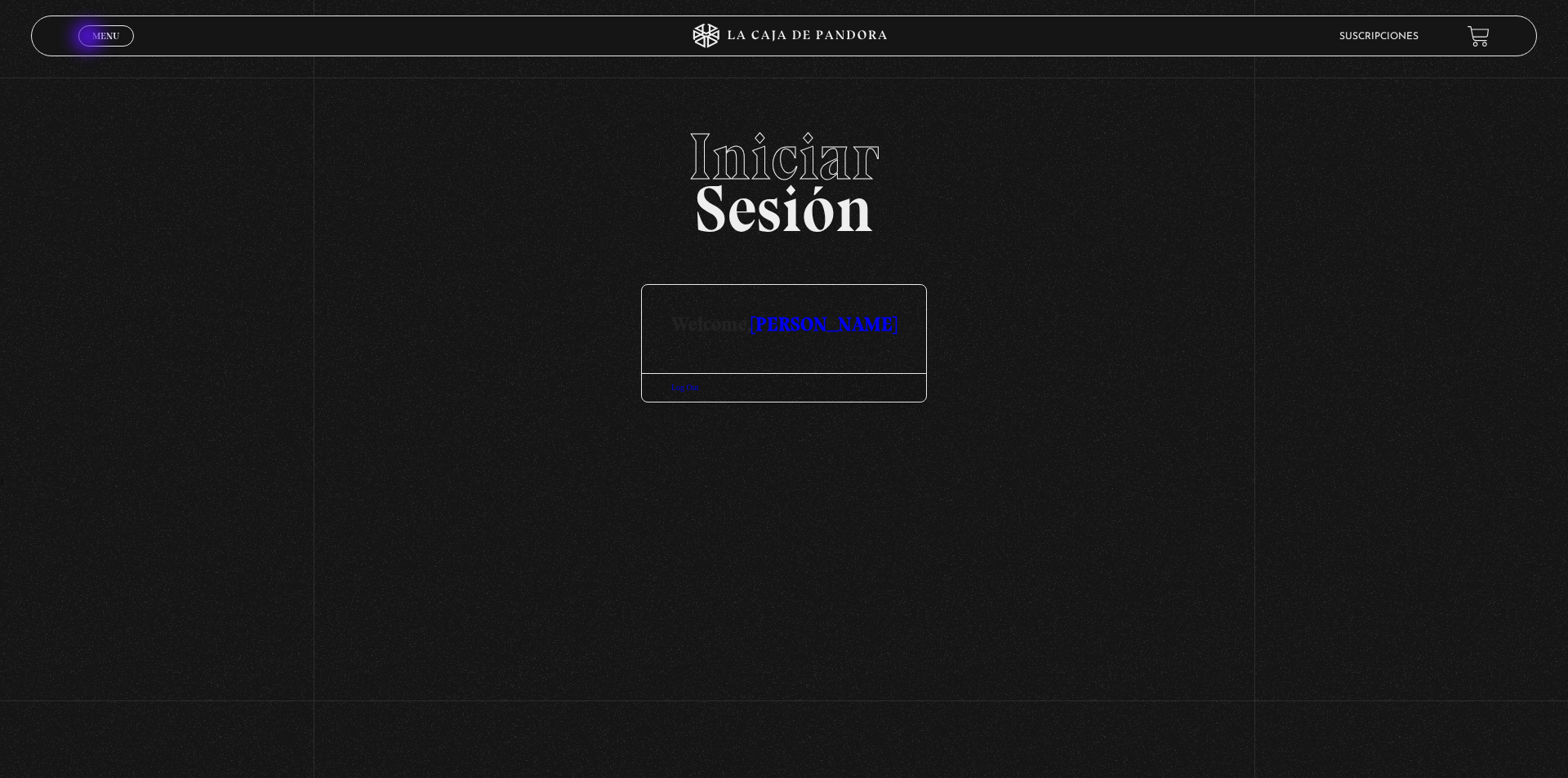
click at [90, 38] on link "Menu Cerrar" at bounding box center [106, 36] width 56 height 21
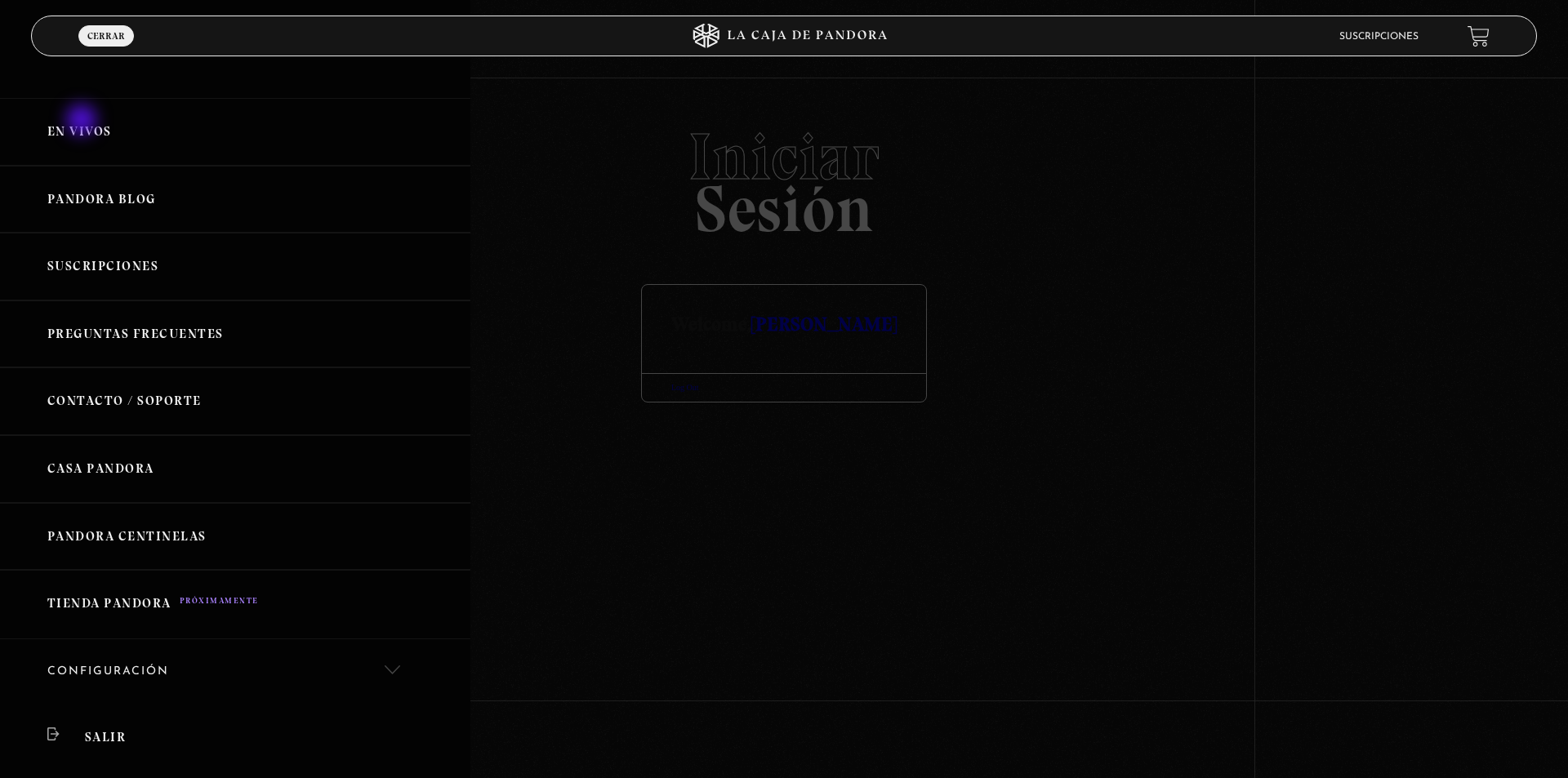
click at [84, 122] on link "En vivos" at bounding box center [235, 132] width 470 height 68
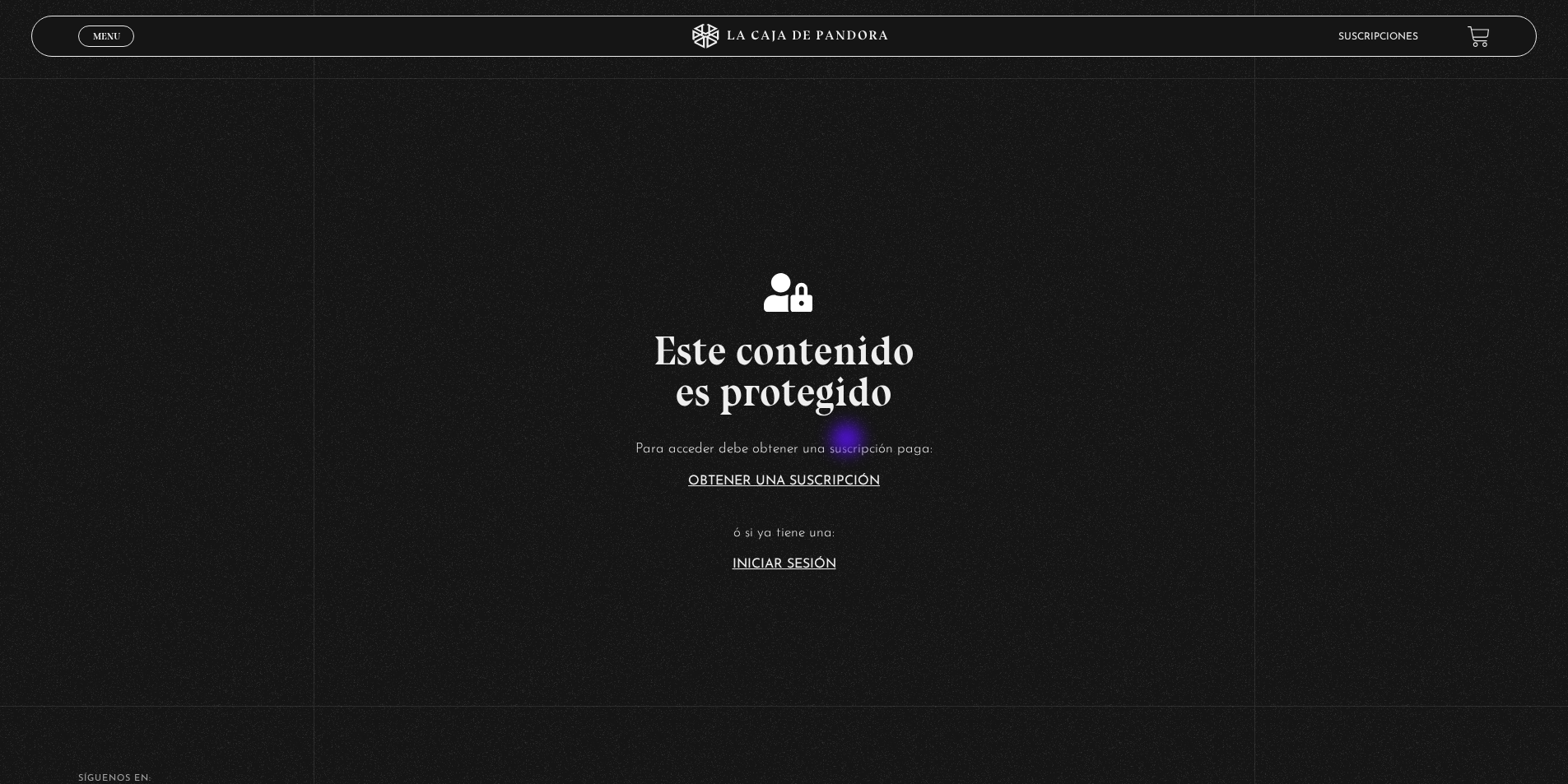
scroll to position [190, 0]
click at [810, 568] on link "Iniciar Sesión" at bounding box center [784, 565] width 104 height 13
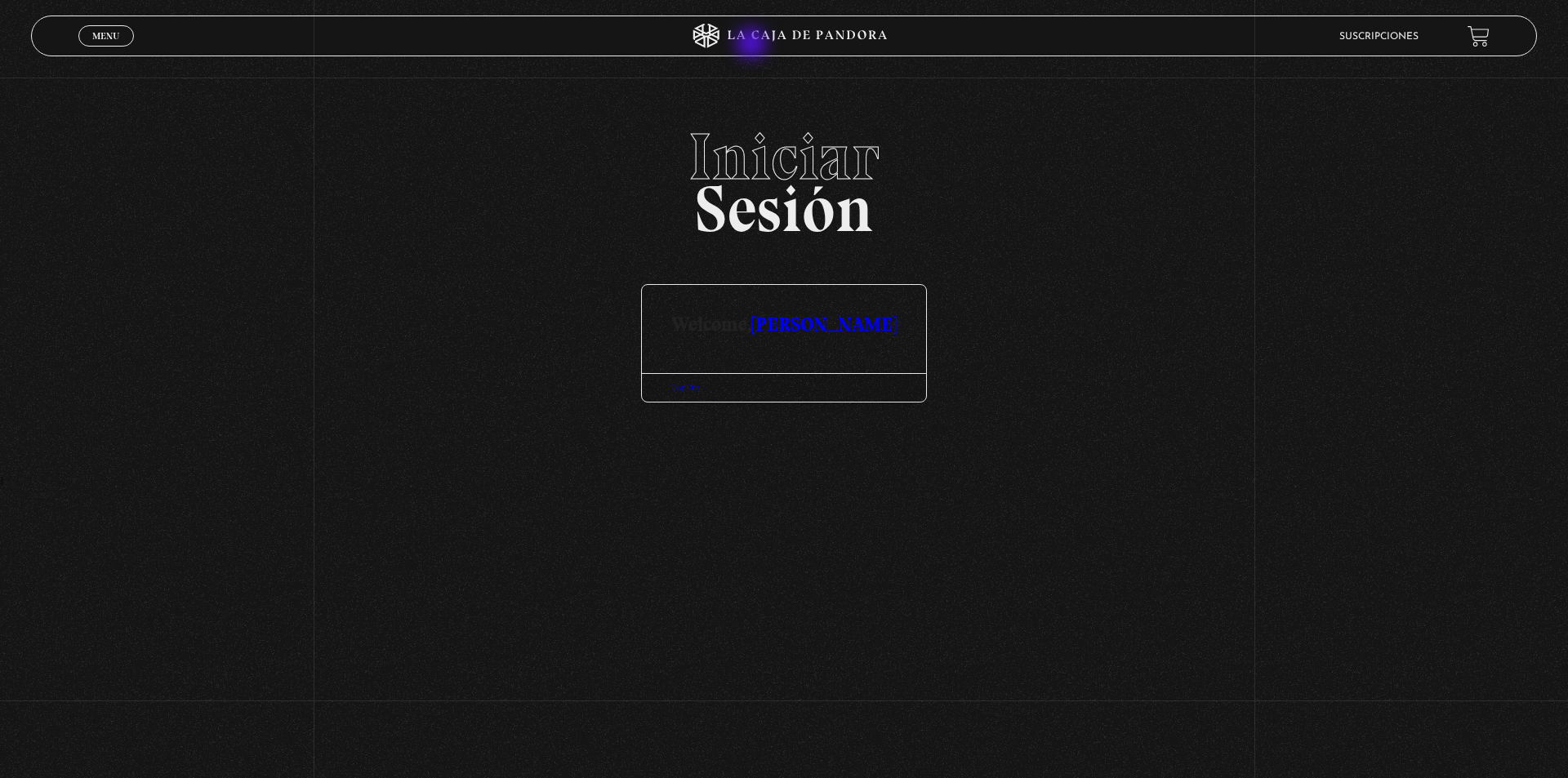
click at [752, 45] on icon at bounding box center [784, 36] width 470 height 25
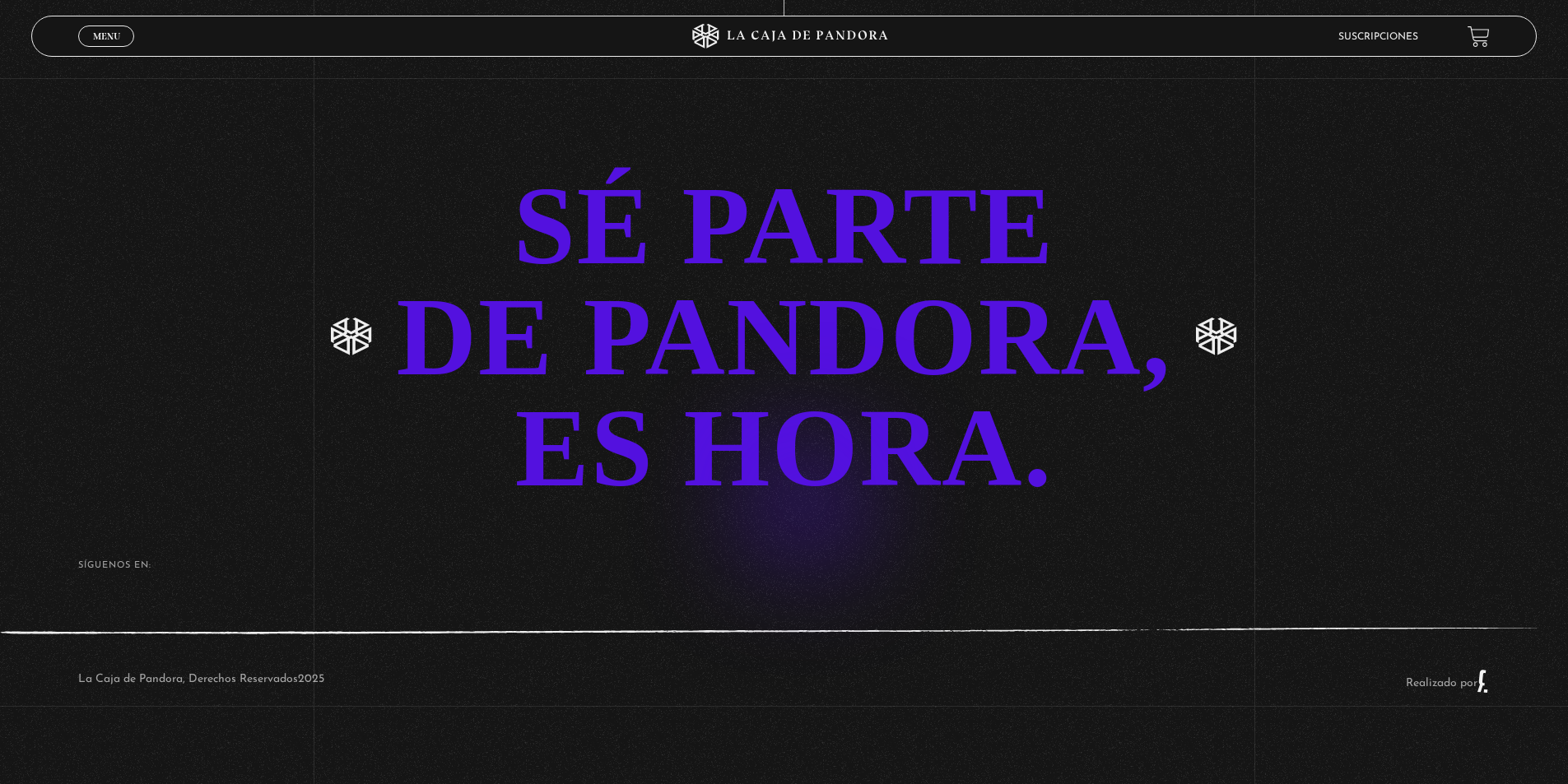
scroll to position [4097, 0]
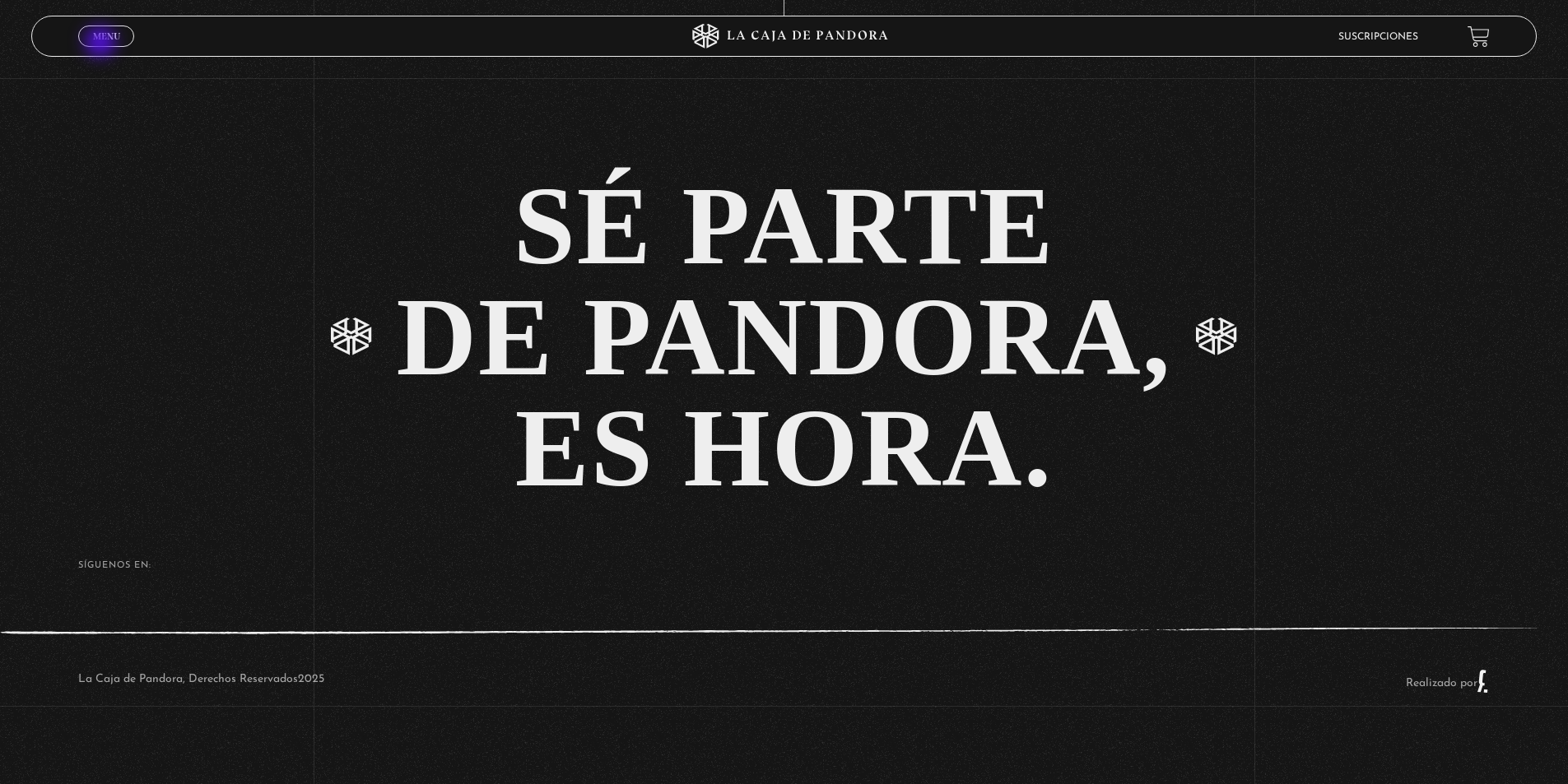
click at [102, 44] on link "Menu Cerrar" at bounding box center [106, 36] width 56 height 21
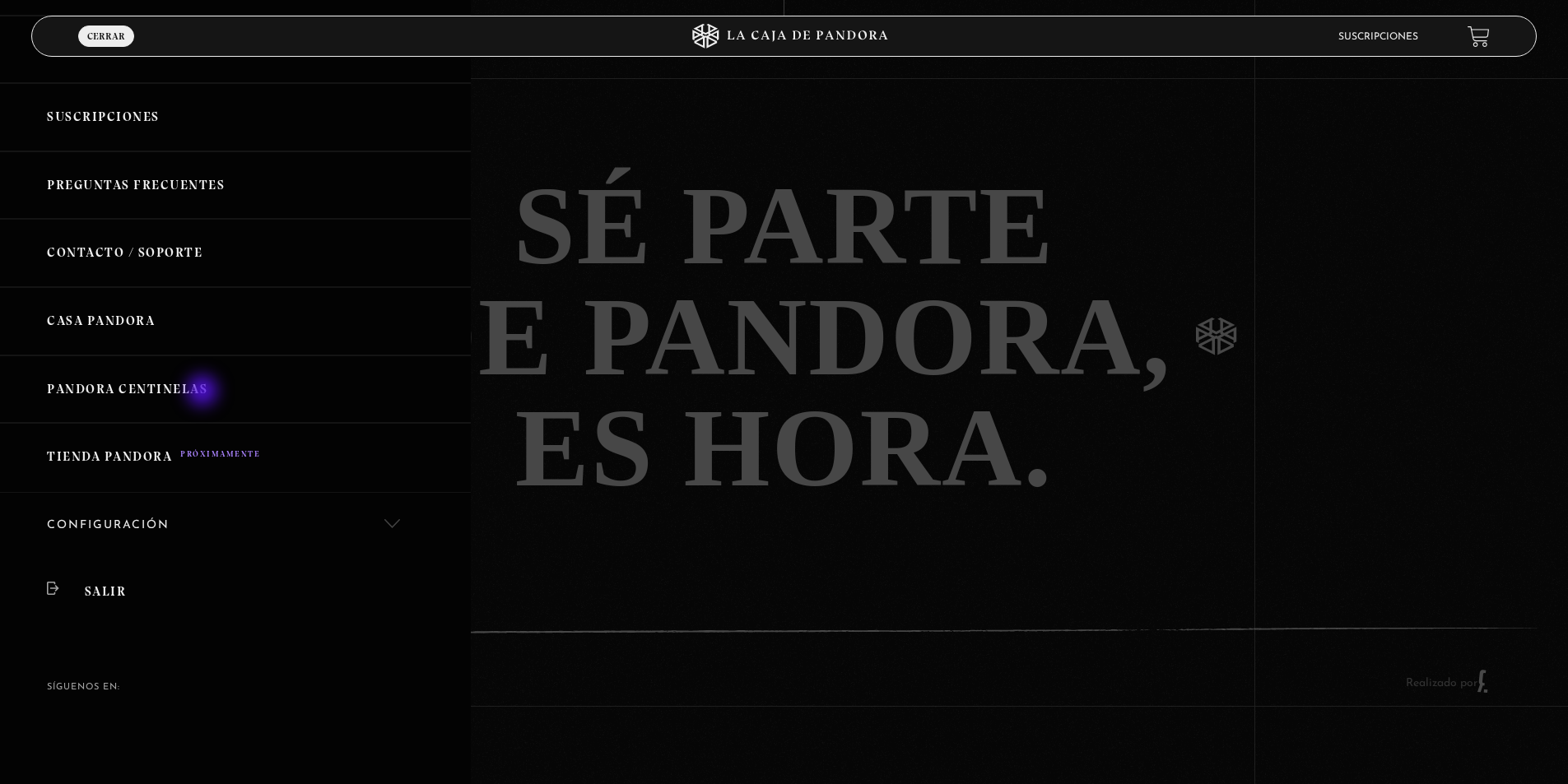
scroll to position [158, 0]
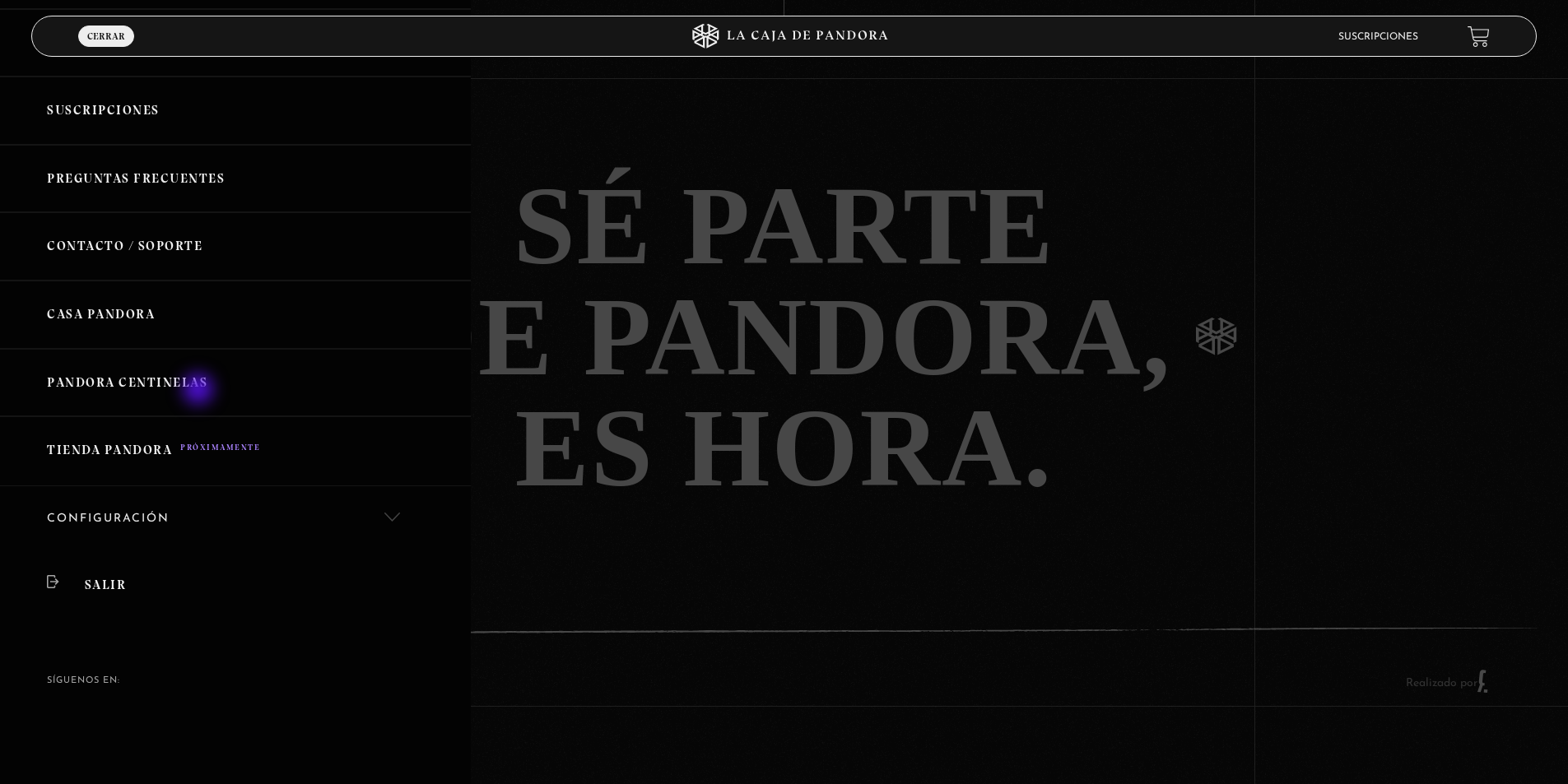
click at [198, 391] on link "Pandora Centinelas" at bounding box center [235, 383] width 470 height 68
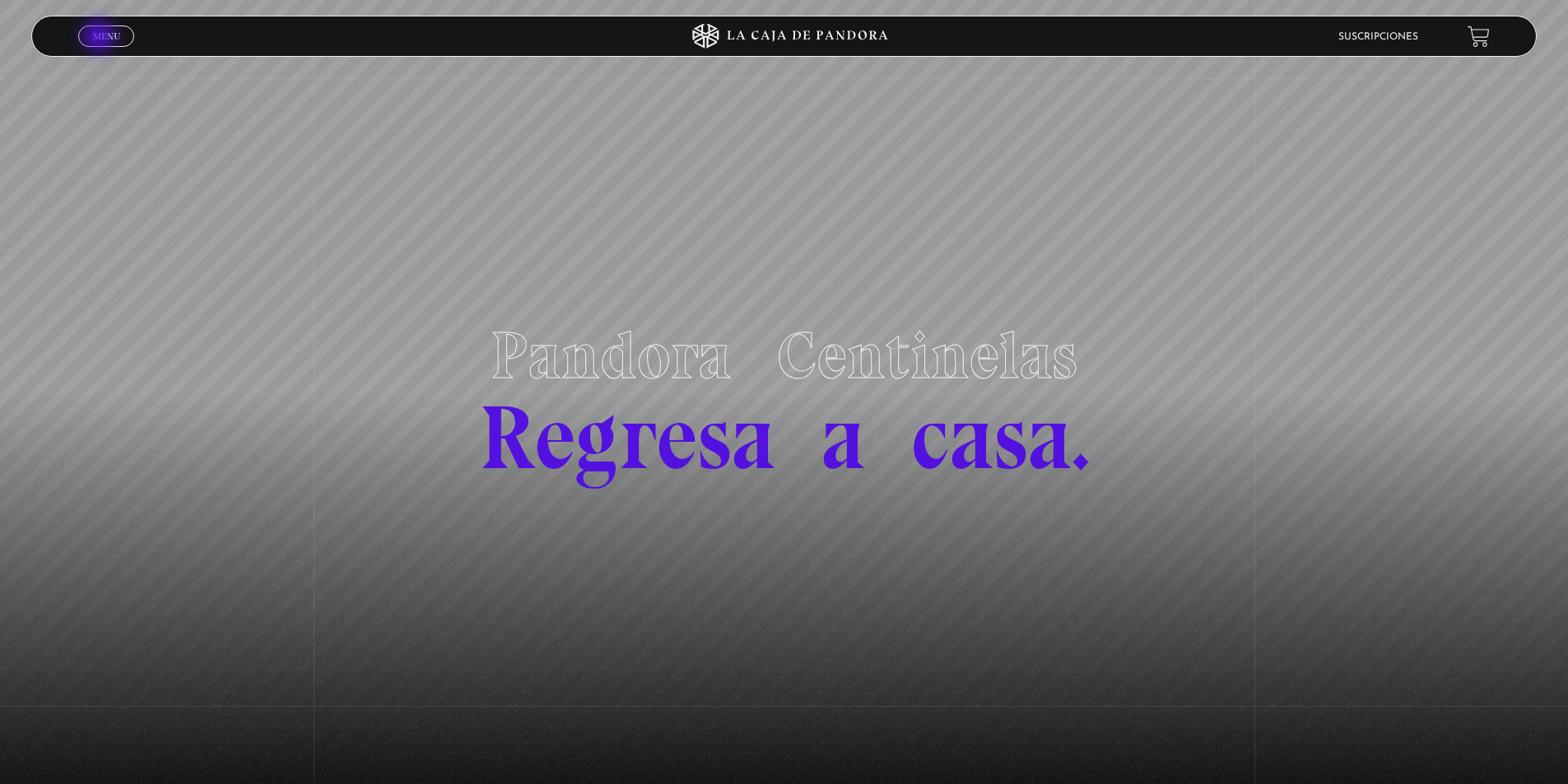
click at [101, 38] on span "Menu" at bounding box center [106, 36] width 27 height 10
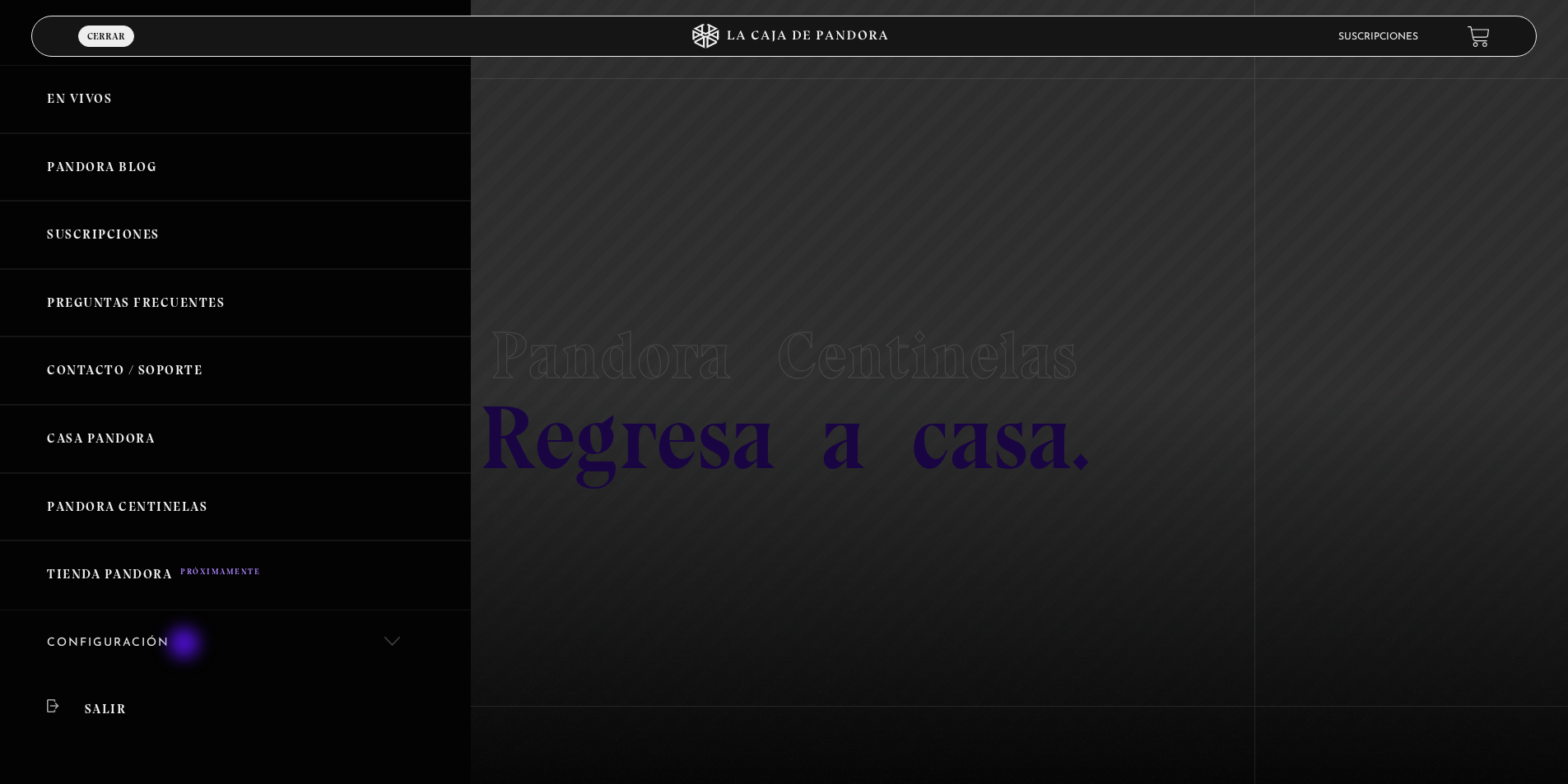
scroll to position [158, 0]
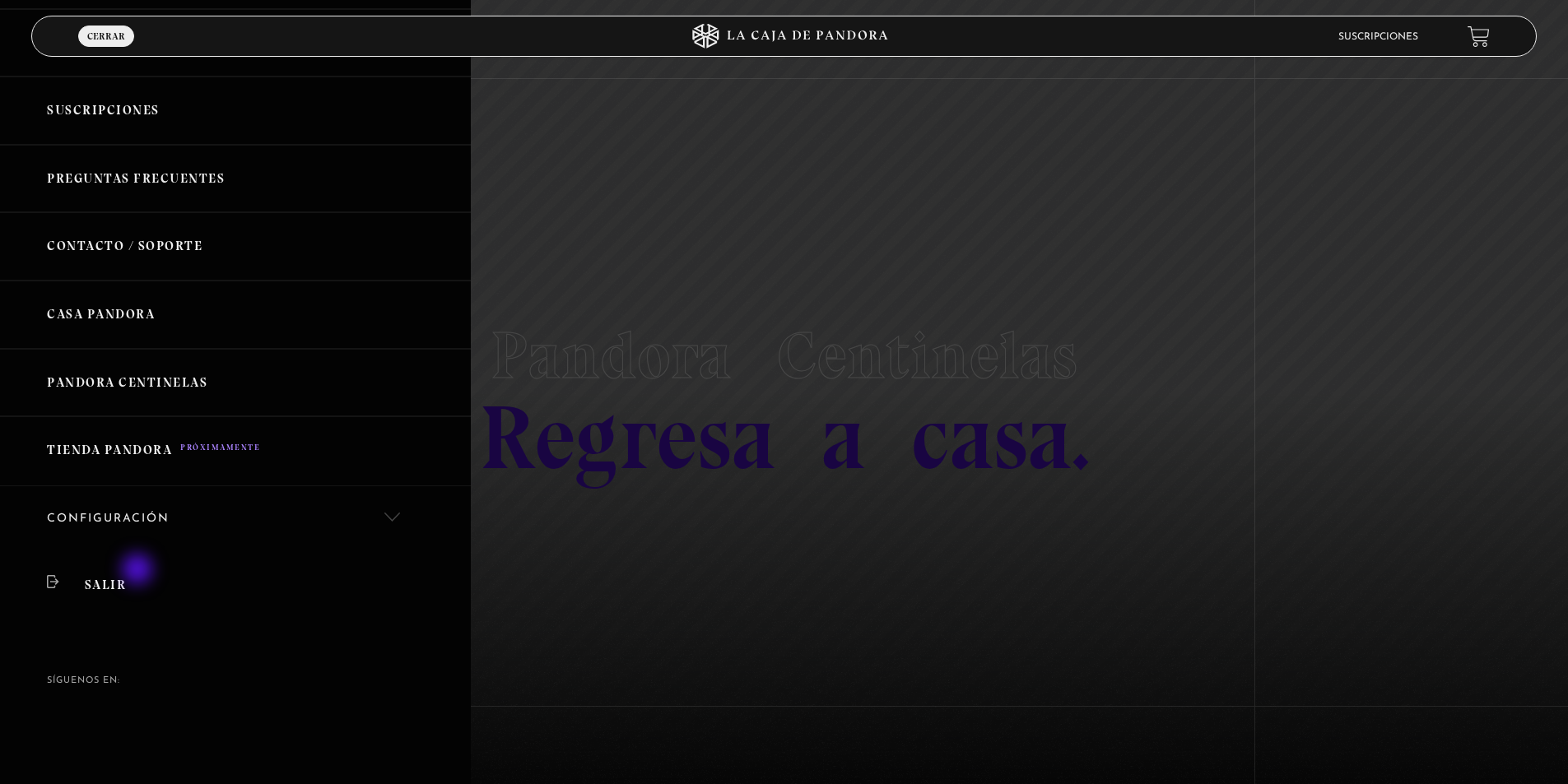
click at [139, 573] on link "Salir" at bounding box center [235, 585] width 470 height 67
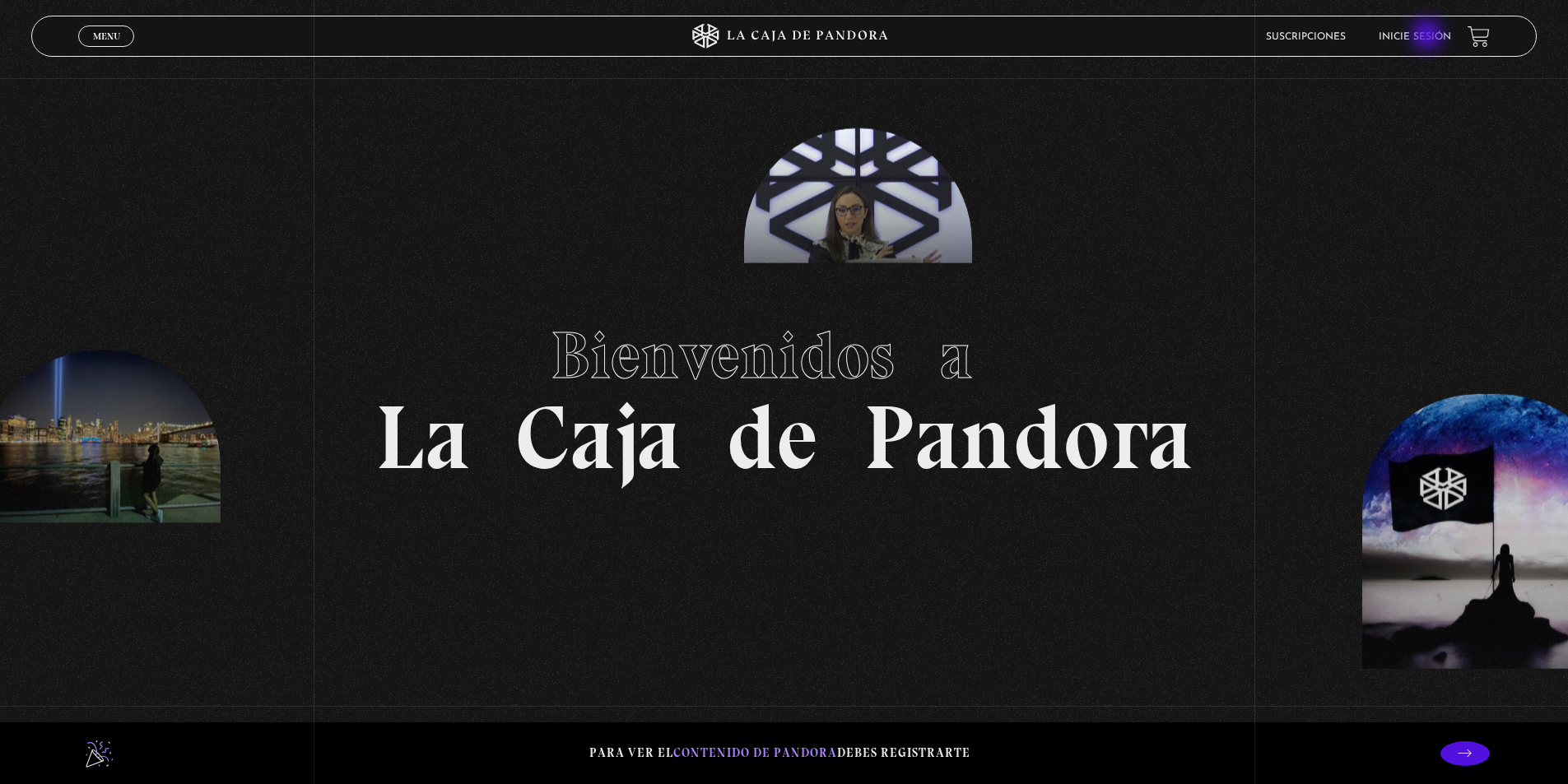
click at [1429, 36] on link "Inicie sesión" at bounding box center [1415, 37] width 73 height 10
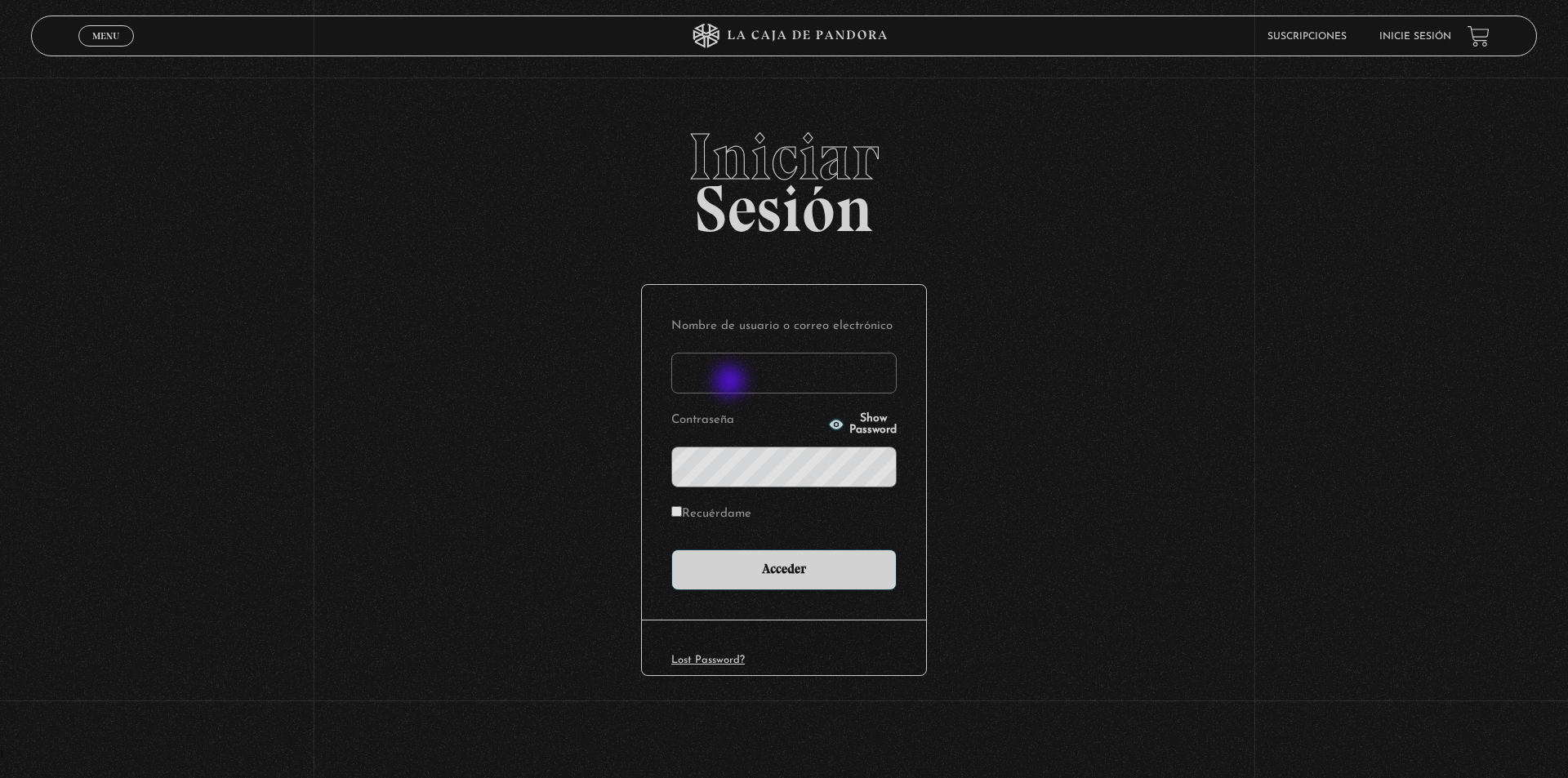
click at [731, 383] on input "Nombre de usuario o correo electrónico" at bounding box center [784, 373] width 225 height 41
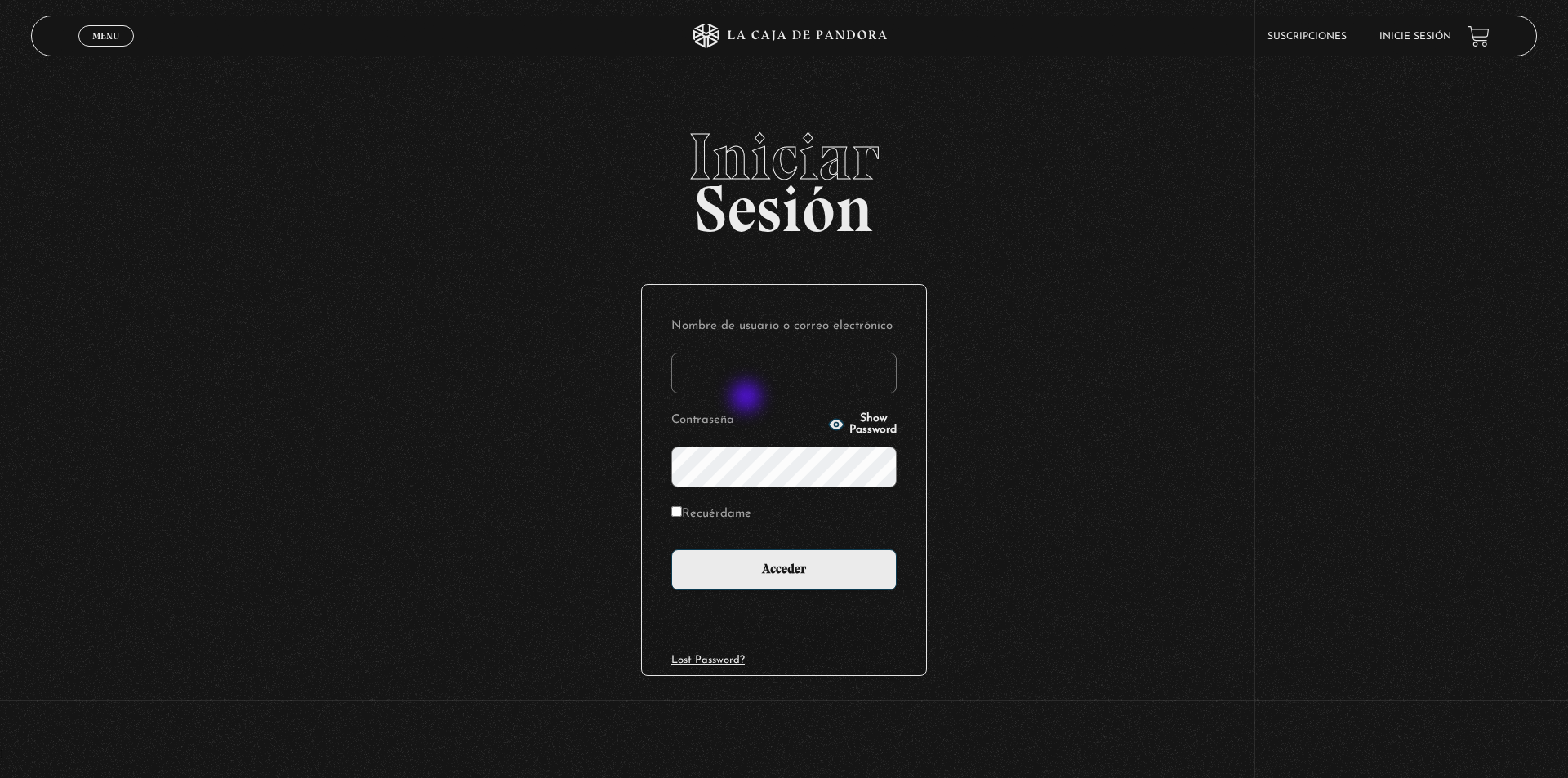
type input "MeliMayorgaL"
click at [859, 403] on form "Nombre de usuario o correo electrónico MeliMayorgaL Contraseña Show Password Re…" at bounding box center [784, 452] width 225 height 276
click at [857, 416] on p "Contraseña Show Password" at bounding box center [784, 448] width 225 height 79
click at [854, 423] on span "Show Password" at bounding box center [873, 425] width 47 height 23
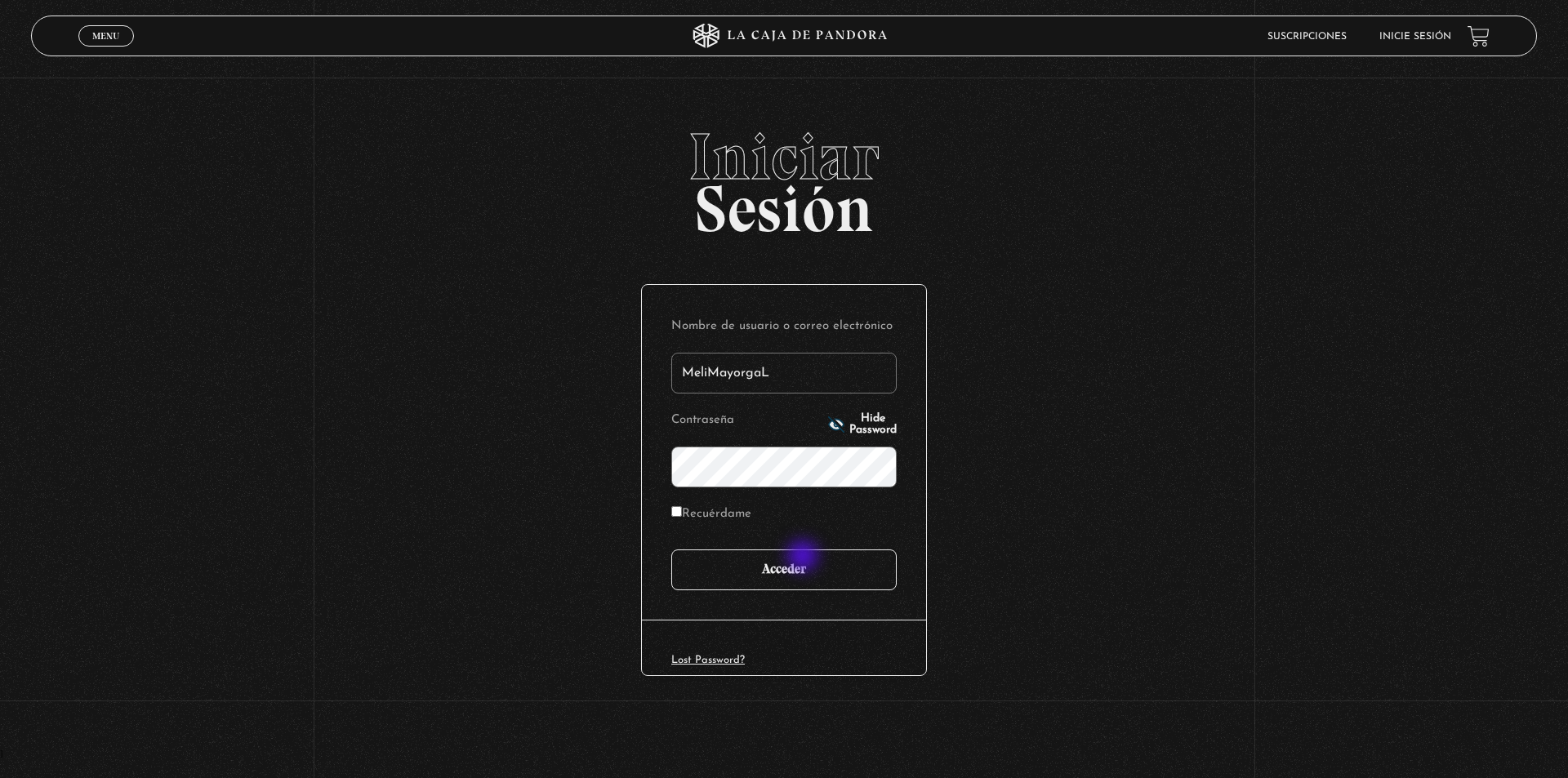
click at [804, 558] on input "Acceder" at bounding box center [784, 570] width 225 height 41
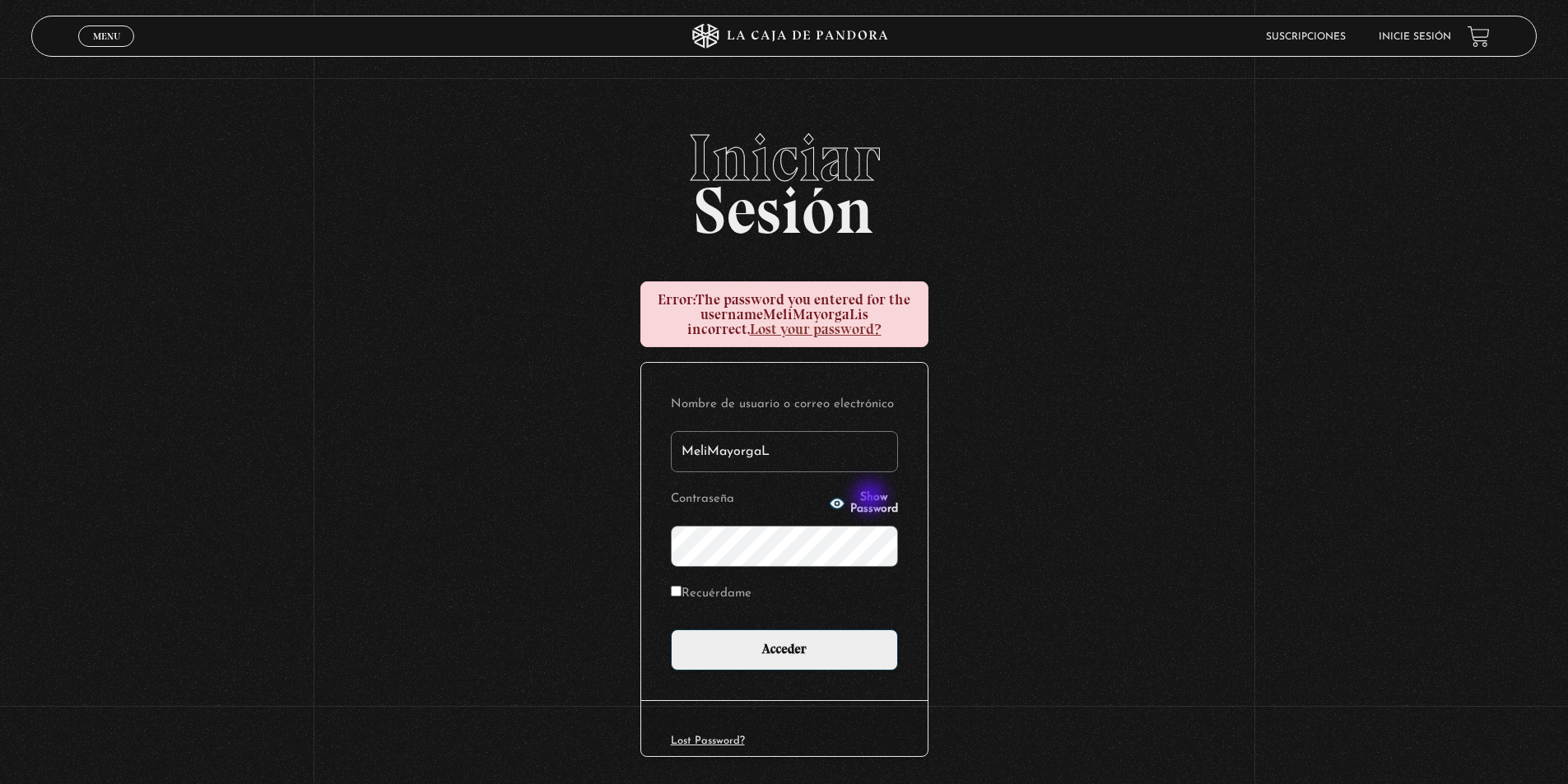
drag, startPoint x: 871, startPoint y: 498, endPoint x: 852, endPoint y: 503, distance: 19.6
click at [871, 498] on span "Show Password" at bounding box center [874, 503] width 48 height 23
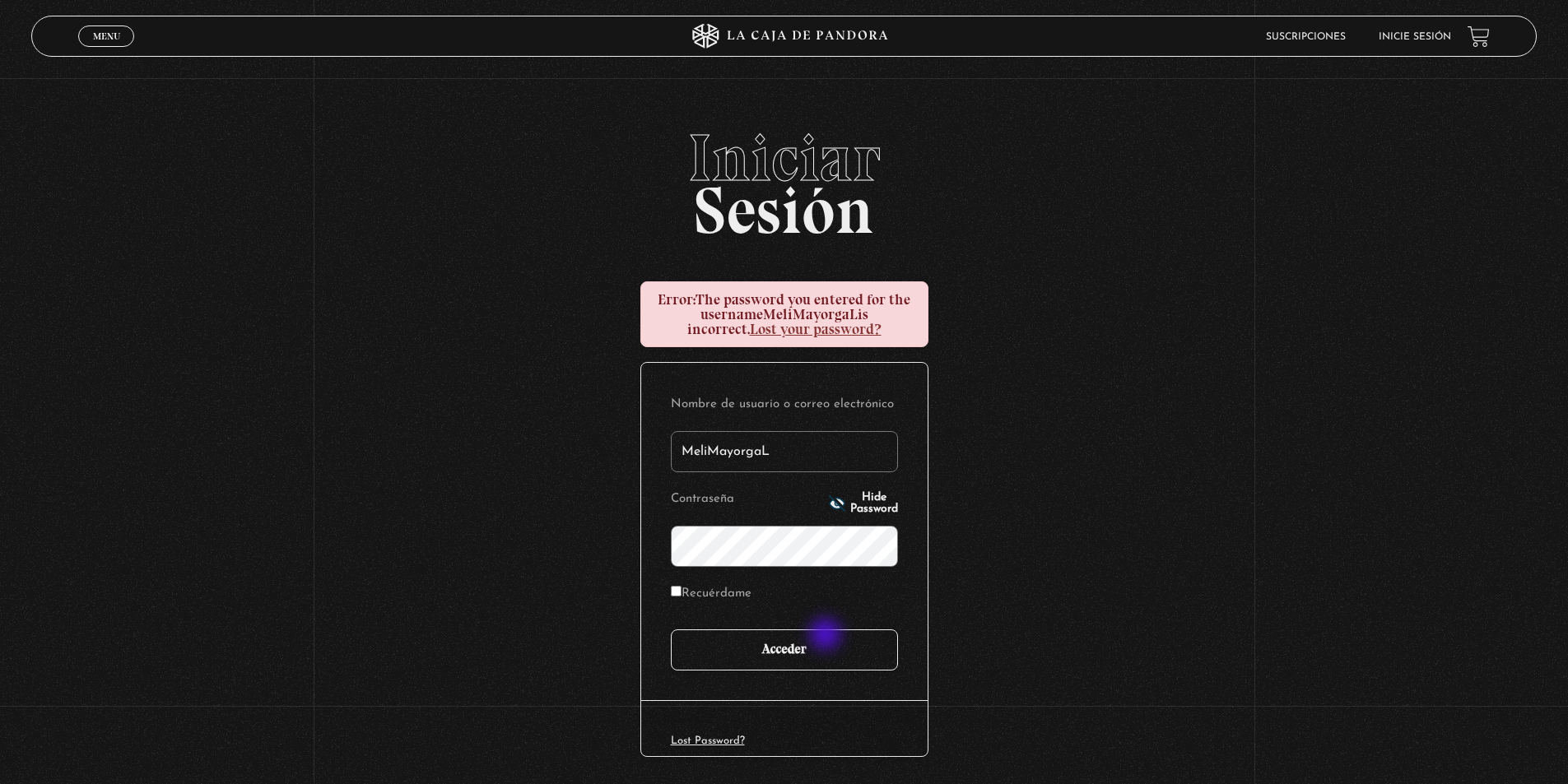
click at [827, 636] on input "Acceder" at bounding box center [784, 650] width 227 height 41
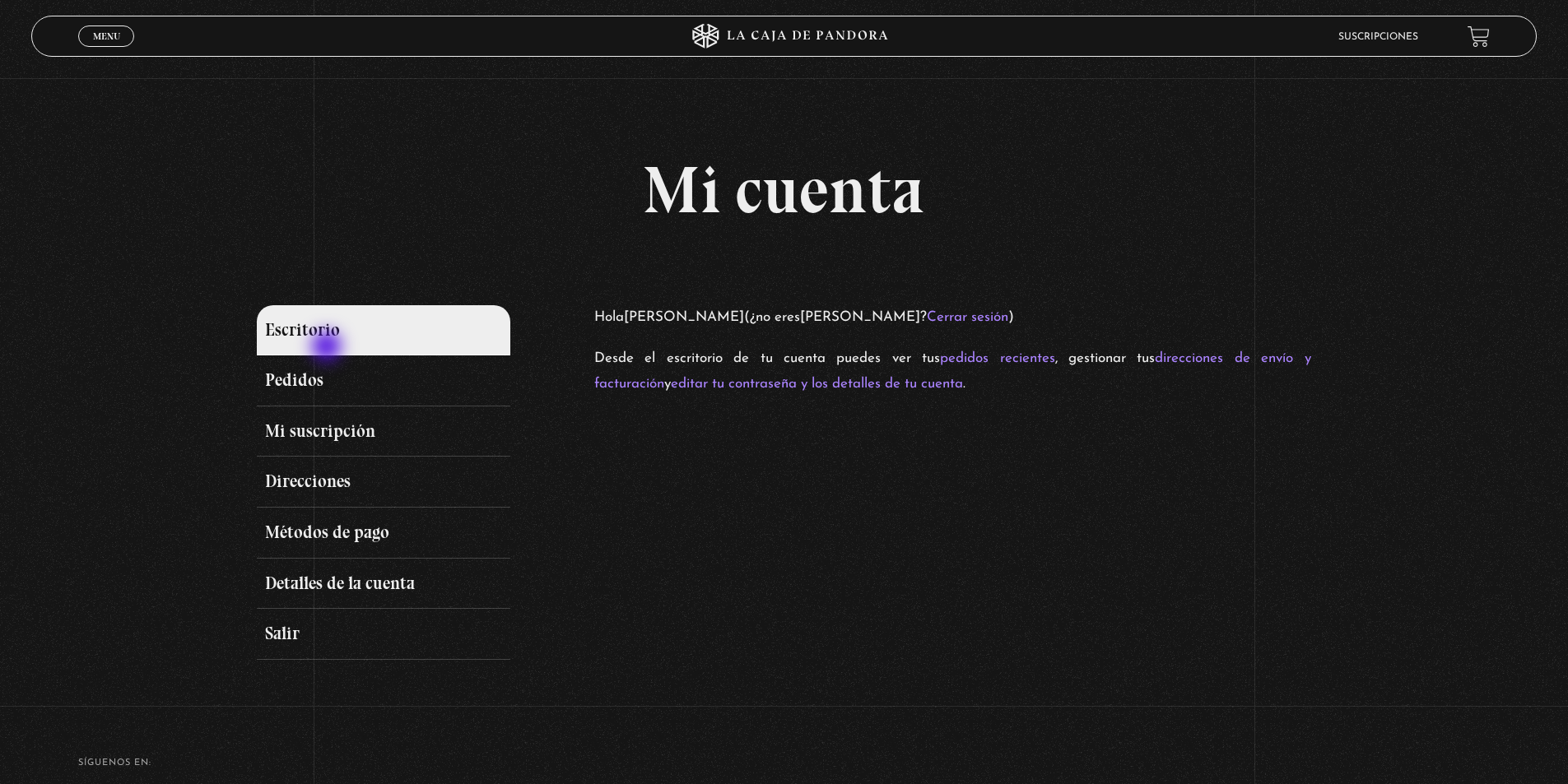
click at [328, 348] on link "Escritorio" at bounding box center [383, 331] width 253 height 51
click at [93, 35] on span "Menu" at bounding box center [106, 36] width 27 height 10
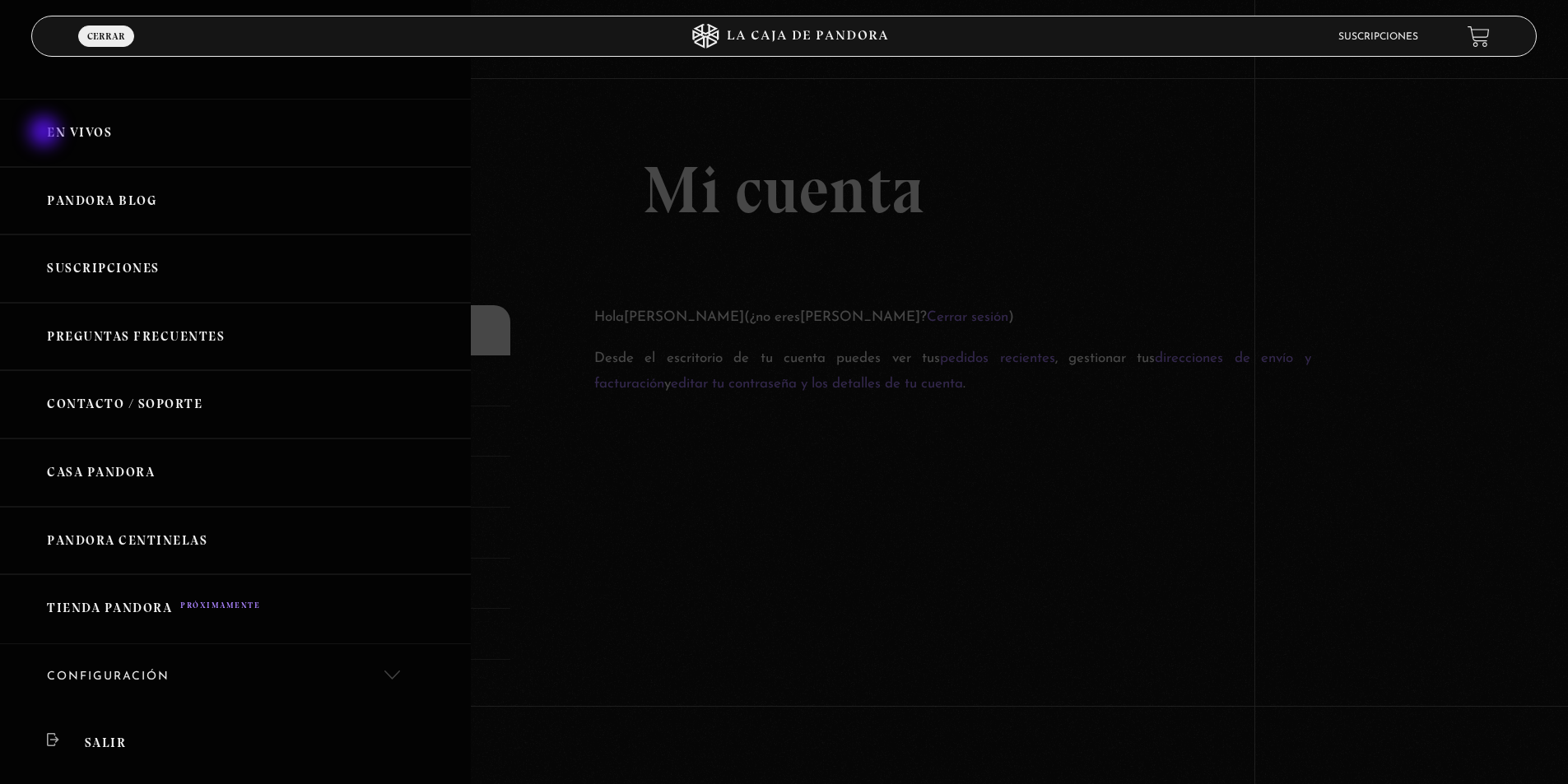
click at [46, 134] on link "En vivos" at bounding box center [235, 133] width 470 height 68
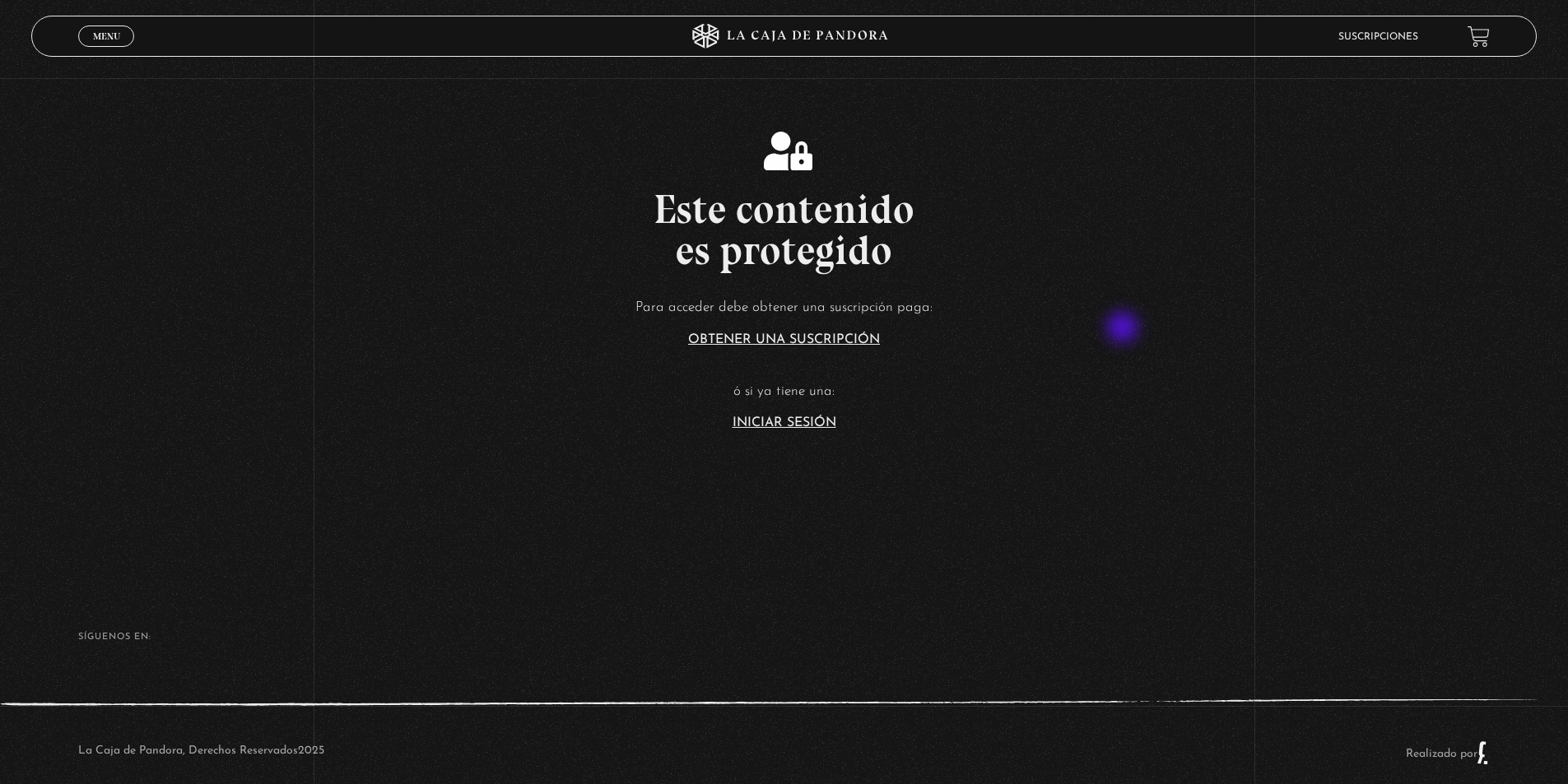
scroll to position [355, 0]
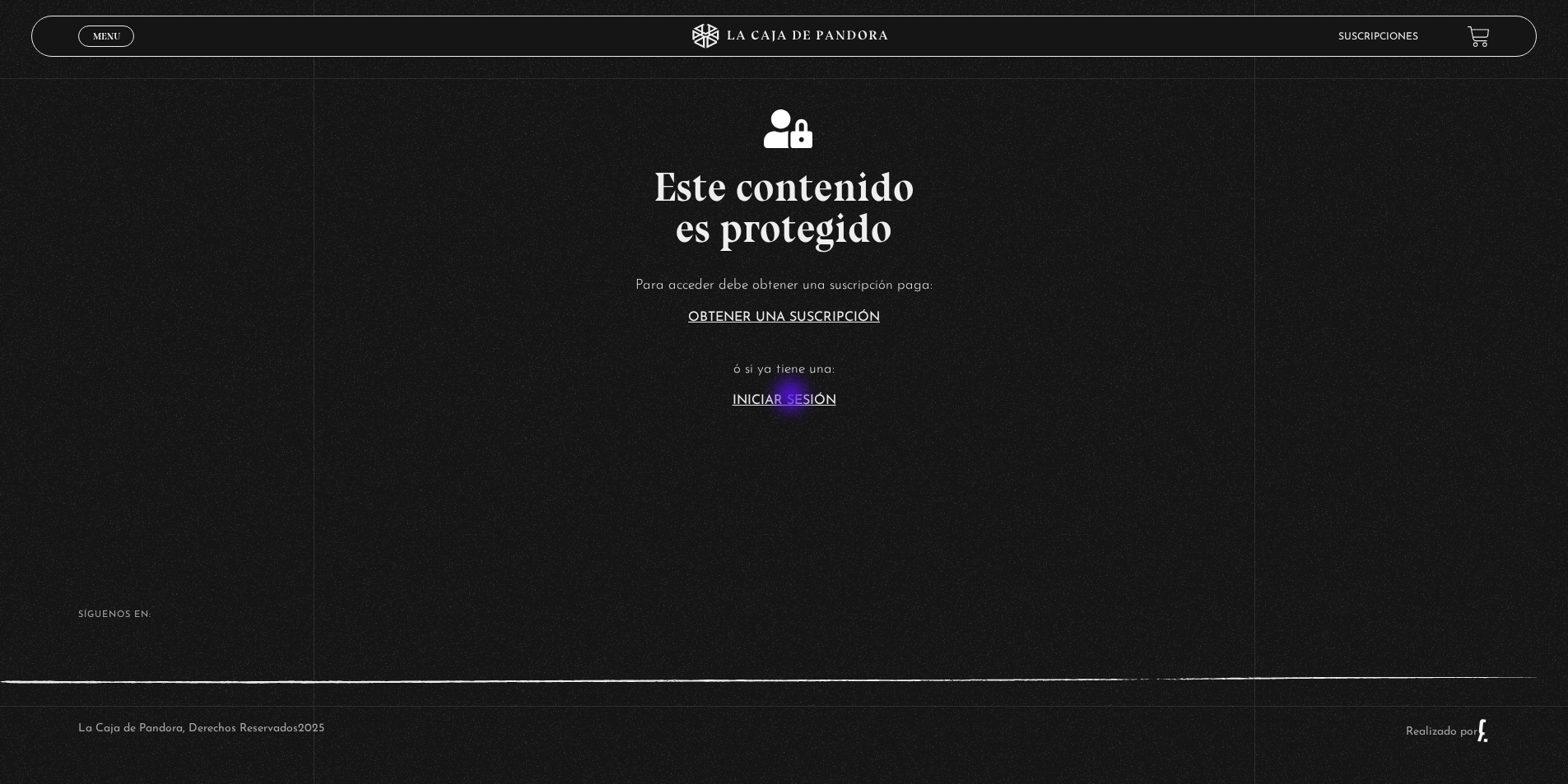
click at [792, 398] on link "Iniciar Sesión" at bounding box center [784, 401] width 104 height 13
